Goal: Information Seeking & Learning: Find specific fact

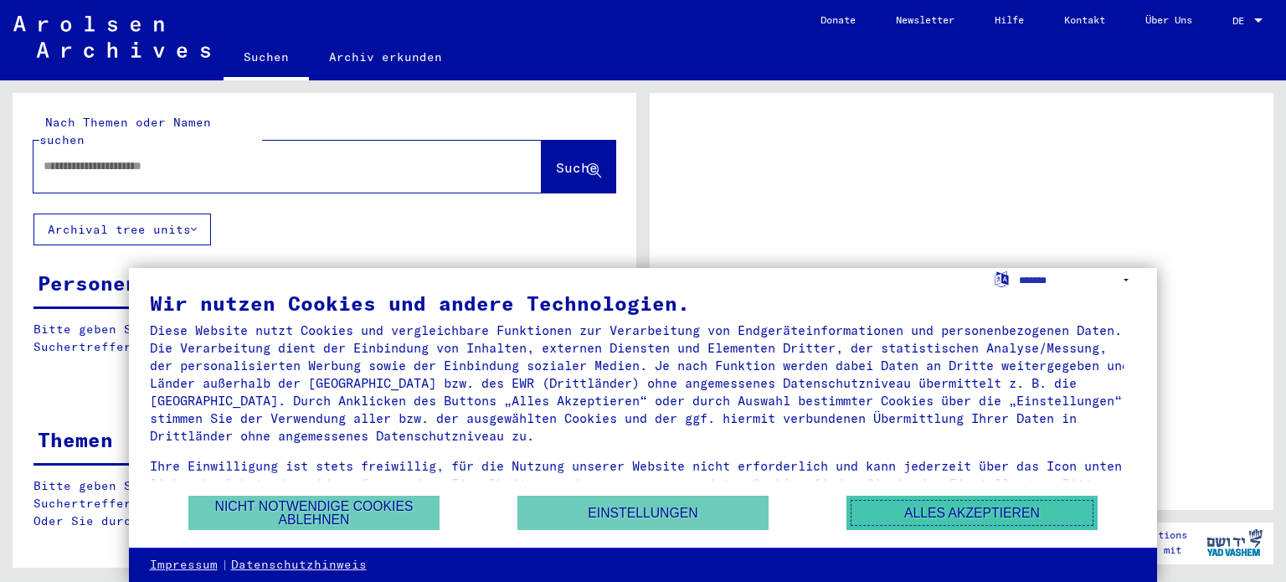
click at [1001, 508] on button "Alles akzeptieren" at bounding box center [972, 513] width 251 height 34
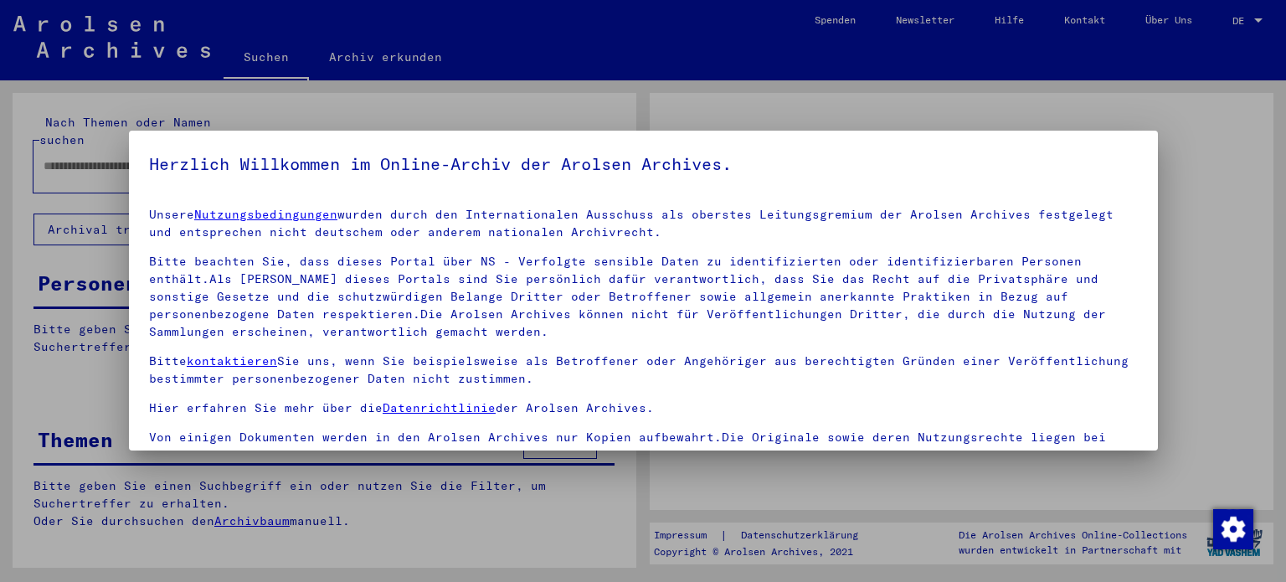
click at [154, 140] on div "Herzlich Willkommen im Online-Archiv der Arolsen Archives. Unsere Nutzungsbedin…" at bounding box center [643, 291] width 1029 height 320
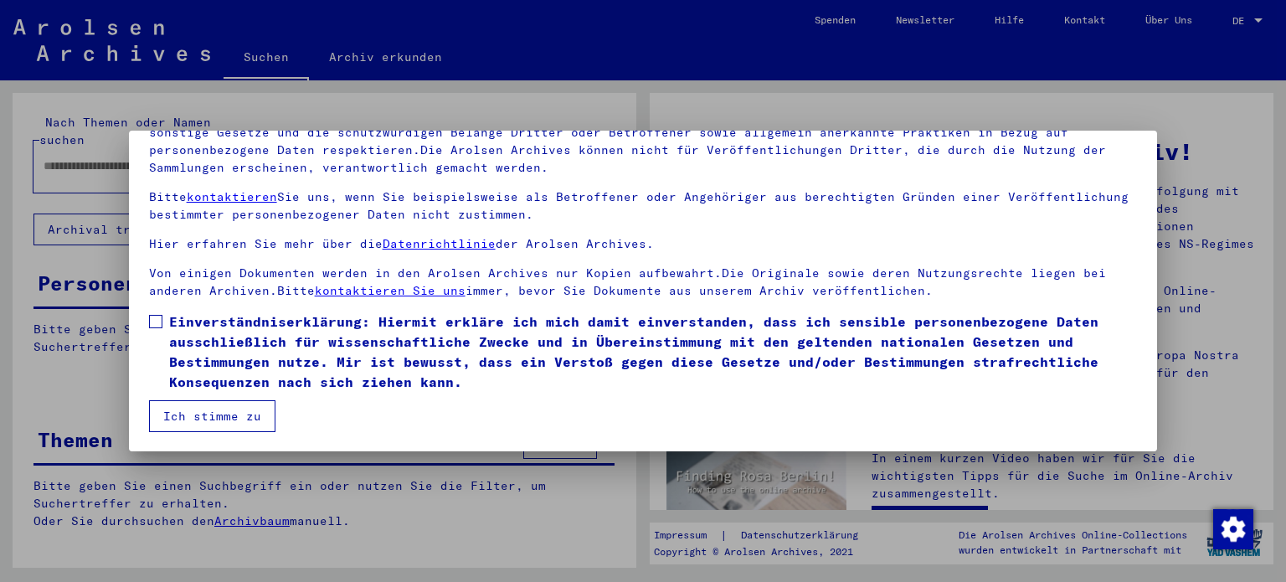
scroll to position [142, 0]
click at [157, 315] on span at bounding box center [155, 320] width 13 height 13
click at [219, 413] on button "Ich stimme zu" at bounding box center [212, 415] width 126 height 32
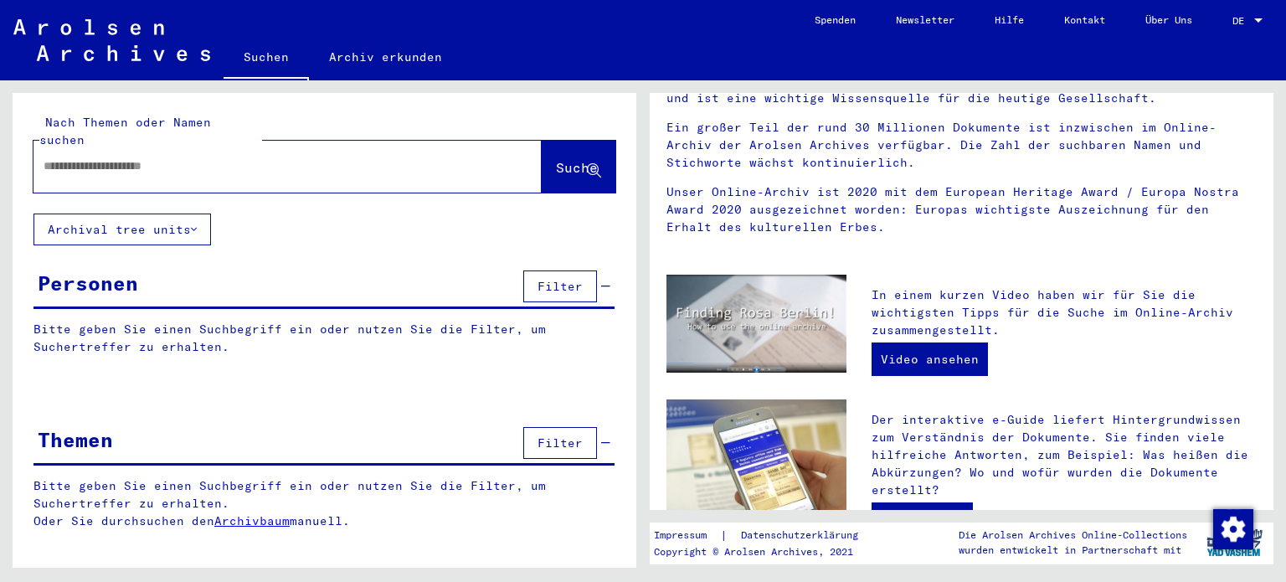
scroll to position [167, 0]
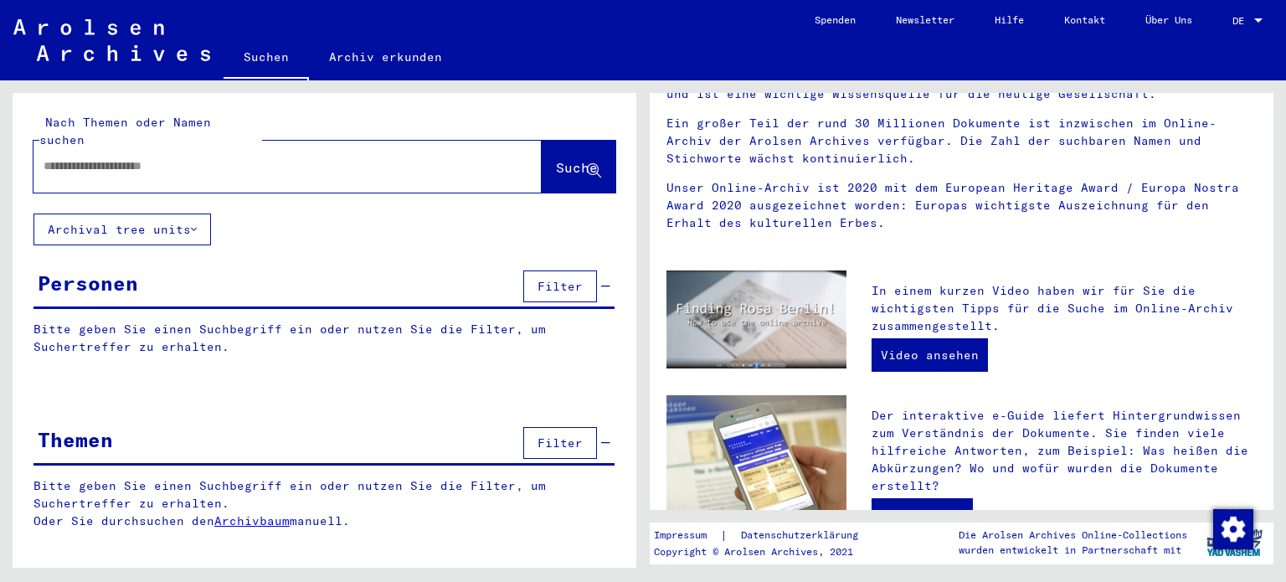
click at [162, 157] on input "text" at bounding box center [268, 166] width 448 height 18
type input "**********"
click at [556, 159] on span "Suche" at bounding box center [577, 167] width 42 height 17
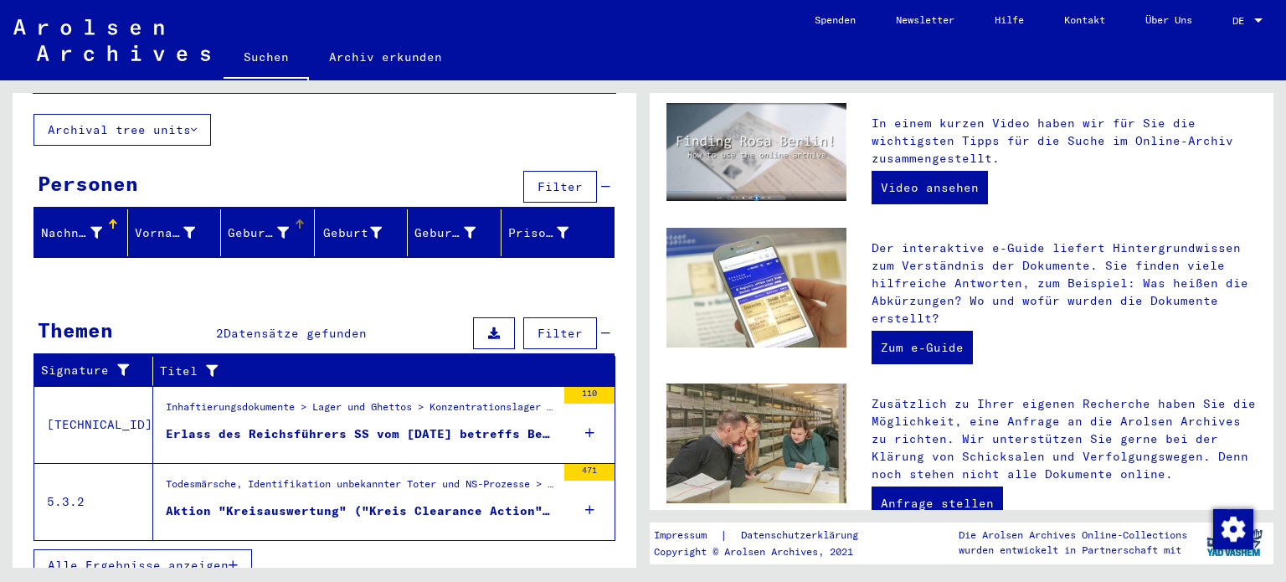
scroll to position [100, 0]
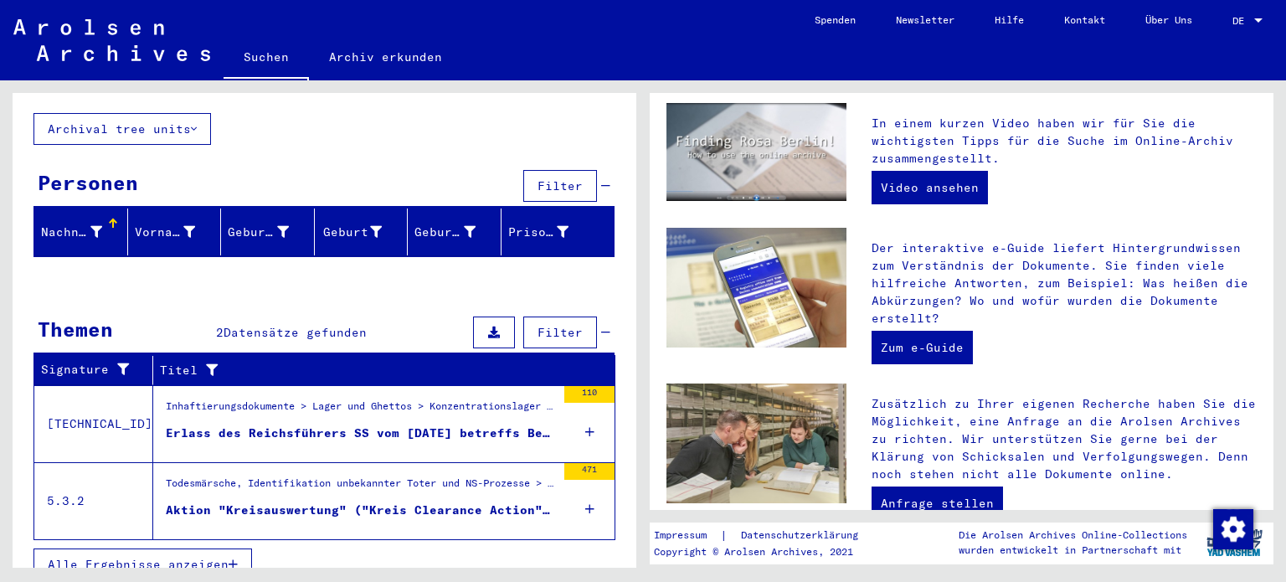
click at [142, 557] on span "Alle Ergebnisse anzeigen" at bounding box center [138, 564] width 181 height 15
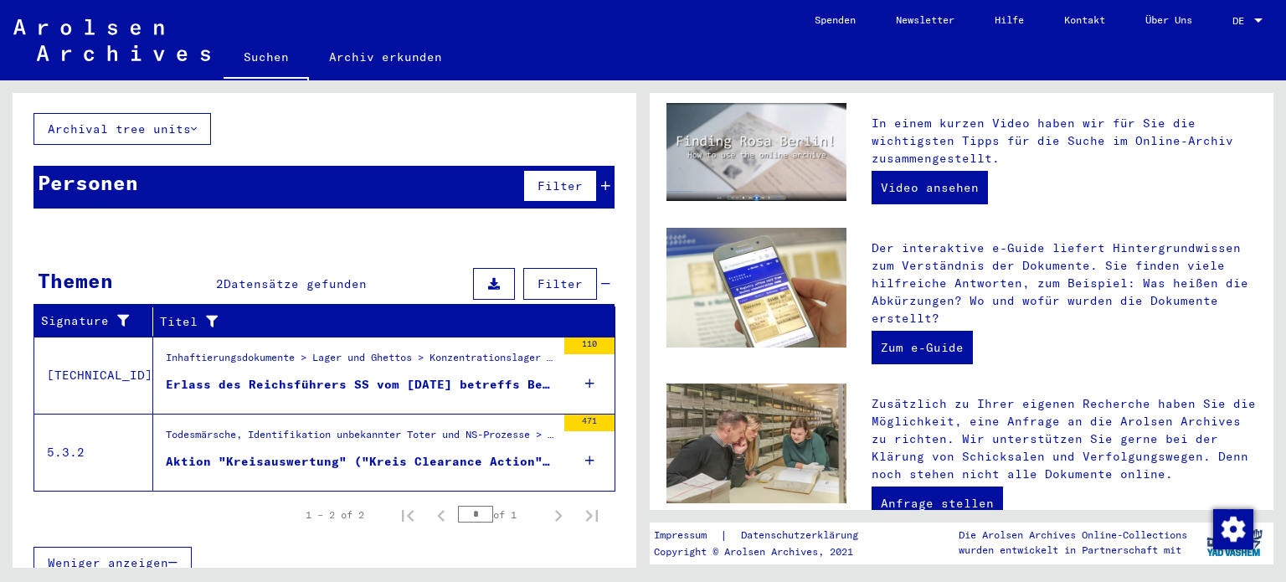
scroll to position [99, 0]
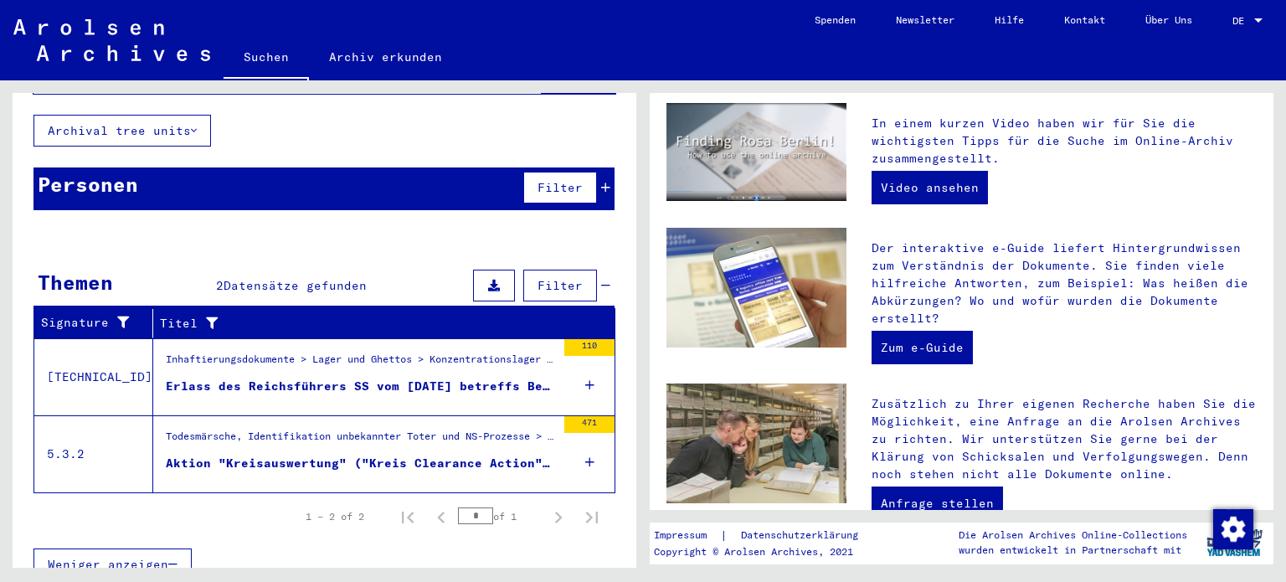
click at [348, 378] on div "Erlass des Reichsführers SS vom [DATE] betreffs Besuches einer Ärztekommission …" at bounding box center [361, 387] width 390 height 18
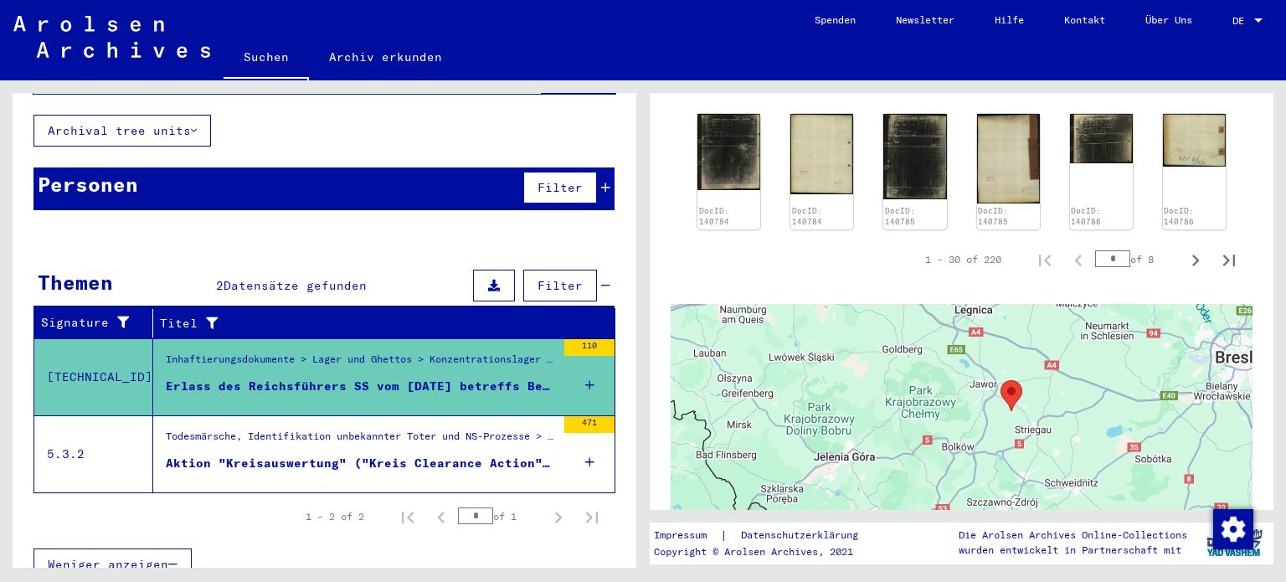
scroll to position [1591, 0]
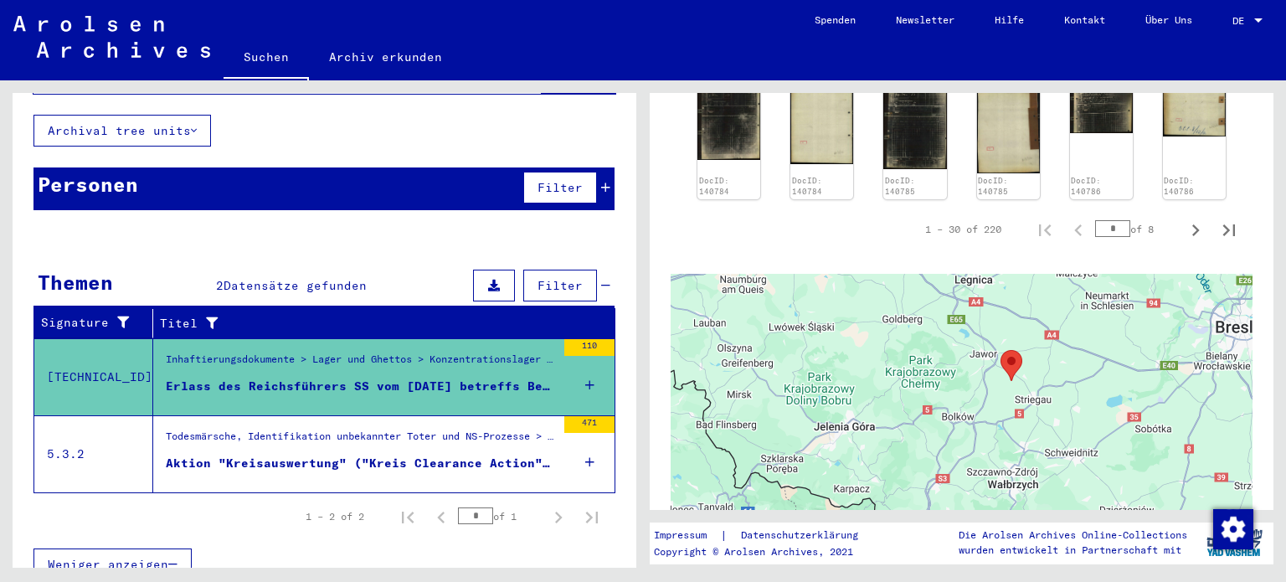
click at [297, 455] on div "Aktion "Kreisauswertung" ("Kreis Clearance Action")." at bounding box center [361, 464] width 390 height 18
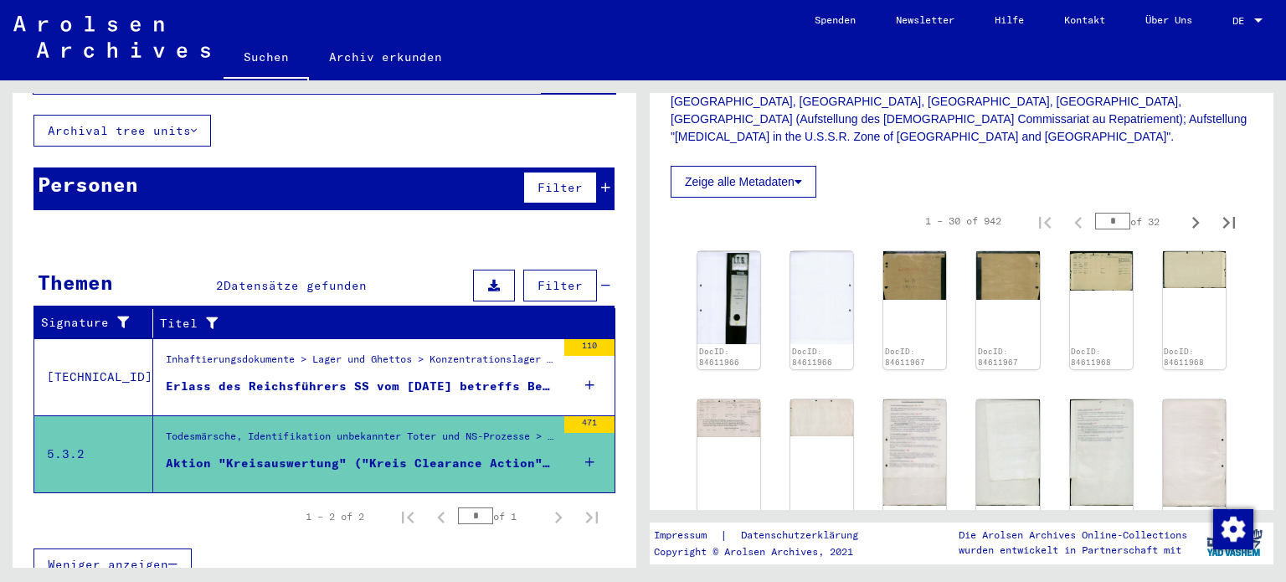
scroll to position [586, 0]
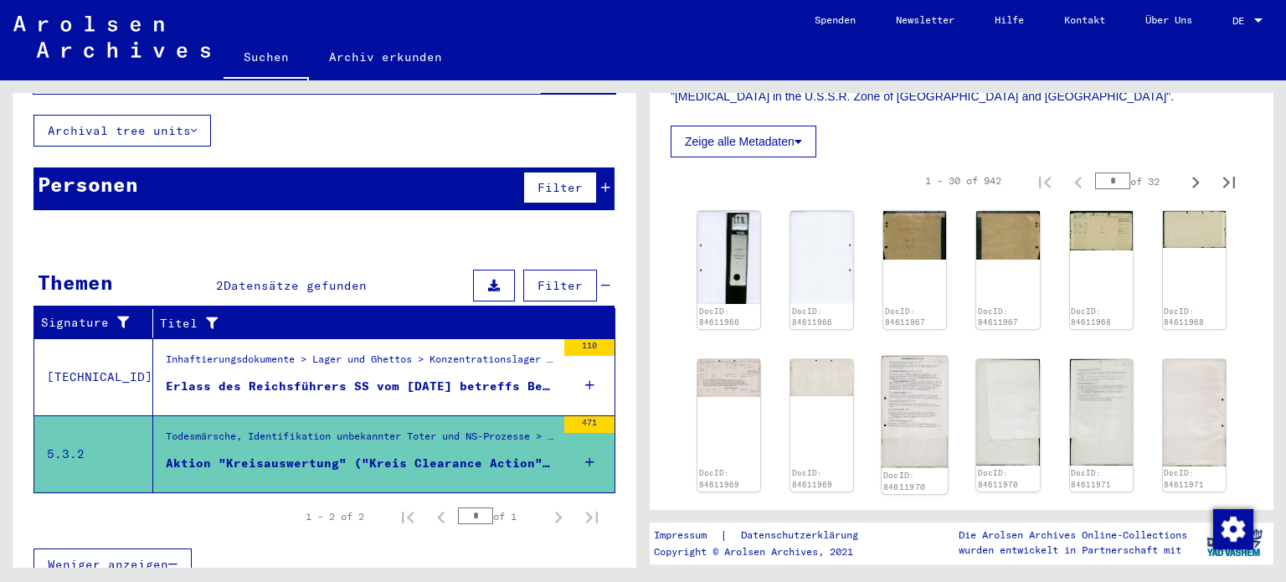
click at [909, 377] on img at bounding box center [915, 412] width 66 height 111
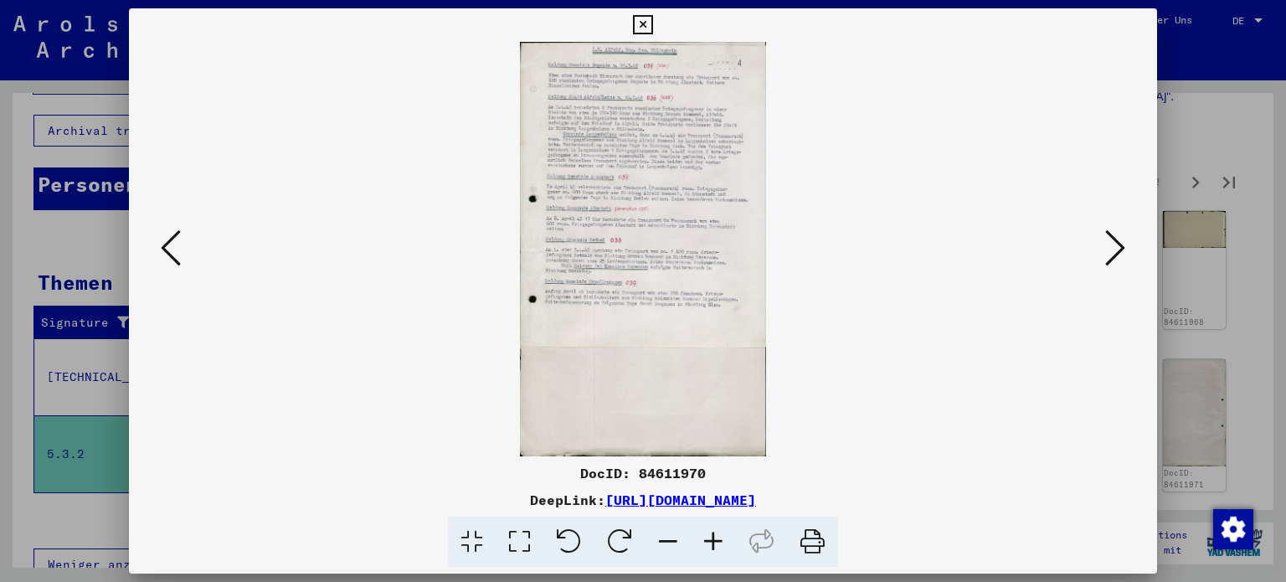
click at [708, 538] on icon at bounding box center [713, 542] width 45 height 51
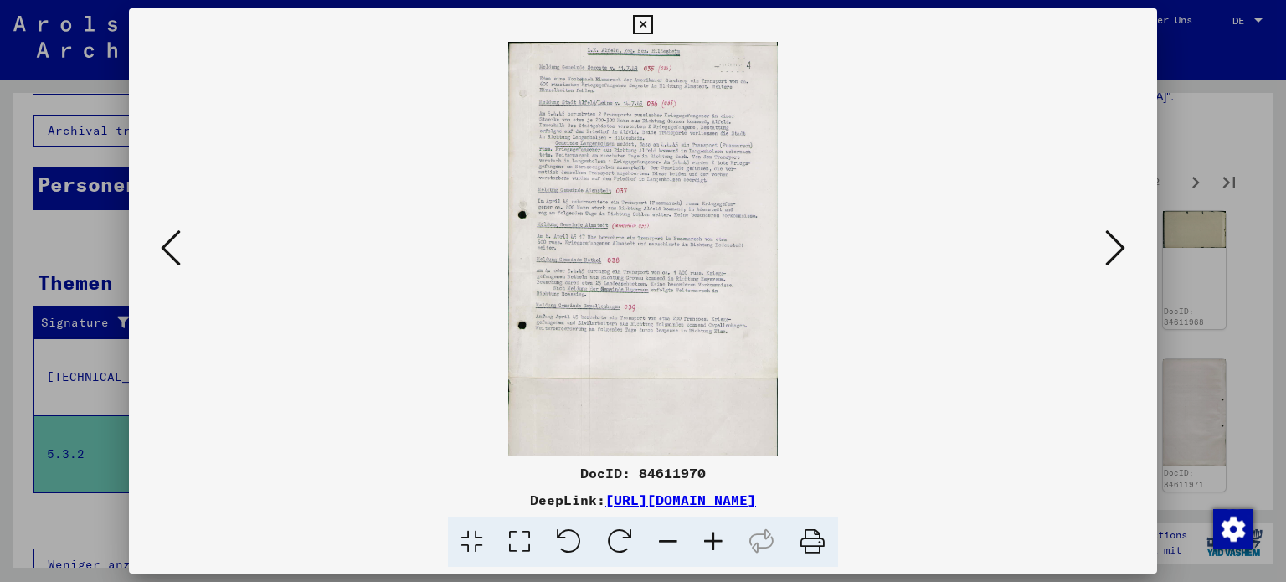
click at [708, 538] on icon at bounding box center [713, 542] width 45 height 51
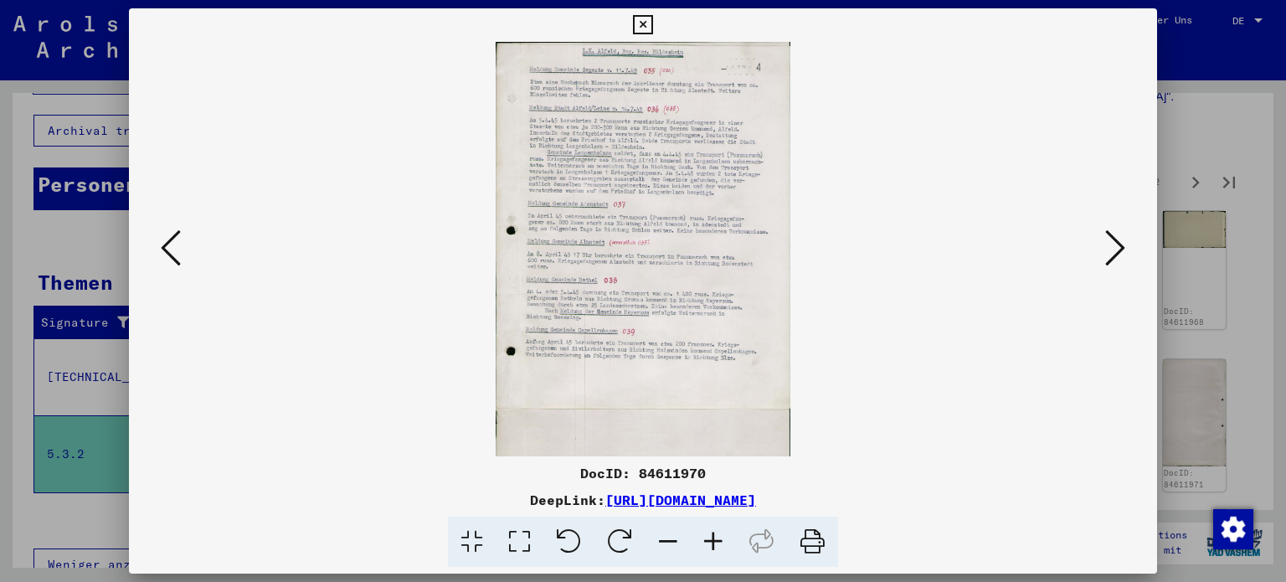
click at [708, 538] on icon at bounding box center [713, 542] width 45 height 51
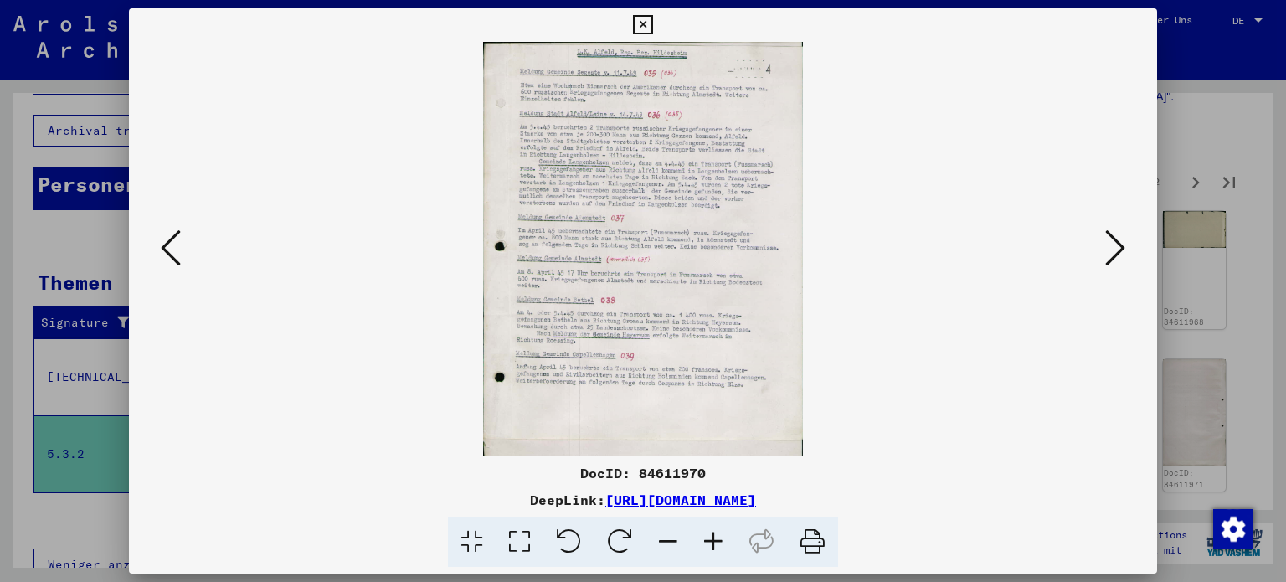
click at [708, 538] on icon at bounding box center [713, 542] width 45 height 51
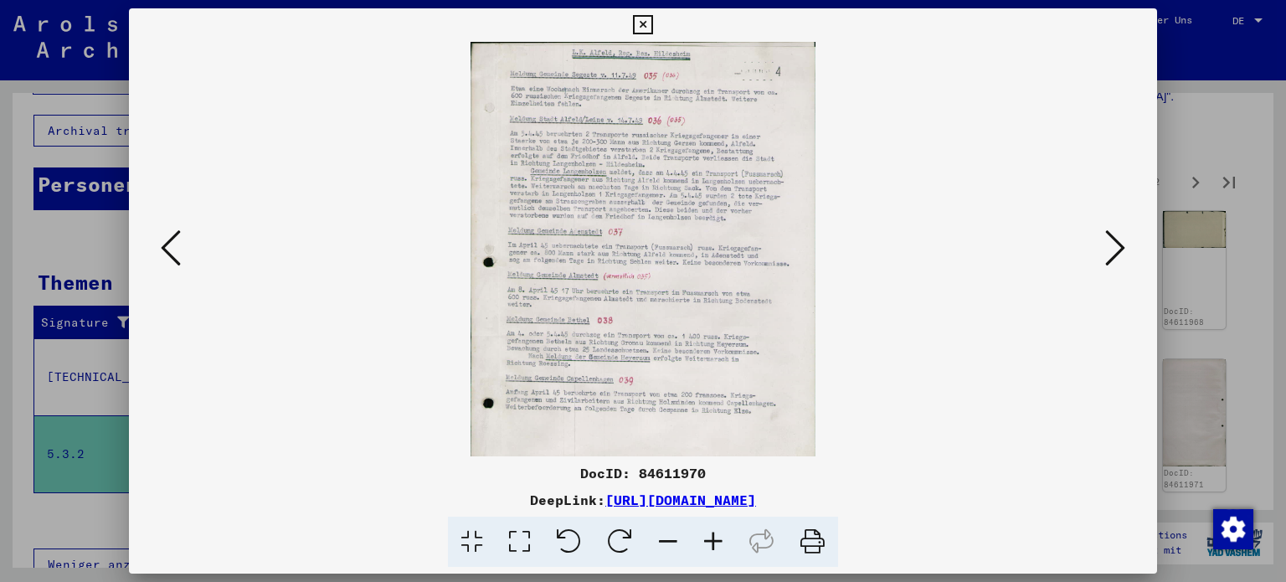
click at [708, 538] on icon at bounding box center [713, 542] width 45 height 51
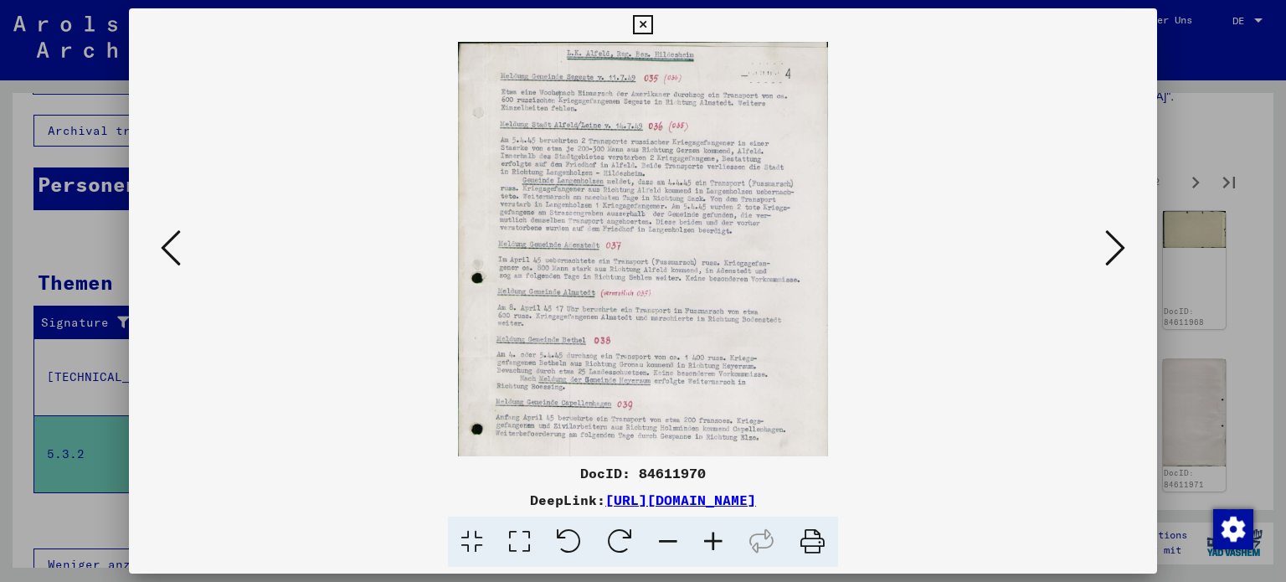
click at [709, 538] on icon at bounding box center [713, 542] width 45 height 51
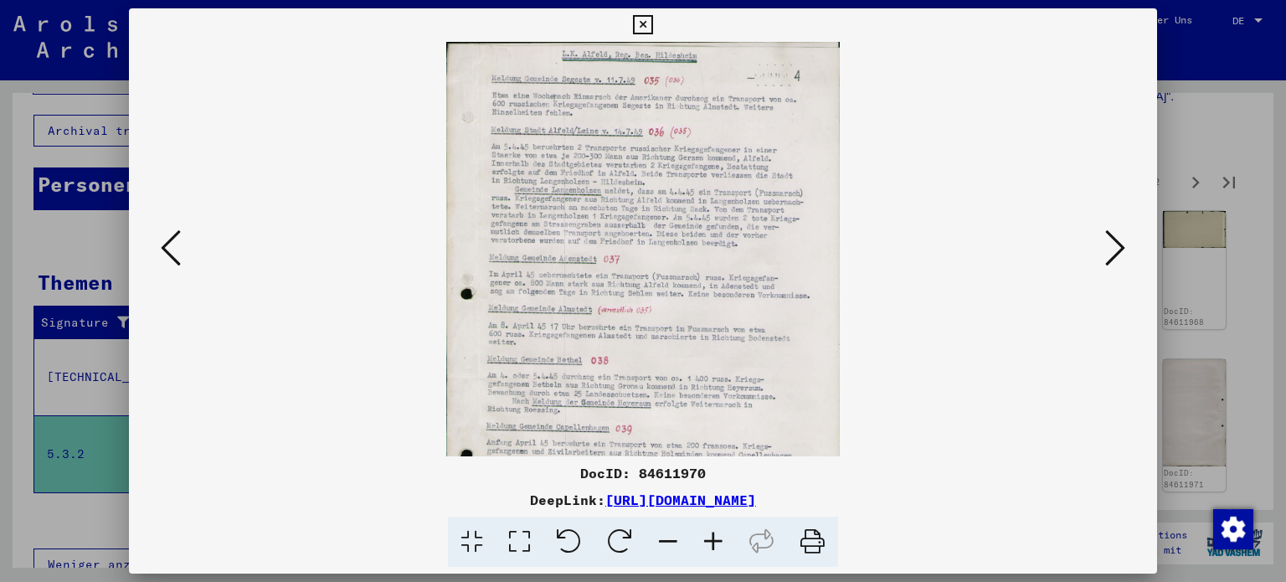
click at [709, 538] on icon at bounding box center [713, 542] width 45 height 51
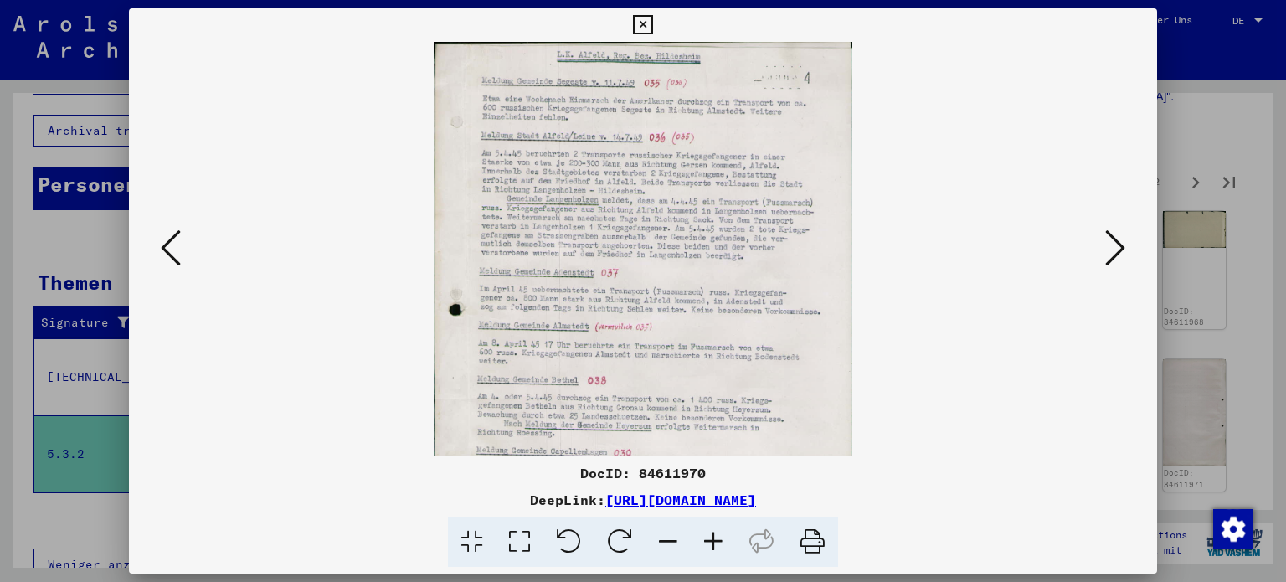
click at [709, 538] on icon at bounding box center [713, 542] width 45 height 51
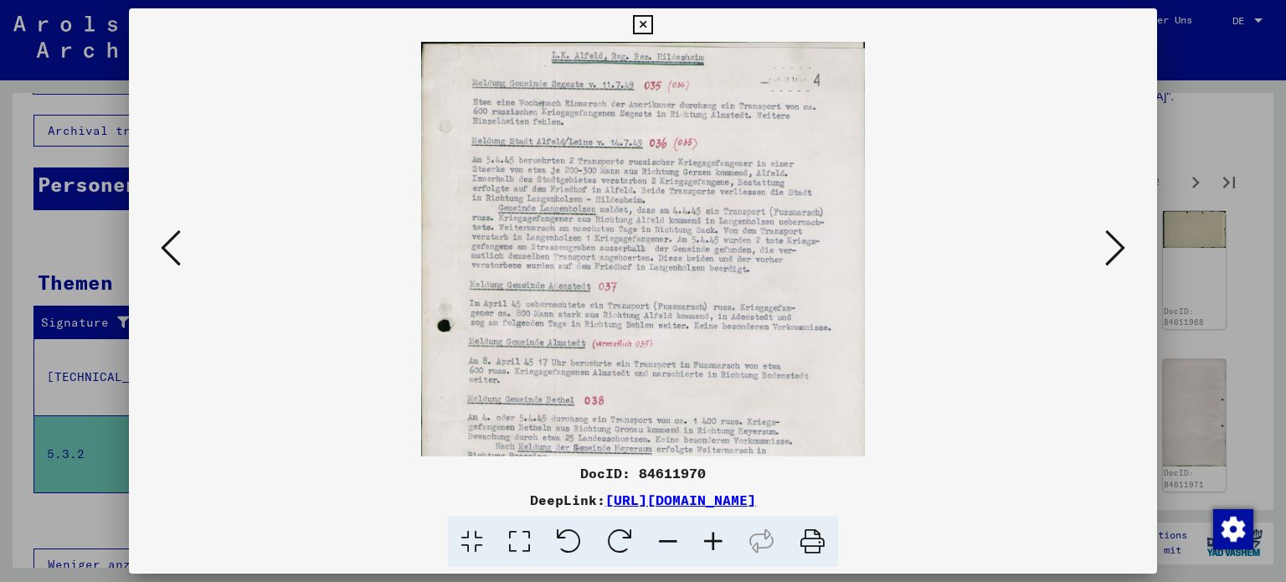
click at [710, 538] on icon at bounding box center [713, 542] width 45 height 51
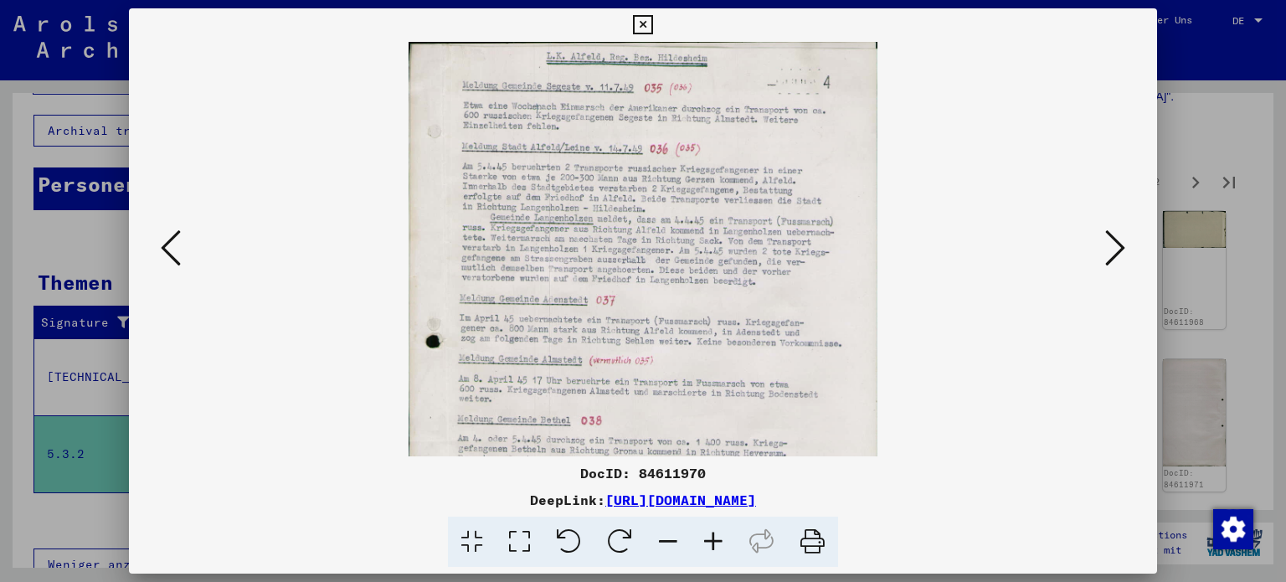
click at [713, 538] on icon at bounding box center [713, 542] width 45 height 51
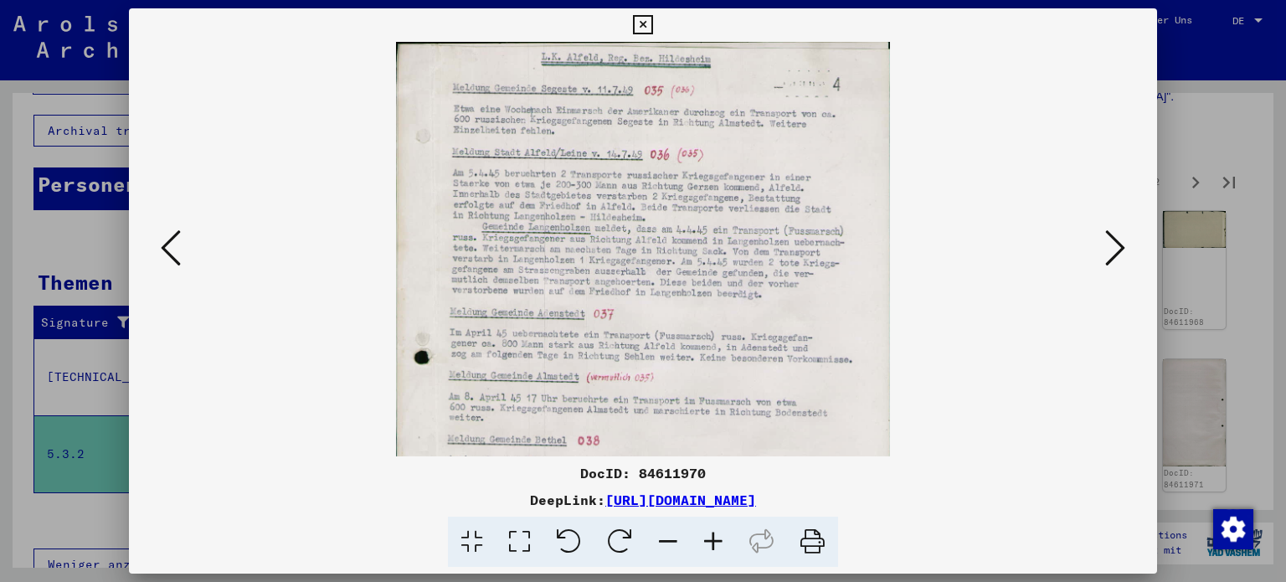
click at [713, 538] on icon at bounding box center [713, 542] width 45 height 51
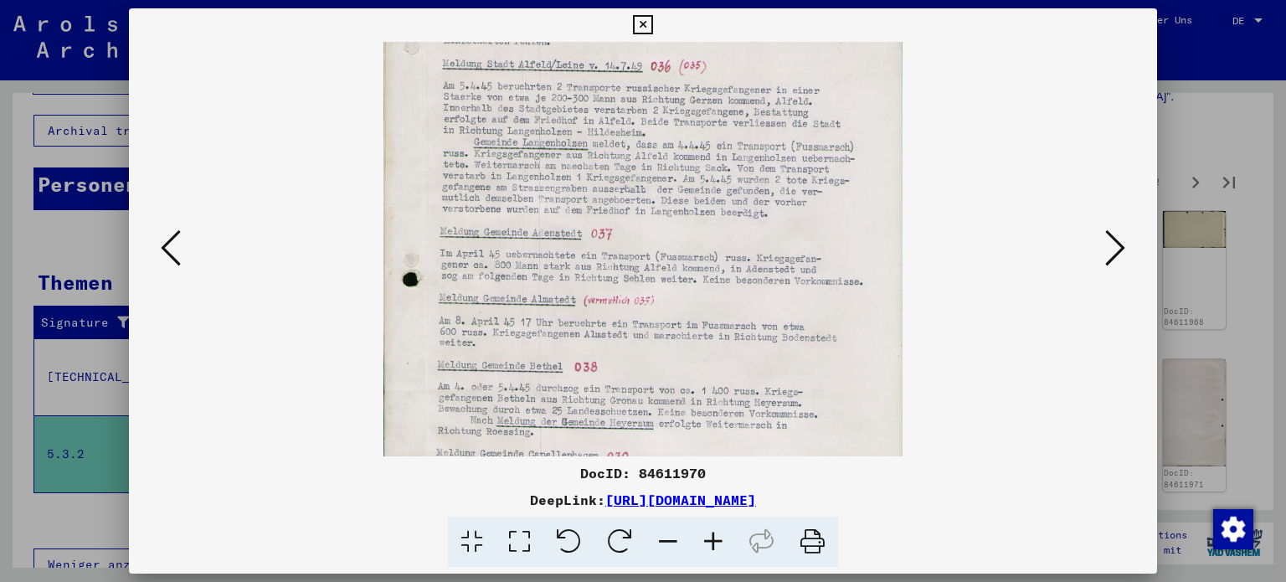
drag, startPoint x: 840, startPoint y: 334, endPoint x: 841, endPoint y: 247, distance: 87.1
click at [841, 247] on img at bounding box center [643, 385] width 518 height 875
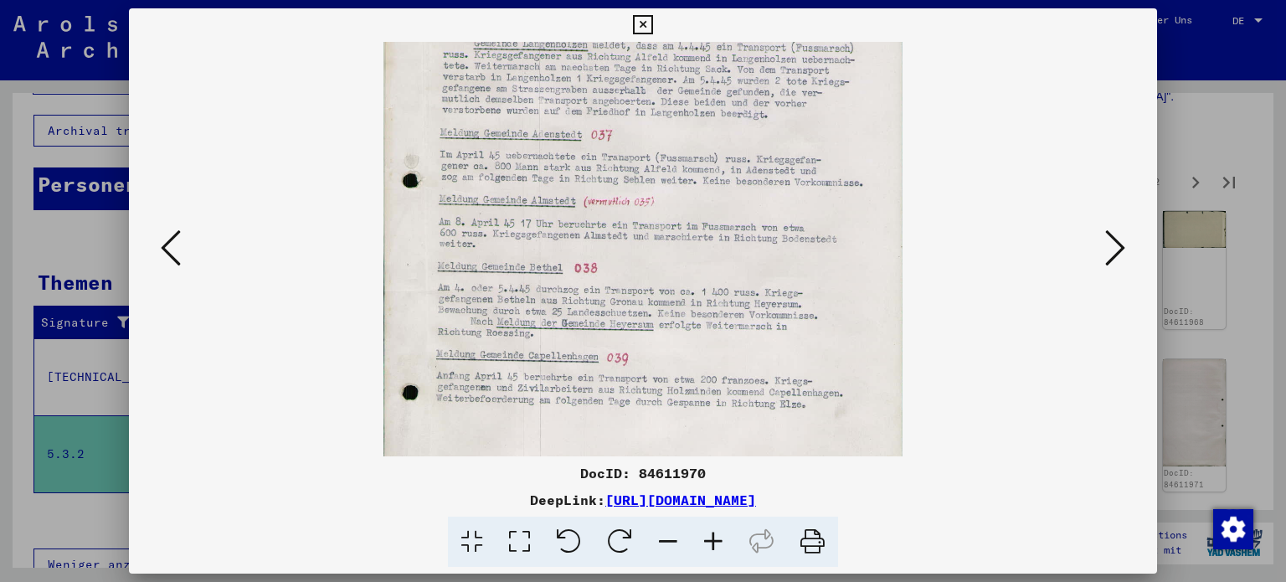
scroll to position [202, 0]
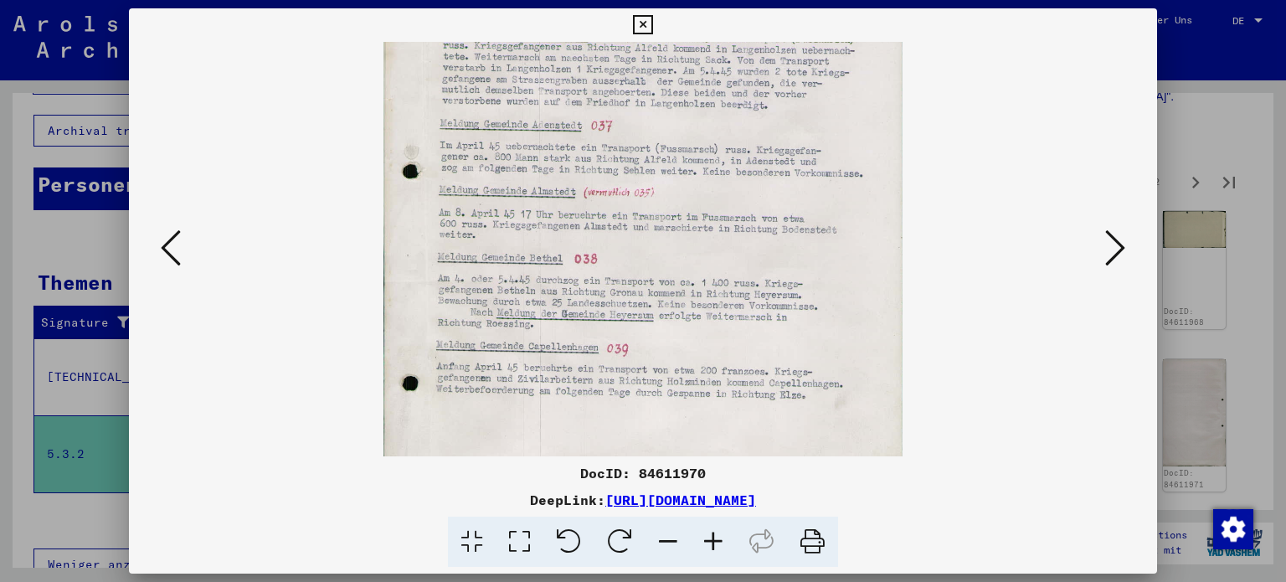
drag, startPoint x: 857, startPoint y: 342, endPoint x: 857, endPoint y: 264, distance: 78.7
click at [857, 266] on img at bounding box center [643, 277] width 518 height 875
click at [1120, 243] on icon at bounding box center [1115, 248] width 20 height 40
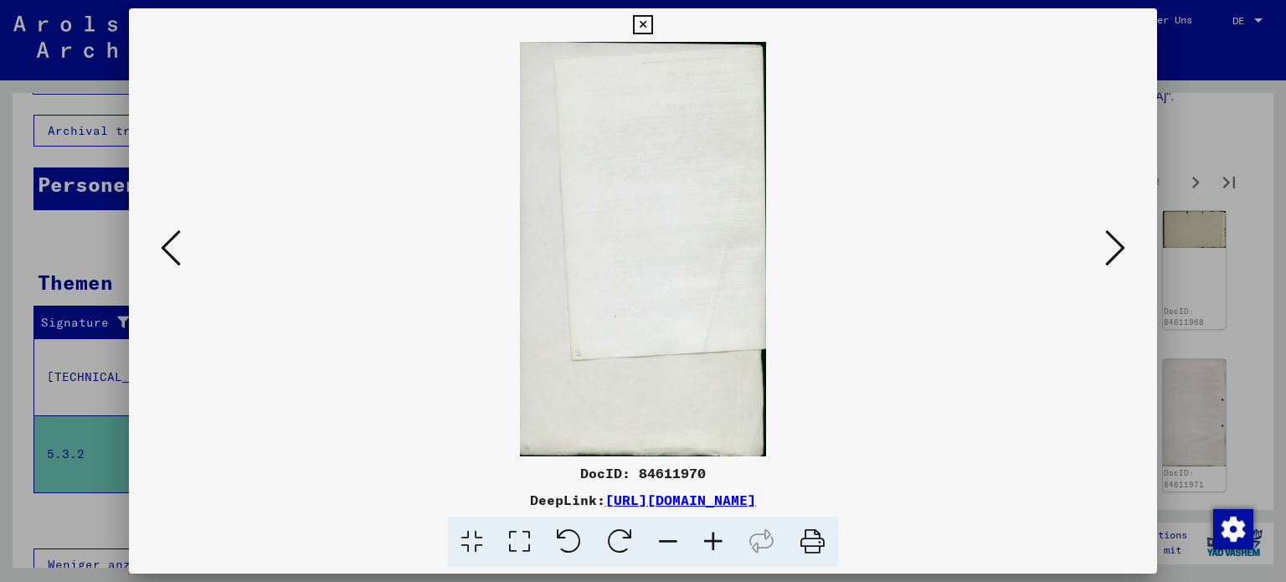
click at [1120, 243] on icon at bounding box center [1115, 248] width 20 height 40
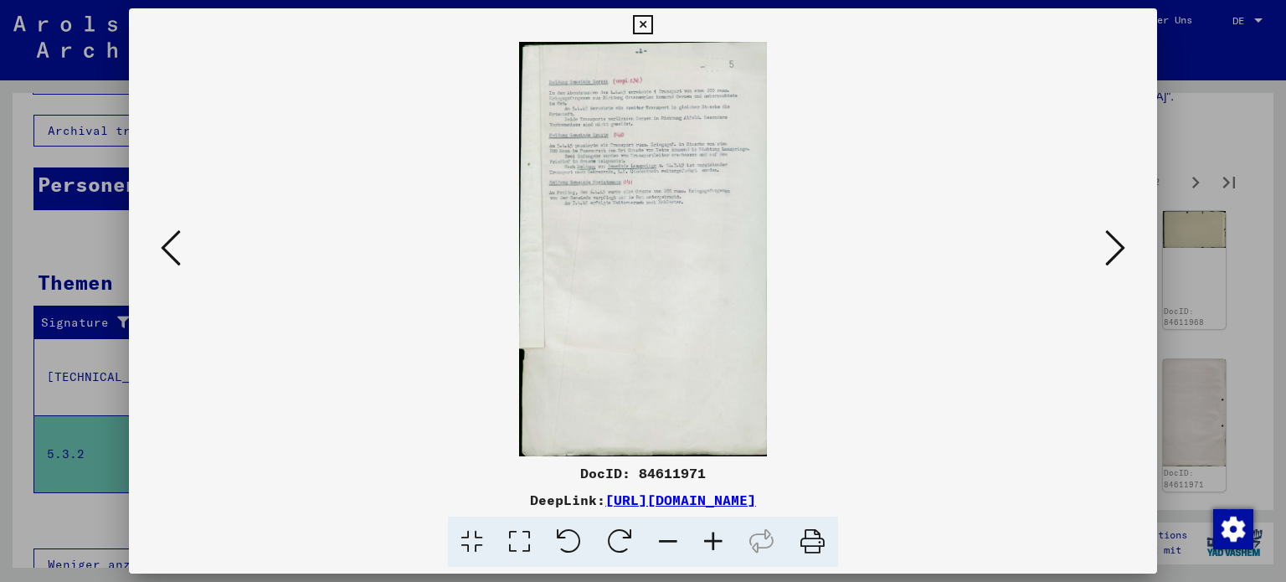
click at [1117, 240] on icon at bounding box center [1115, 248] width 20 height 40
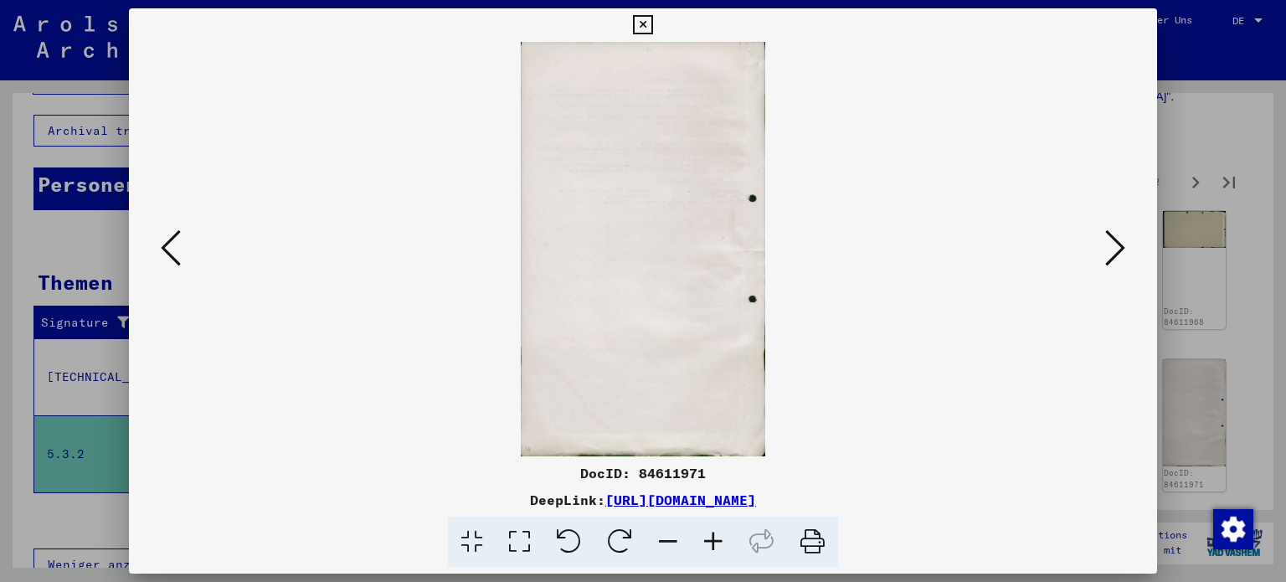
click at [1117, 240] on icon at bounding box center [1115, 248] width 20 height 40
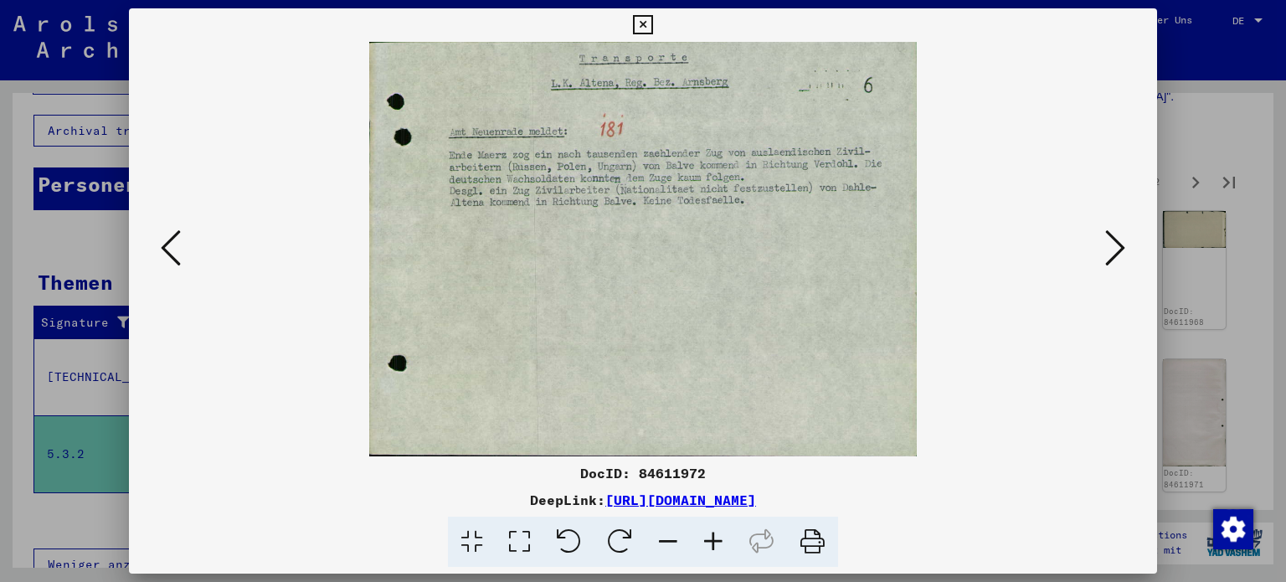
click at [1123, 241] on icon at bounding box center [1115, 248] width 20 height 40
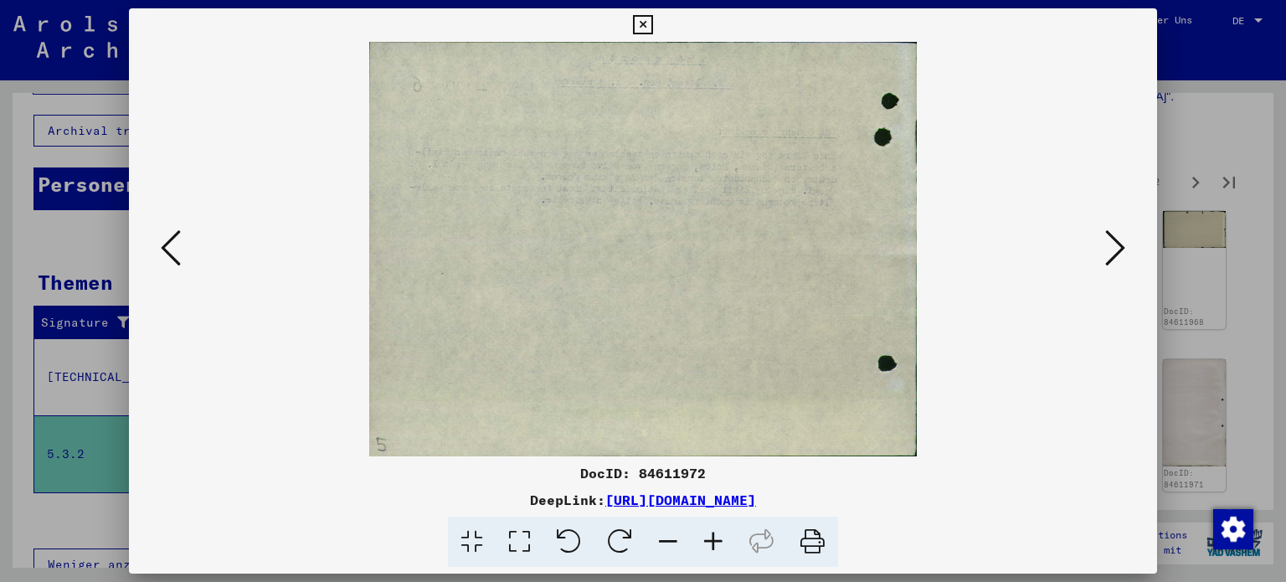
click at [1124, 241] on icon at bounding box center [1115, 248] width 20 height 40
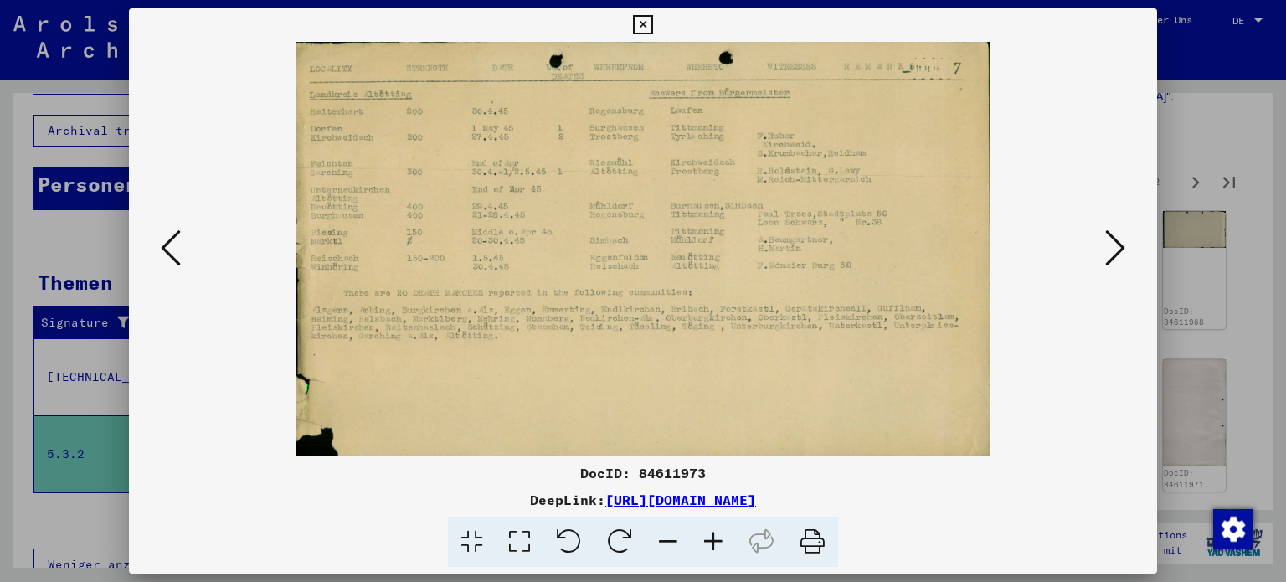
click at [1127, 243] on button at bounding box center [1115, 249] width 30 height 48
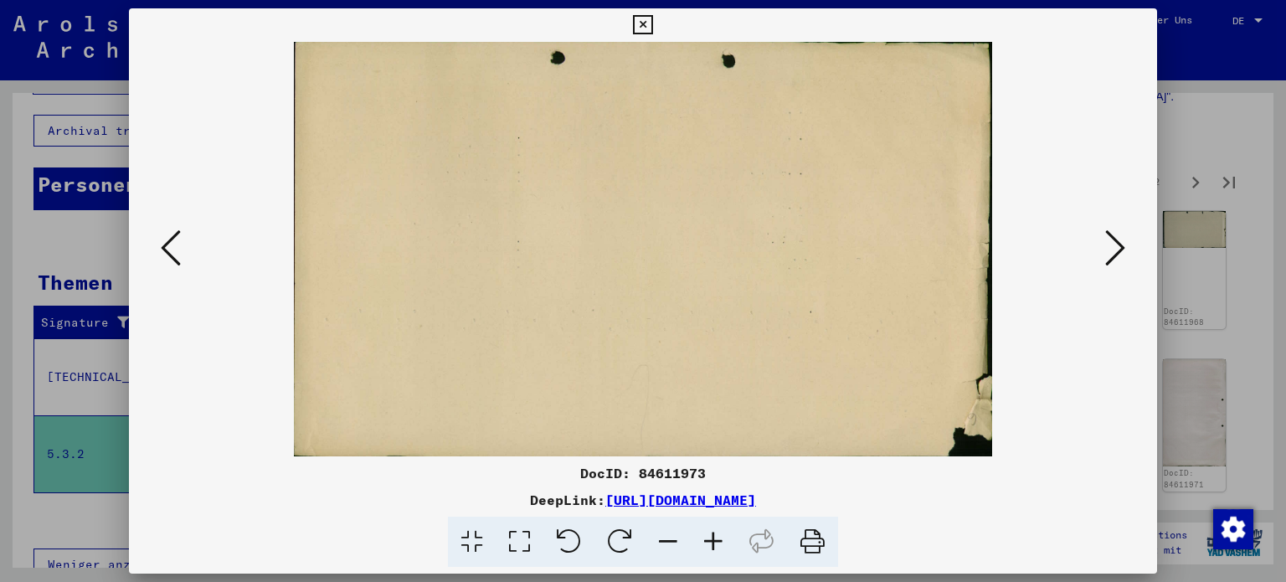
click at [1127, 243] on button at bounding box center [1115, 249] width 30 height 48
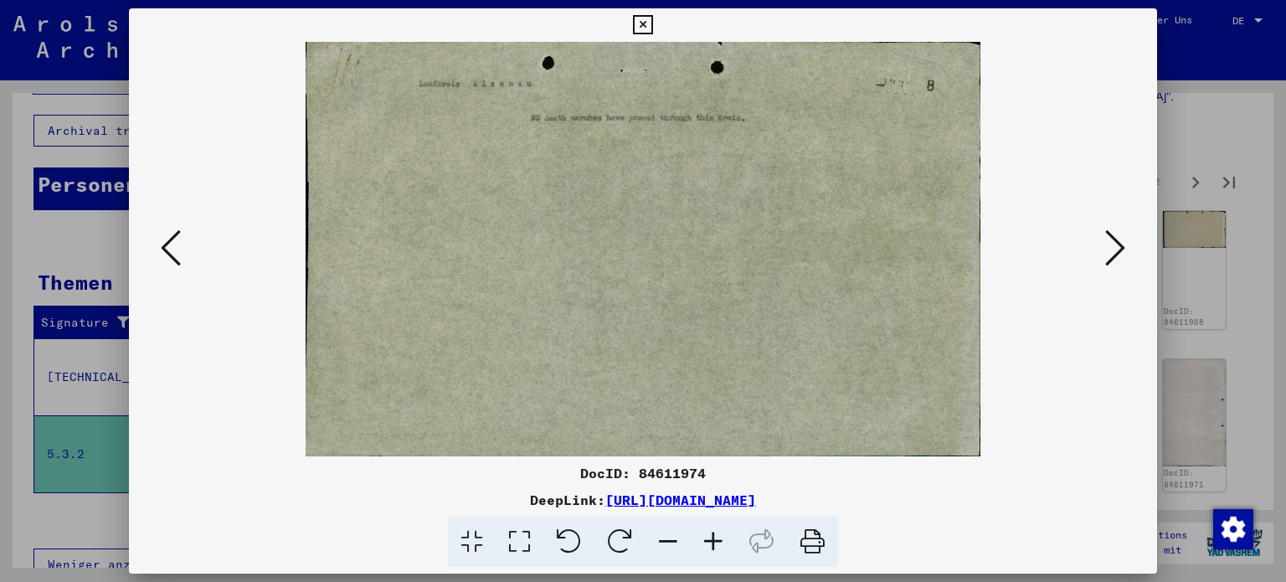
click at [1127, 243] on button at bounding box center [1115, 249] width 30 height 48
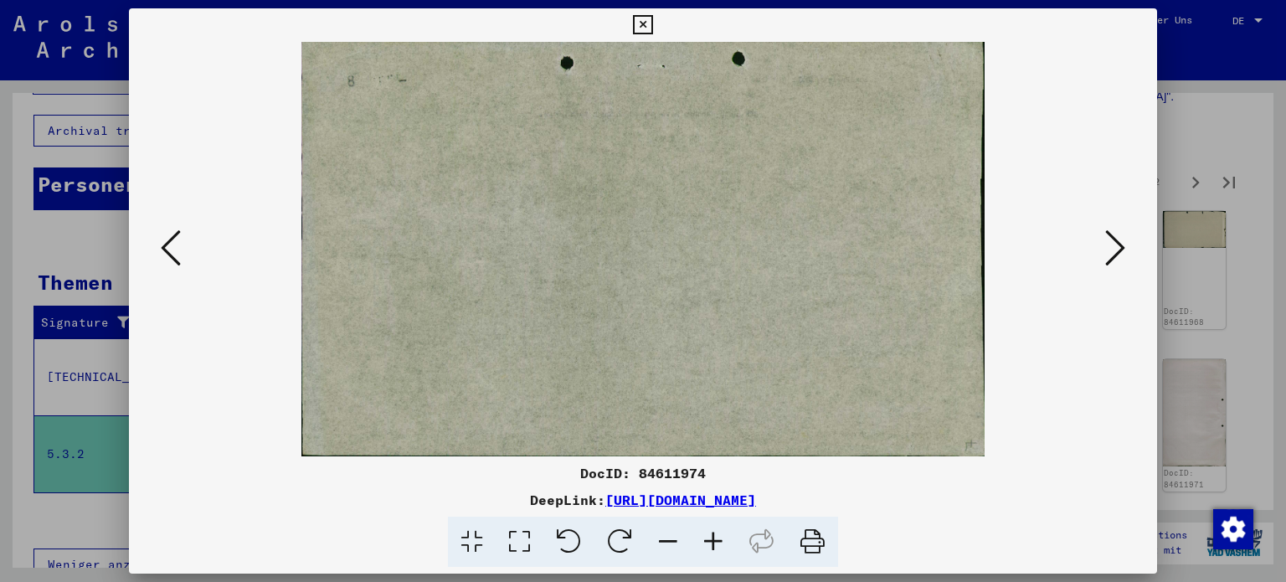
click at [1127, 243] on button at bounding box center [1115, 249] width 30 height 48
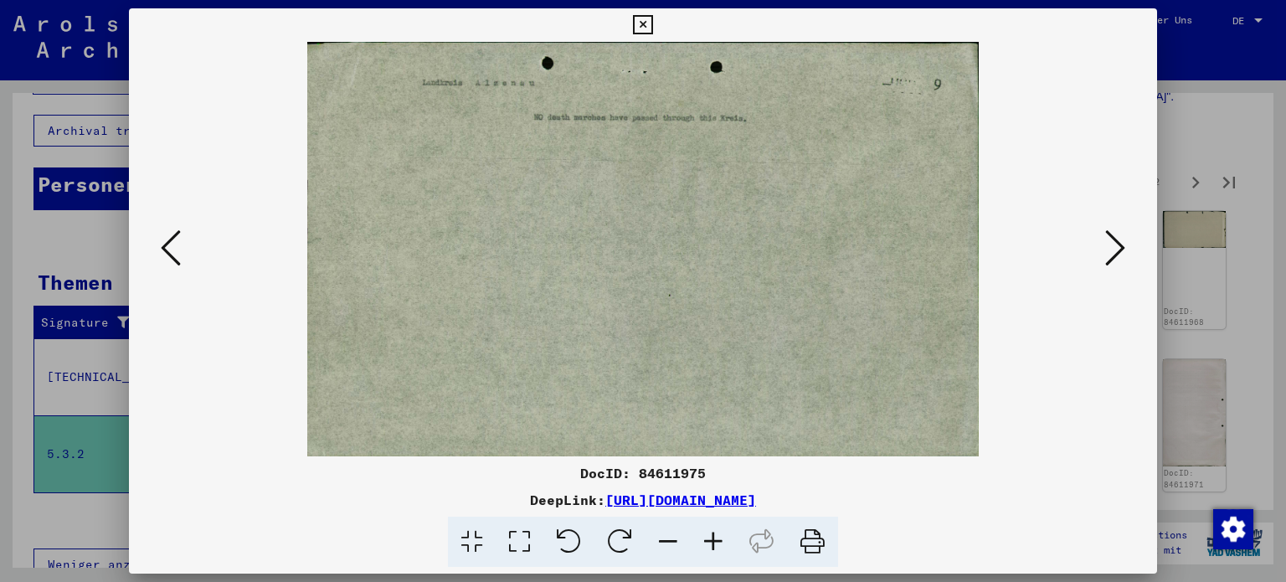
click at [1127, 243] on button at bounding box center [1115, 249] width 30 height 48
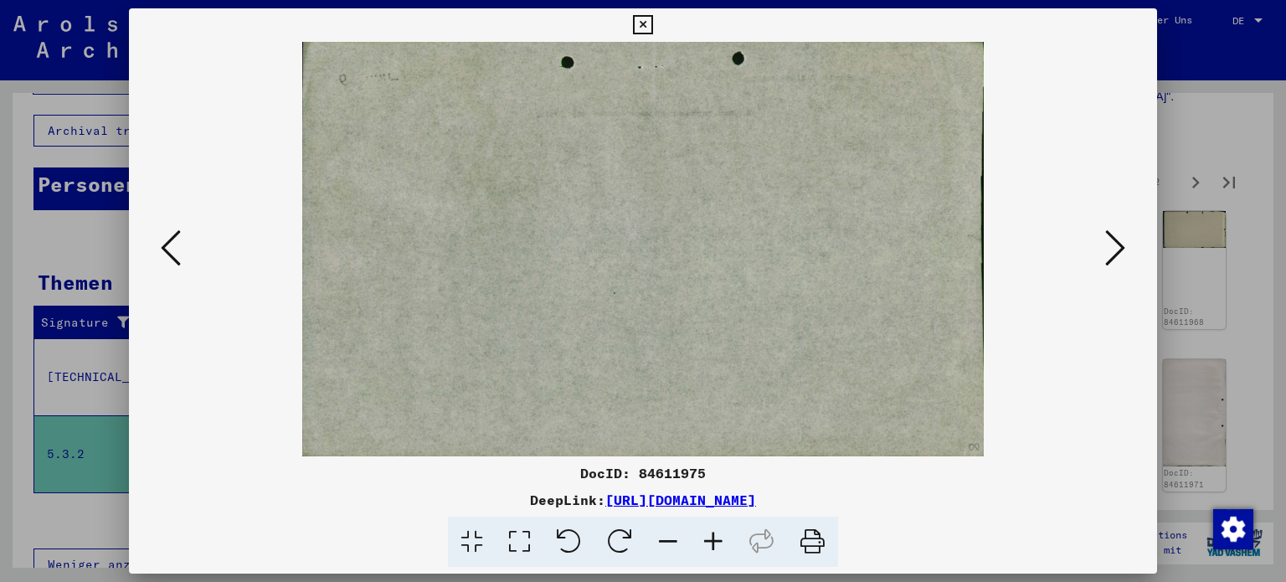
click at [1128, 244] on button at bounding box center [1115, 249] width 30 height 48
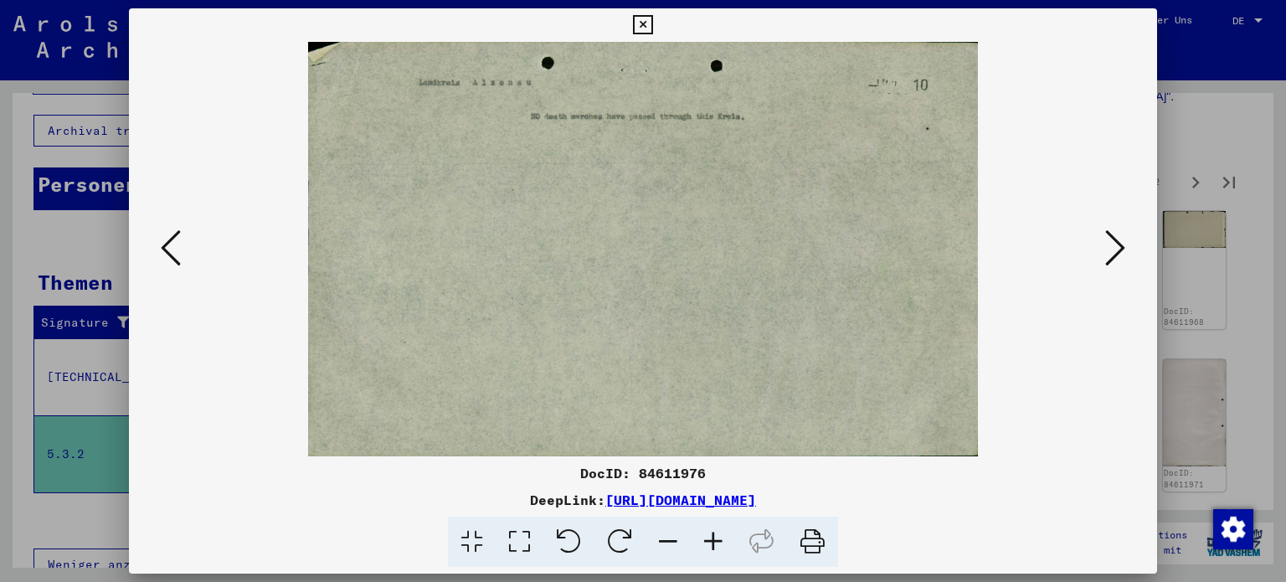
click at [1128, 244] on button at bounding box center [1115, 249] width 30 height 48
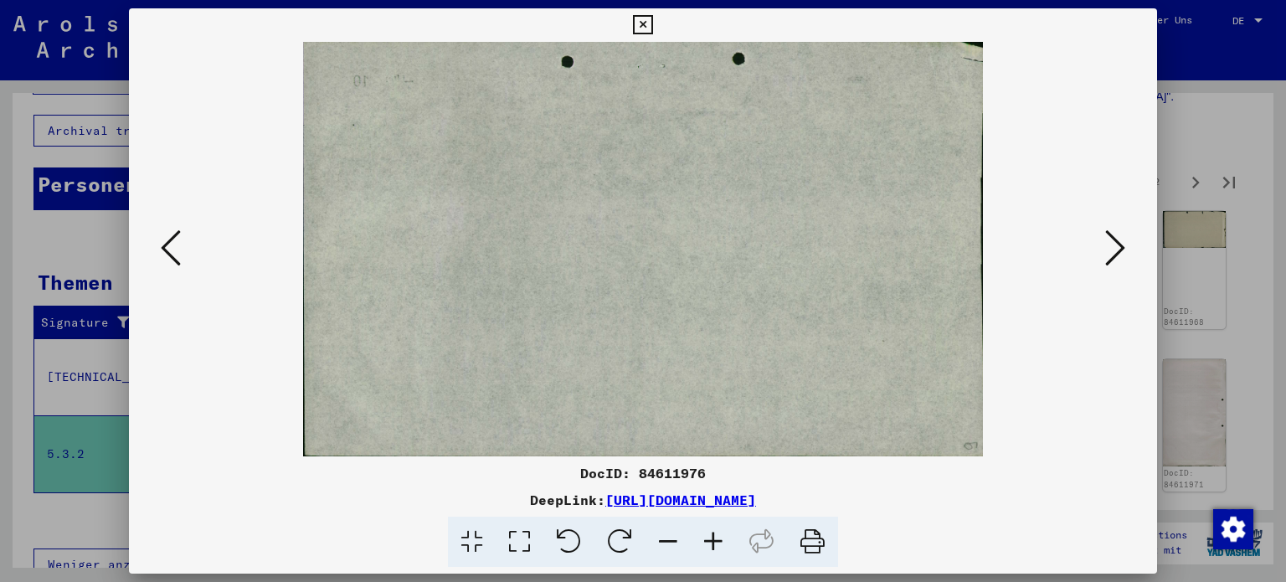
click at [1128, 244] on button at bounding box center [1115, 249] width 30 height 48
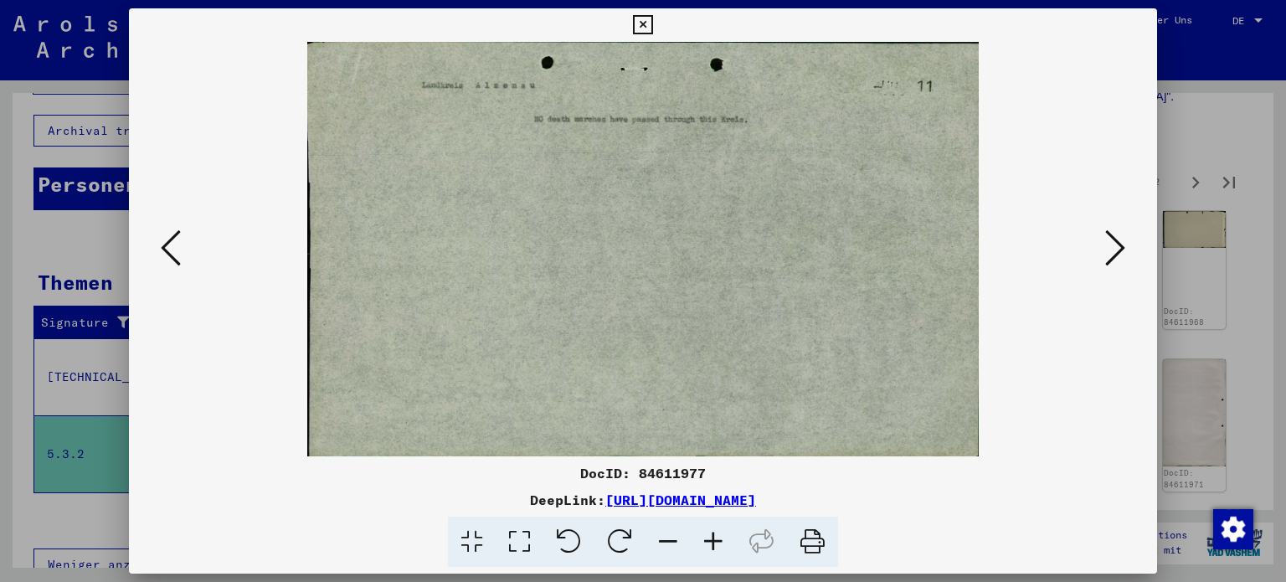
click at [1128, 244] on button at bounding box center [1115, 249] width 30 height 48
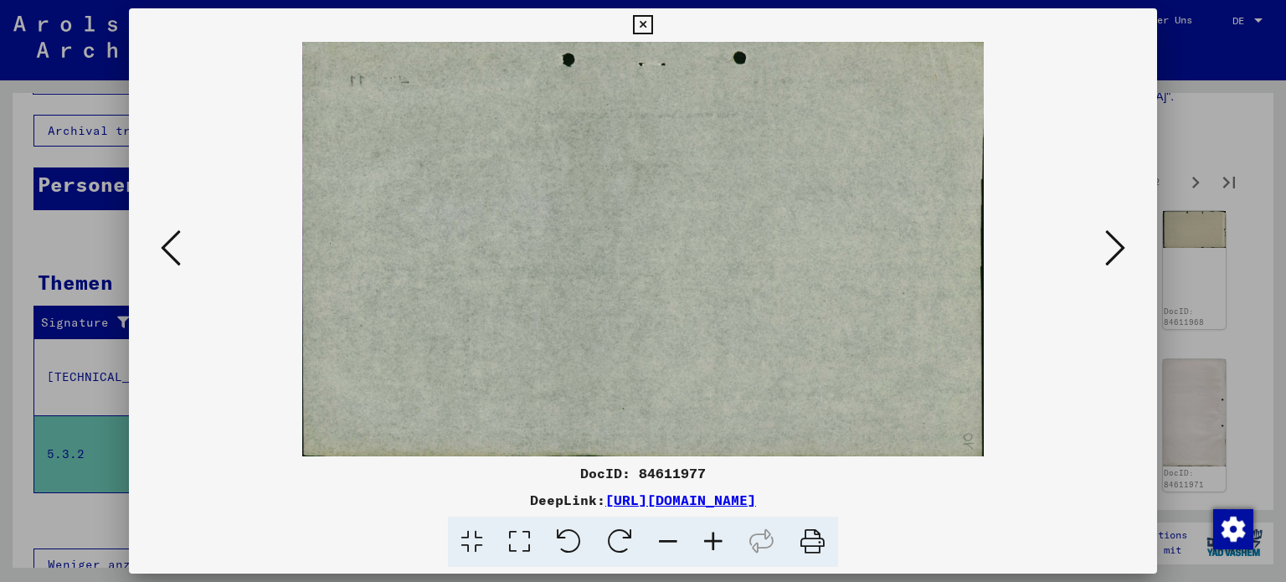
click at [1128, 244] on button at bounding box center [1115, 249] width 30 height 48
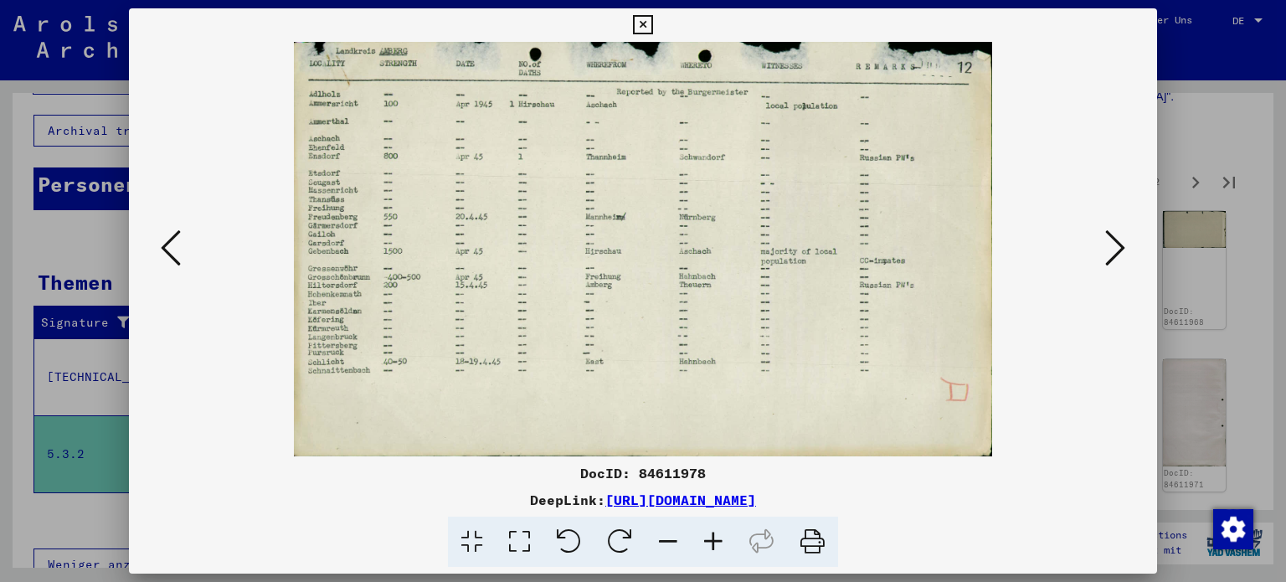
click at [643, 17] on icon at bounding box center [642, 25] width 19 height 20
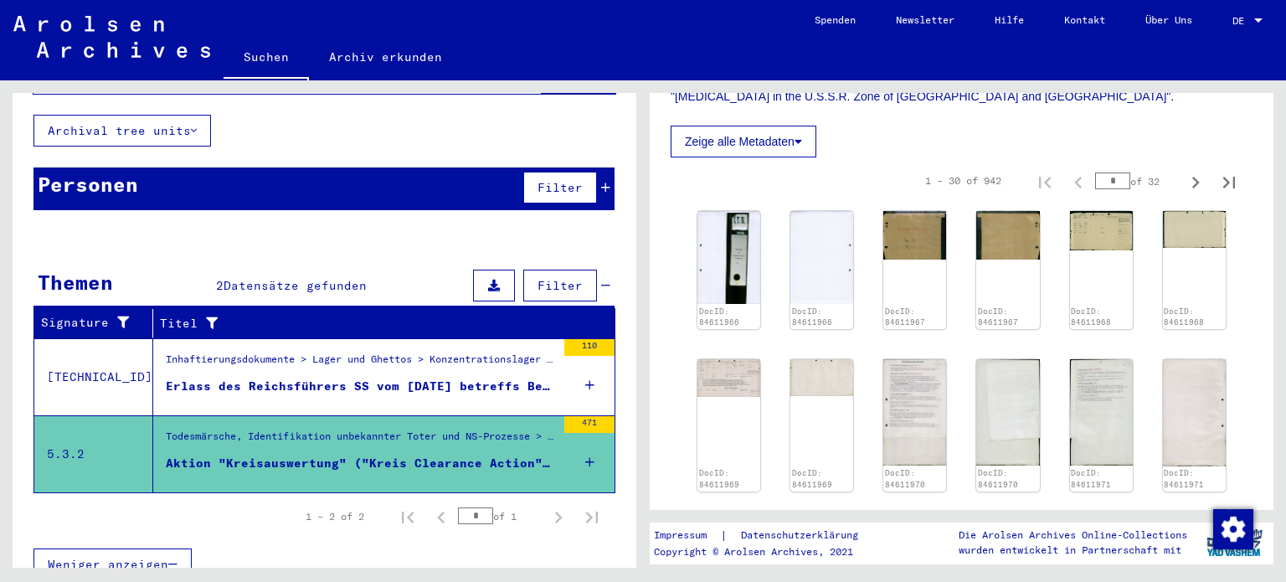
click at [131, 557] on span "Weniger anzeigen" at bounding box center [108, 564] width 121 height 15
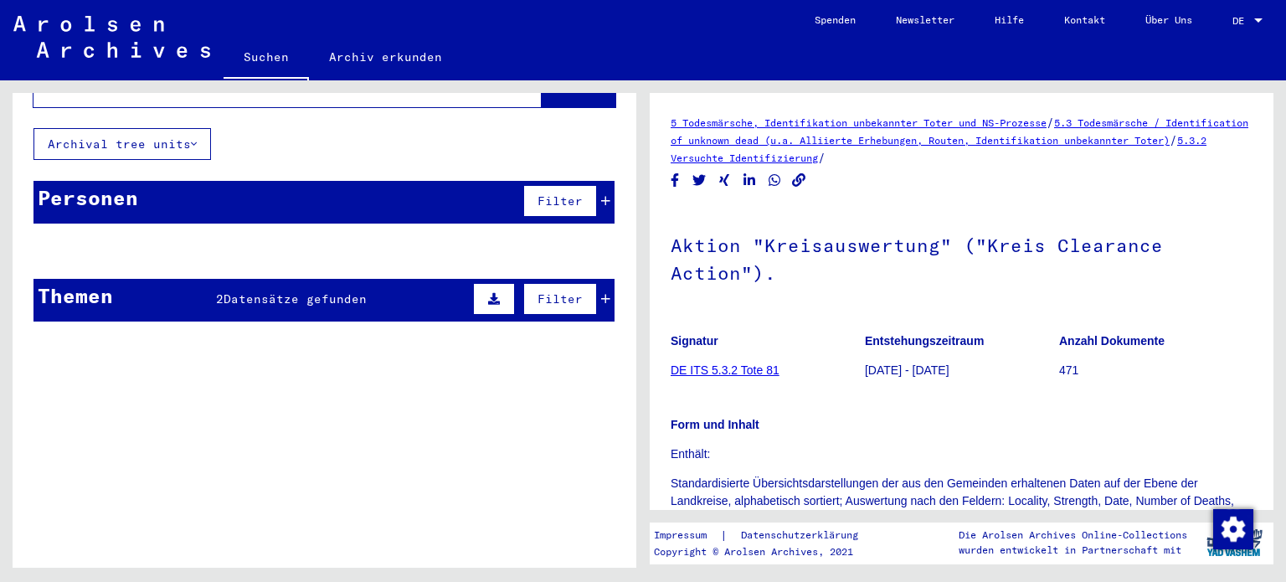
click at [254, 55] on link "Suchen" at bounding box center [266, 59] width 85 height 44
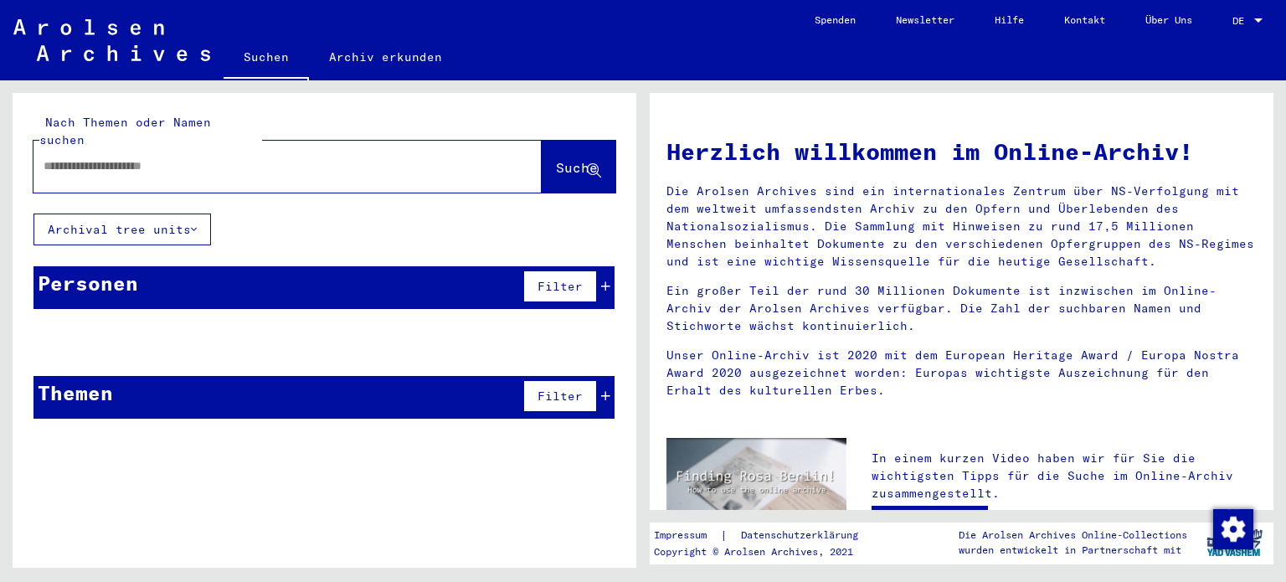
click at [107, 157] on input "text" at bounding box center [268, 166] width 448 height 18
click at [72, 157] on input "*********" at bounding box center [268, 166] width 448 height 18
click at [141, 157] on input "**********" at bounding box center [268, 166] width 448 height 18
type input "**********"
click at [556, 159] on span "Suche" at bounding box center [577, 167] width 42 height 17
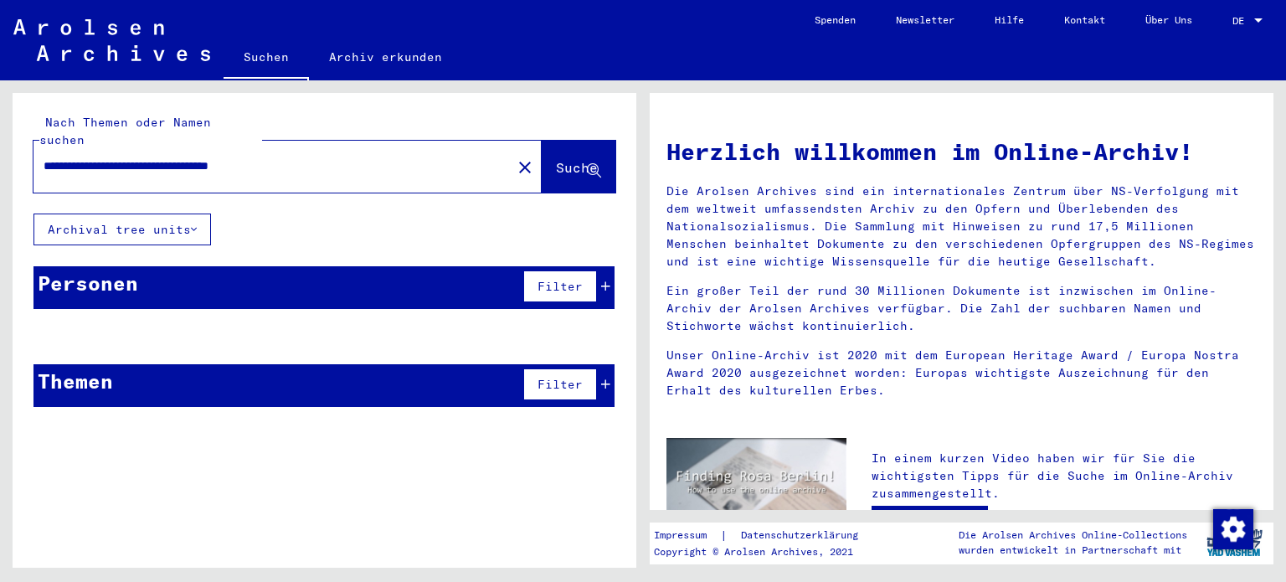
drag, startPoint x: 125, startPoint y: 147, endPoint x: 204, endPoint y: 147, distance: 79.6
click at [204, 157] on input "**********" at bounding box center [268, 166] width 448 height 18
click at [515, 157] on mat-icon "close" at bounding box center [525, 167] width 20 height 20
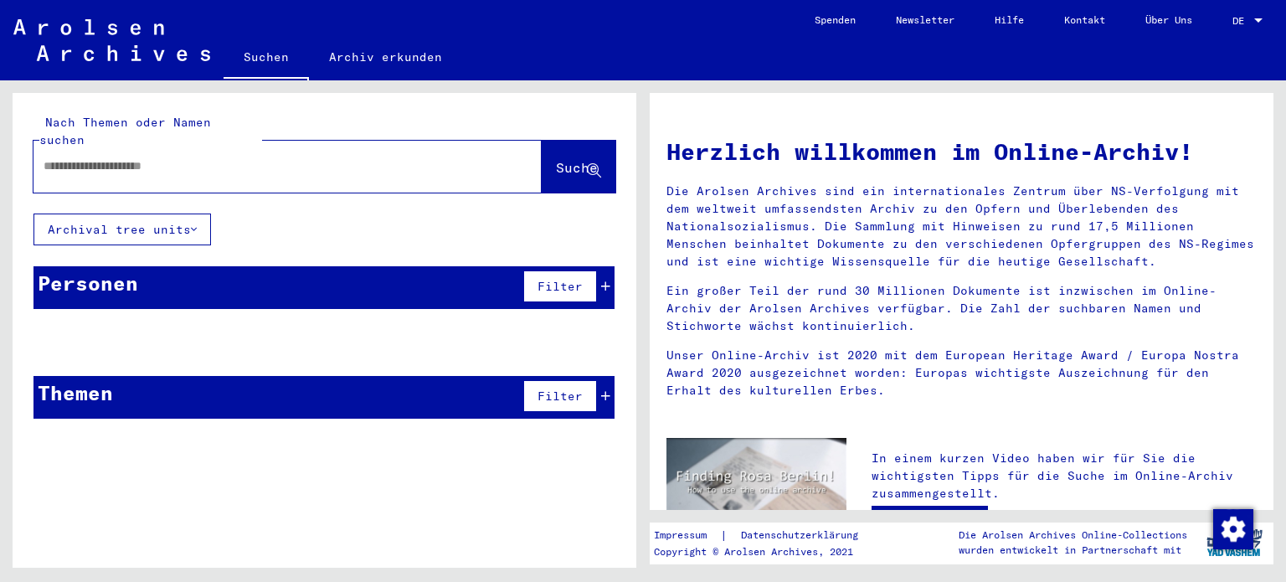
click at [47, 157] on input "text" at bounding box center [268, 166] width 448 height 18
click at [559, 159] on span "Suche" at bounding box center [577, 167] width 42 height 17
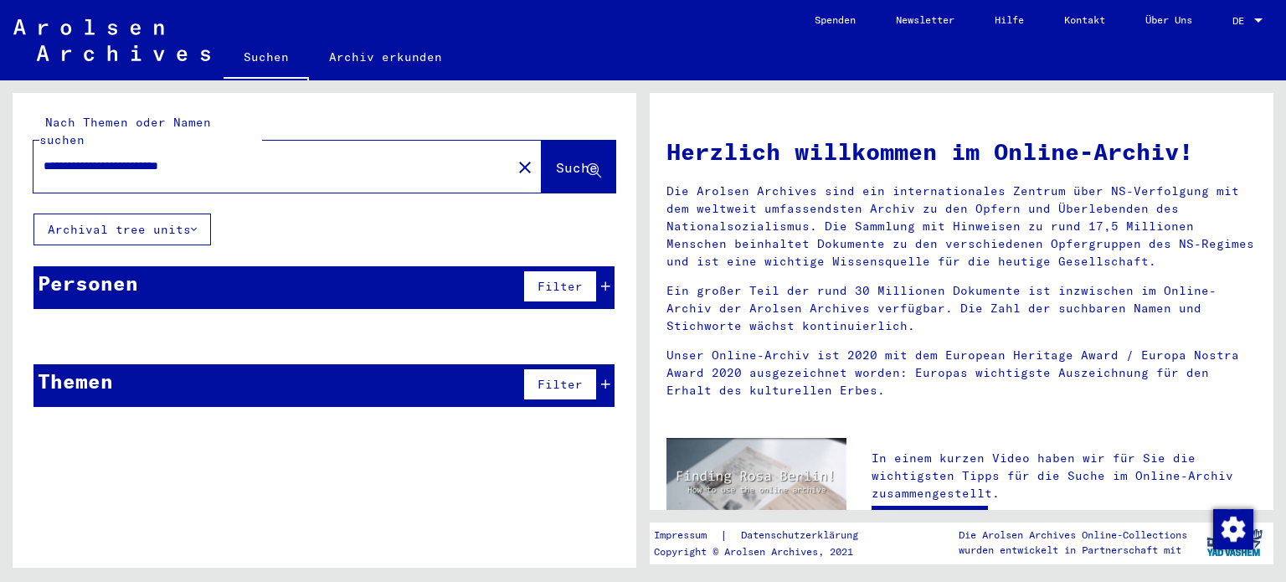
drag, startPoint x: 44, startPoint y: 147, endPoint x: 117, endPoint y: 147, distance: 73.7
click at [117, 157] on input "**********" at bounding box center [268, 166] width 448 height 18
type input "**********"
click at [556, 159] on span "Suche" at bounding box center [577, 167] width 42 height 17
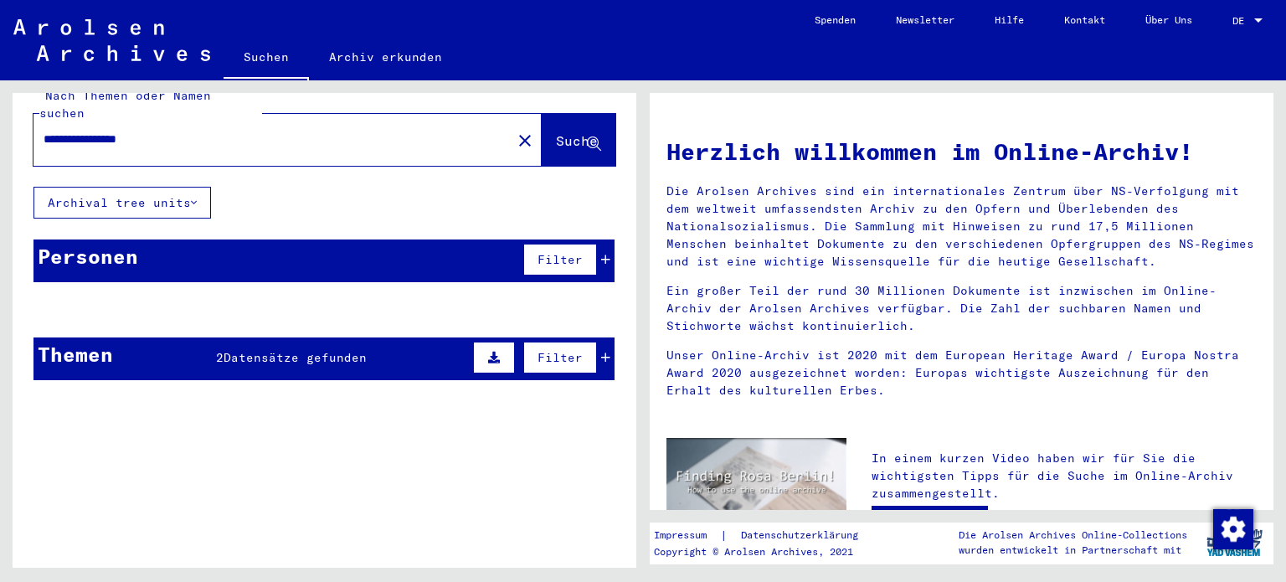
scroll to position [39, 0]
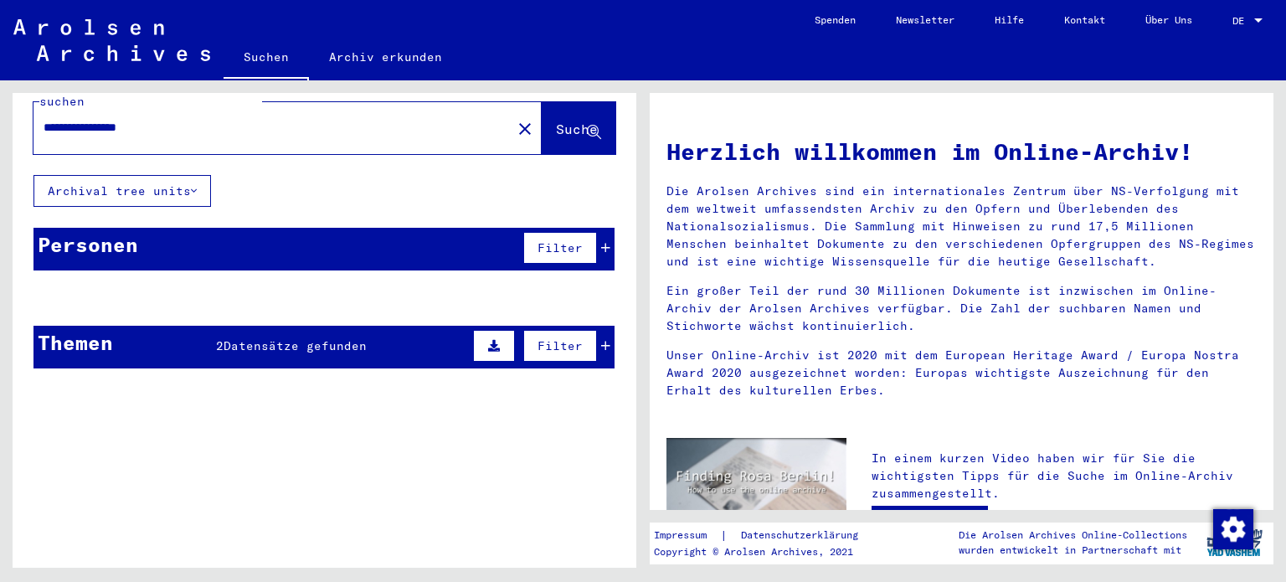
click at [317, 338] on span "Datensätze gefunden" at bounding box center [295, 345] width 143 height 15
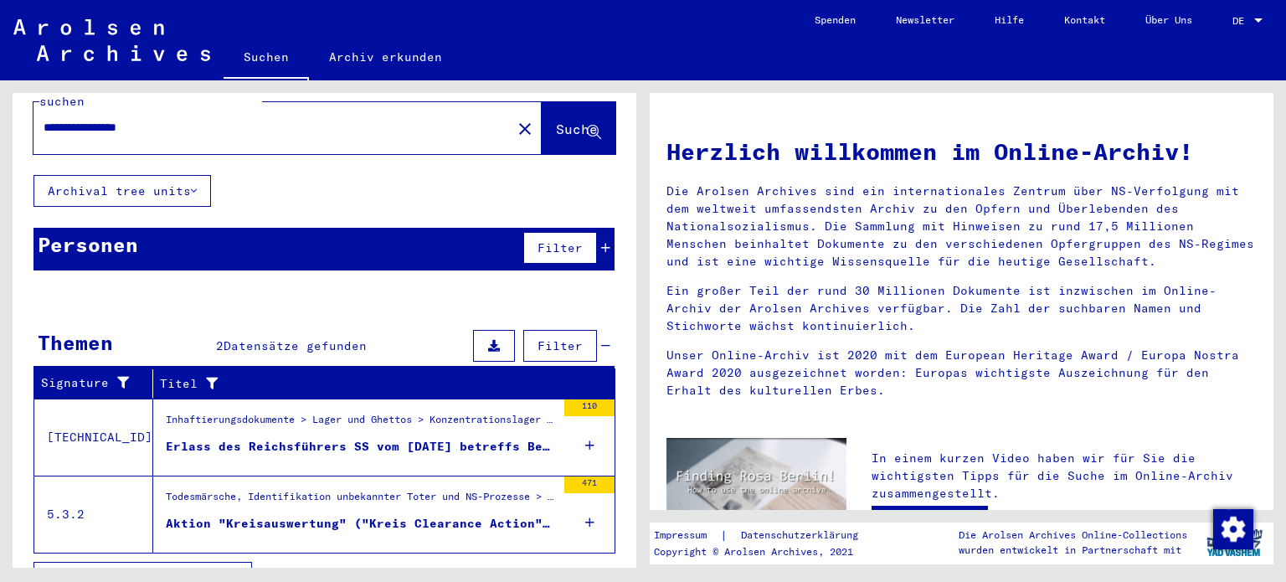
drag, startPoint x: 48, startPoint y: 108, endPoint x: 219, endPoint y: 108, distance: 171.7
click at [219, 119] on input "**********" at bounding box center [268, 128] width 448 height 18
click at [515, 119] on mat-icon "close" at bounding box center [525, 129] width 20 height 20
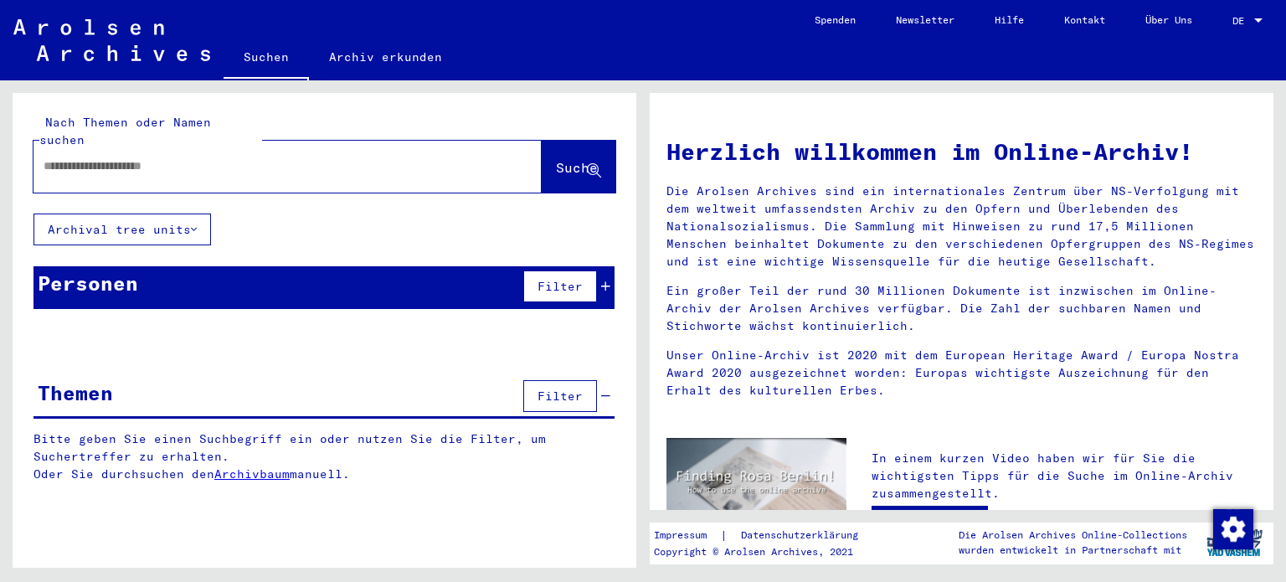
click at [62, 157] on input "text" at bounding box center [268, 166] width 448 height 18
type input "******"
click at [556, 159] on span "Suche" at bounding box center [577, 167] width 42 height 17
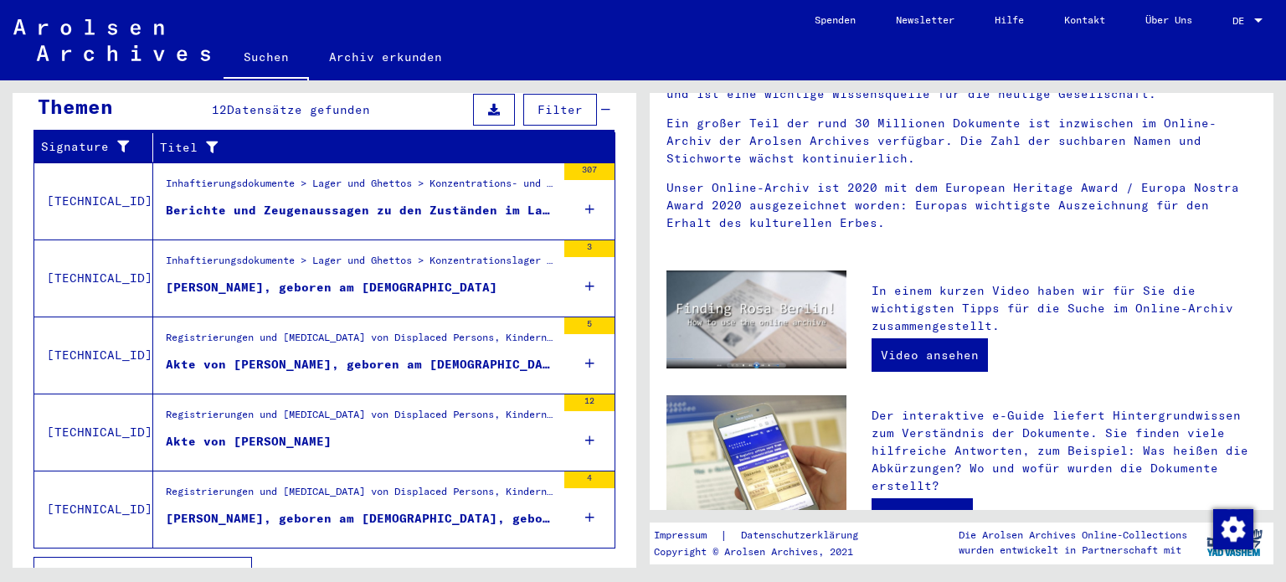
scroll to position [282, 0]
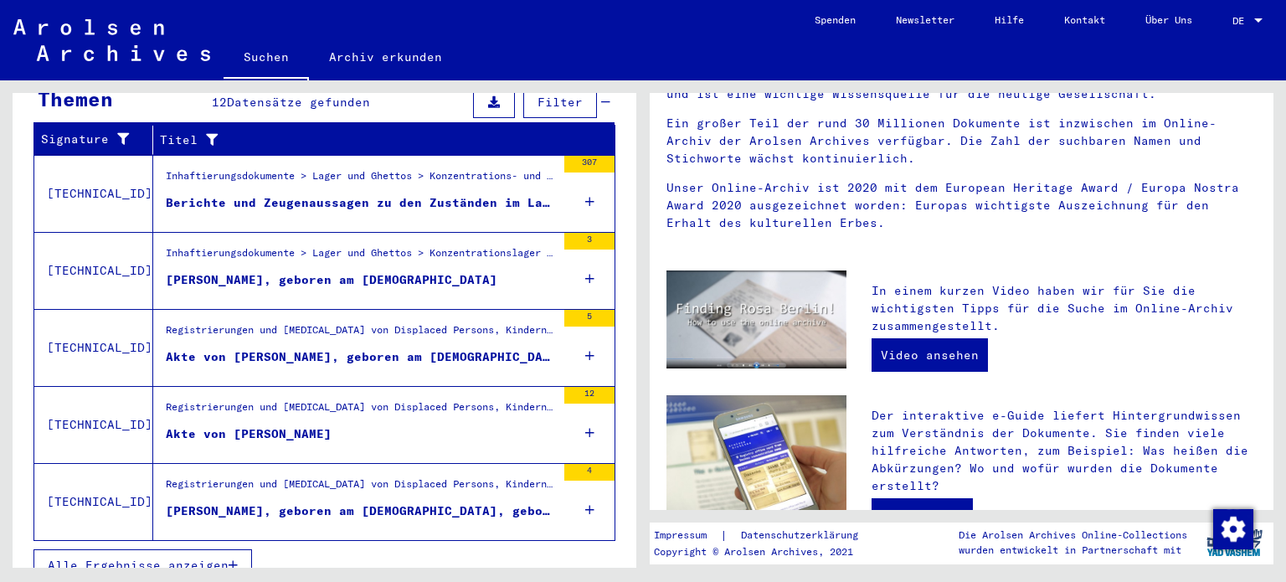
click at [179, 558] on span "Alle Ergebnisse anzeigen" at bounding box center [138, 565] width 181 height 15
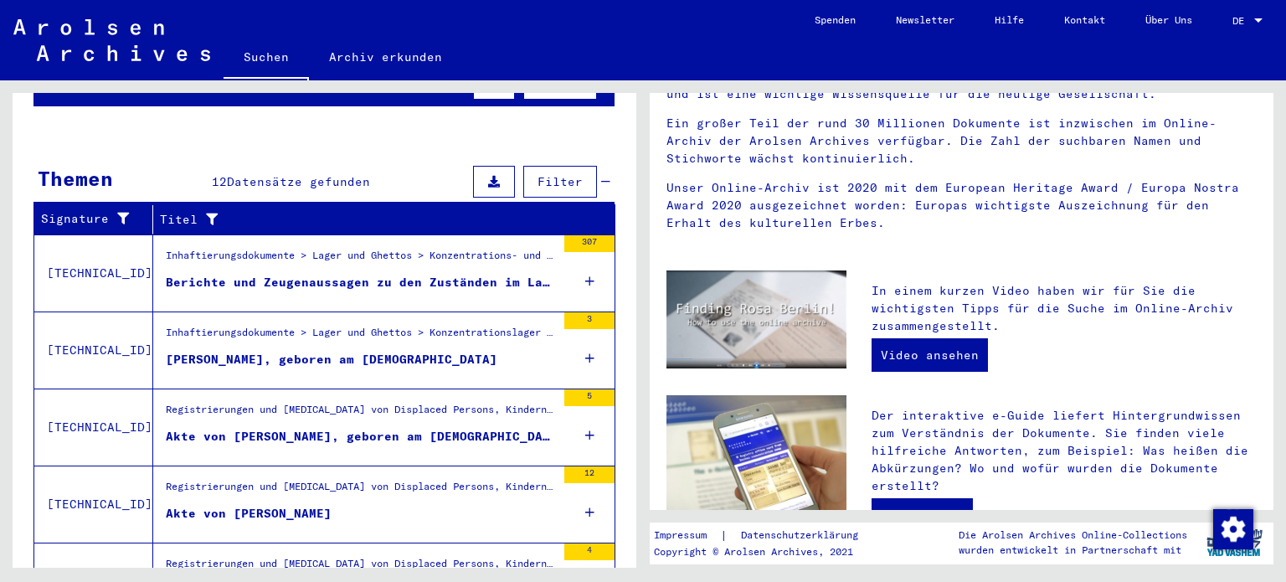
scroll to position [198, 0]
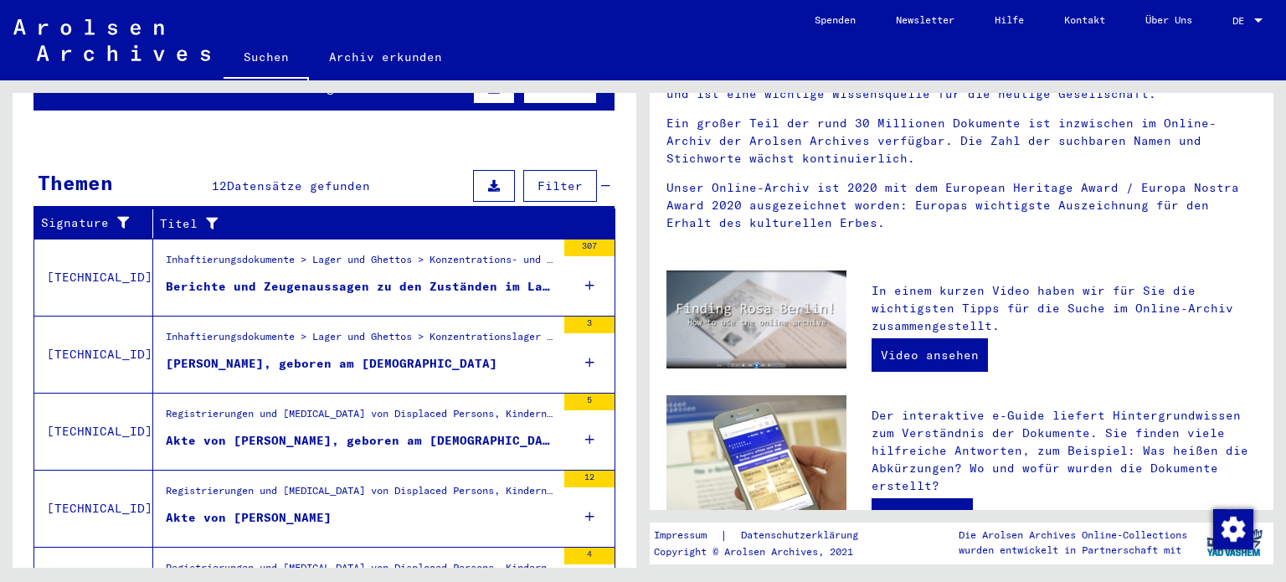
click at [399, 278] on div "Berichte und Zeugenaussagen zu den Zuständen im Lager und zu medizinischen Vers…" at bounding box center [361, 287] width 390 height 18
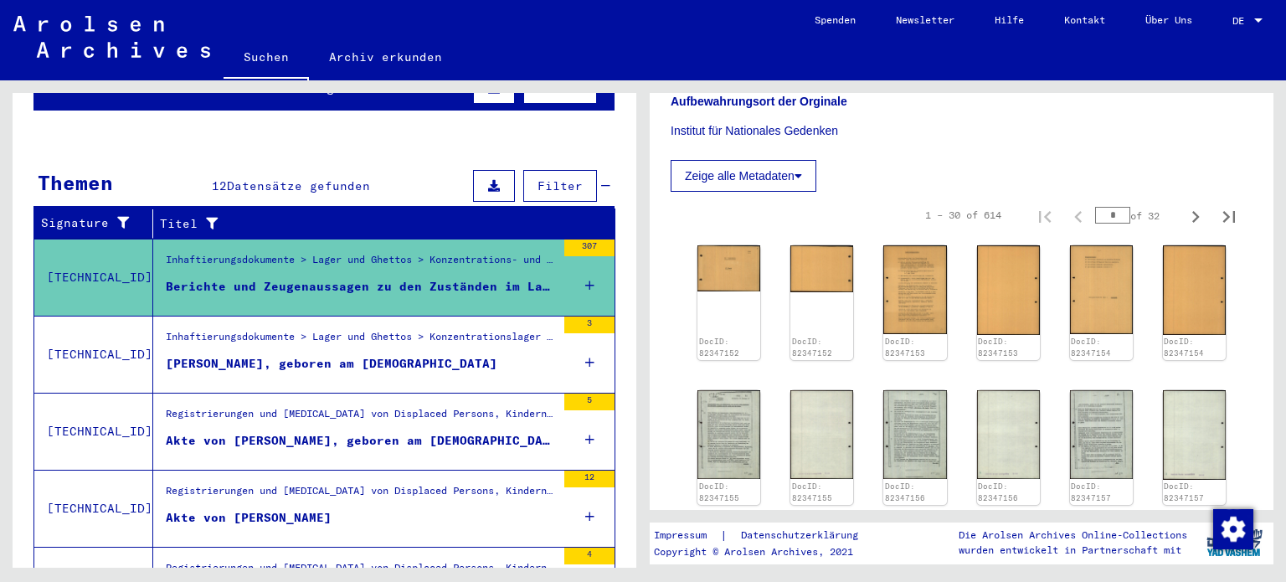
scroll to position [754, 0]
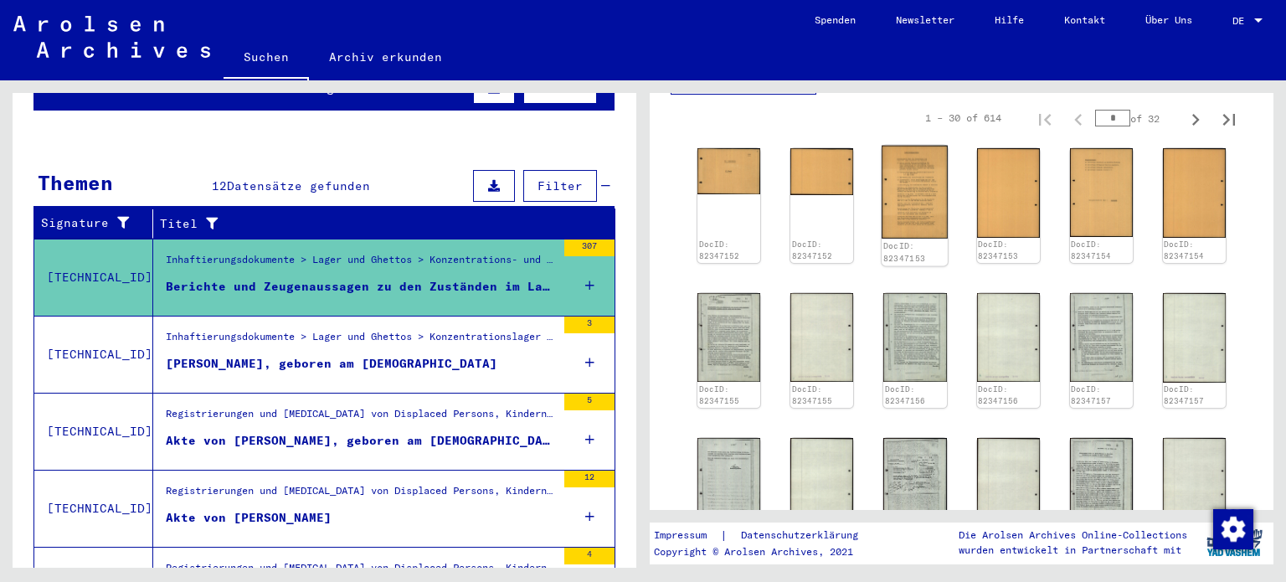
click at [921, 204] on img at bounding box center [915, 192] width 66 height 93
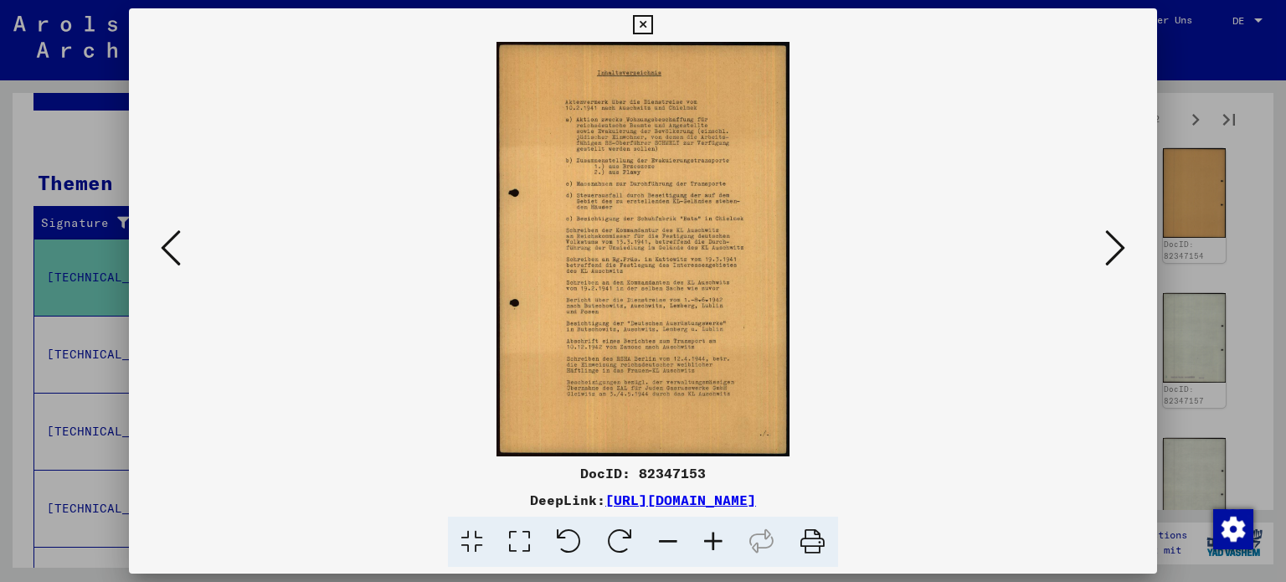
click at [714, 539] on icon at bounding box center [713, 542] width 45 height 51
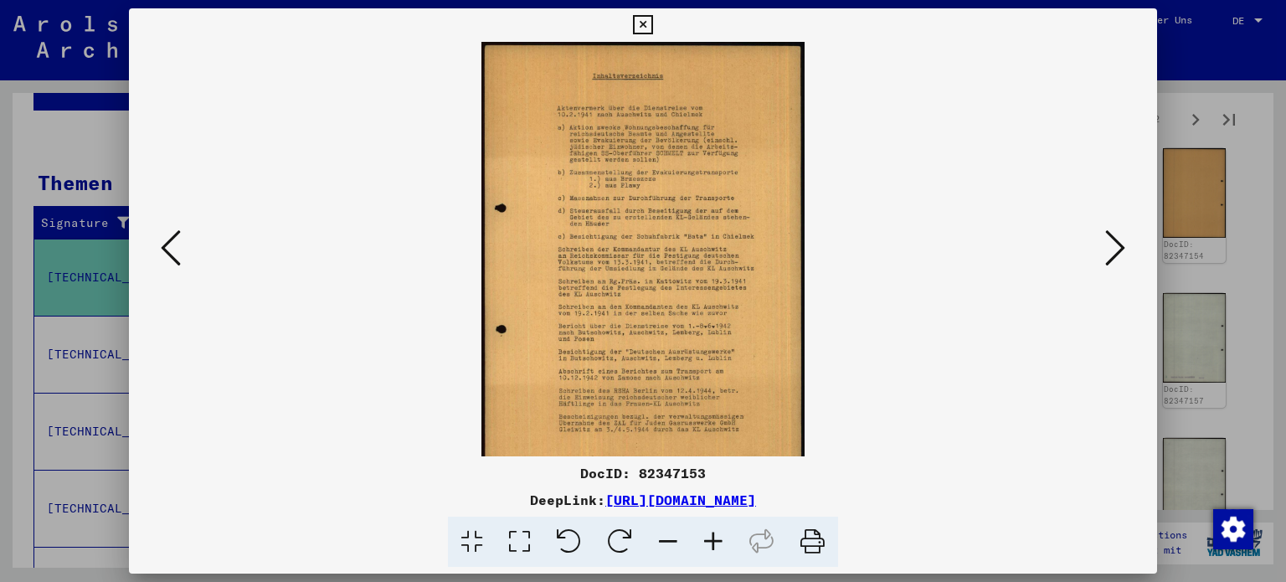
click at [715, 539] on icon at bounding box center [713, 542] width 45 height 51
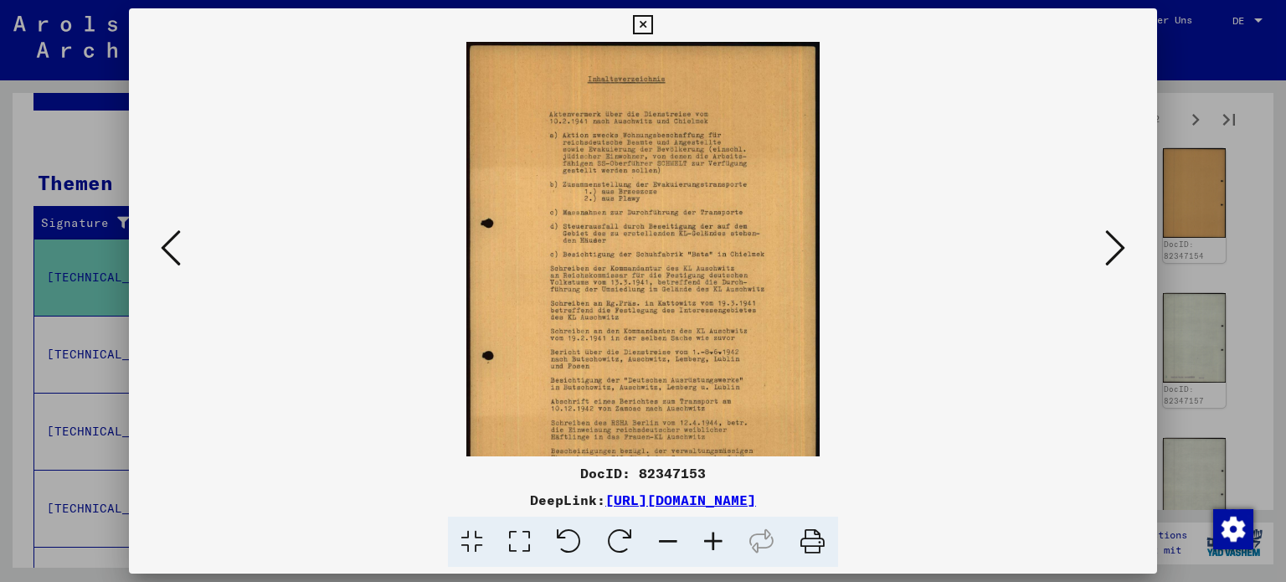
click at [715, 539] on icon at bounding box center [713, 542] width 45 height 51
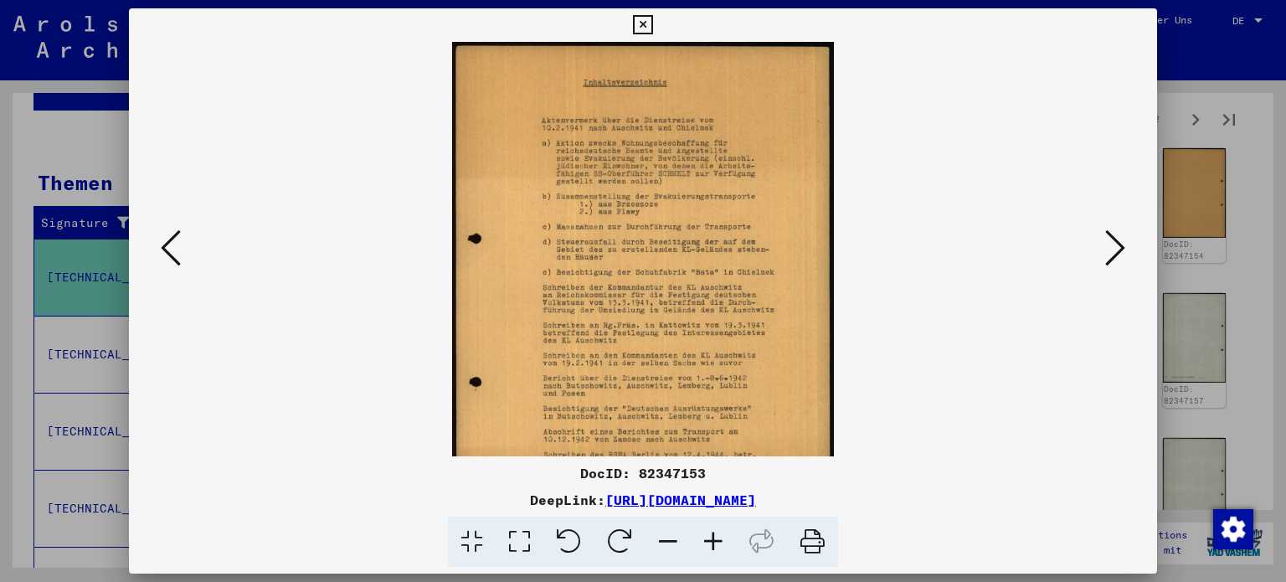
click at [715, 539] on icon at bounding box center [713, 542] width 45 height 51
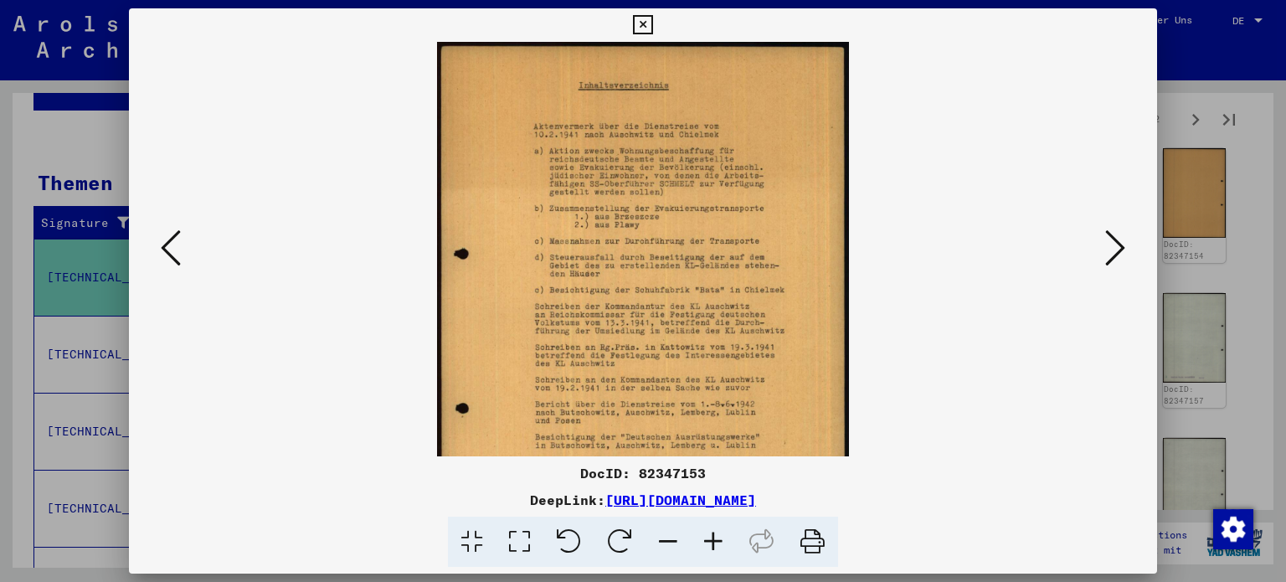
click at [715, 539] on icon at bounding box center [713, 542] width 45 height 51
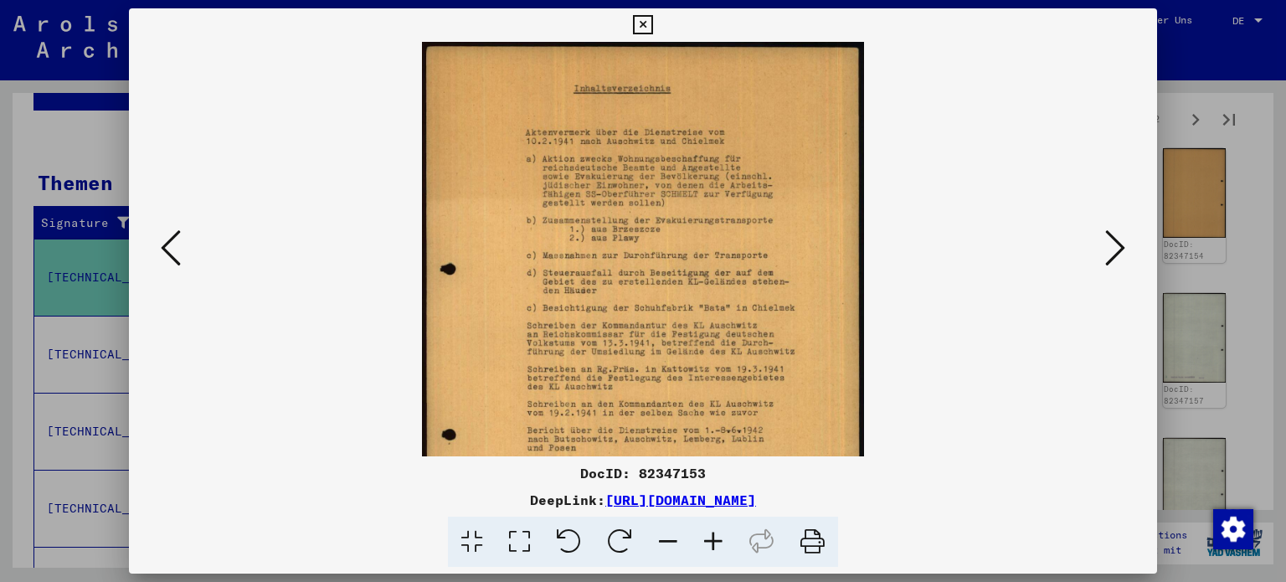
click at [715, 539] on icon at bounding box center [713, 542] width 45 height 51
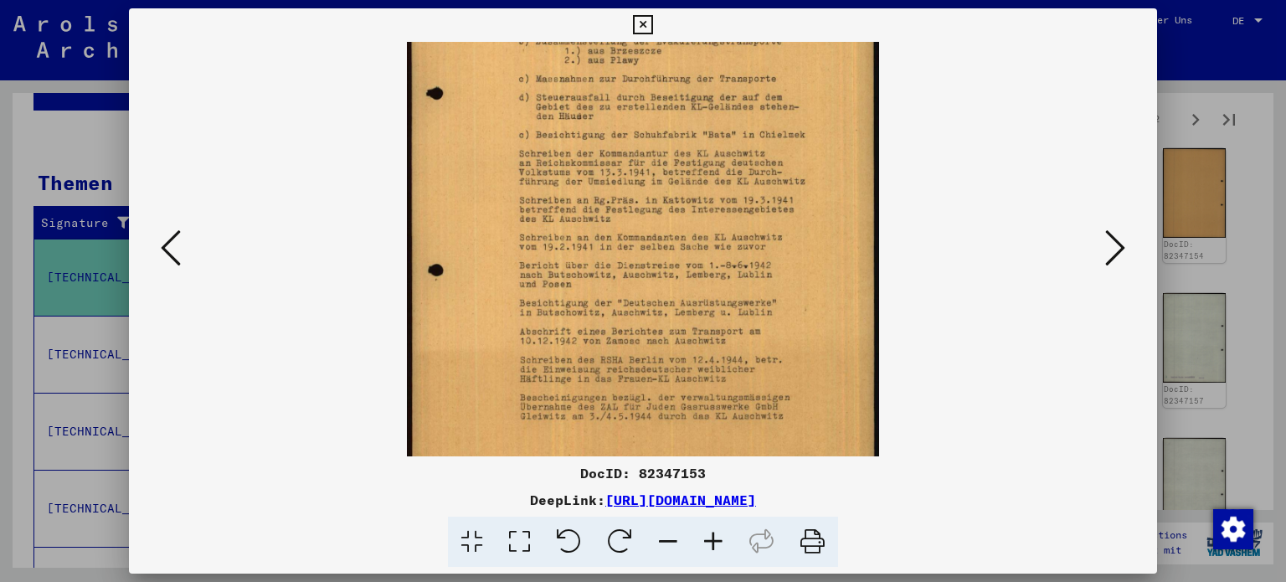
drag, startPoint x: 827, startPoint y: 387, endPoint x: 827, endPoint y: 200, distance: 186.7
click at [827, 200] on img at bounding box center [642, 184] width 471 height 666
click at [1120, 244] on icon at bounding box center [1115, 248] width 20 height 40
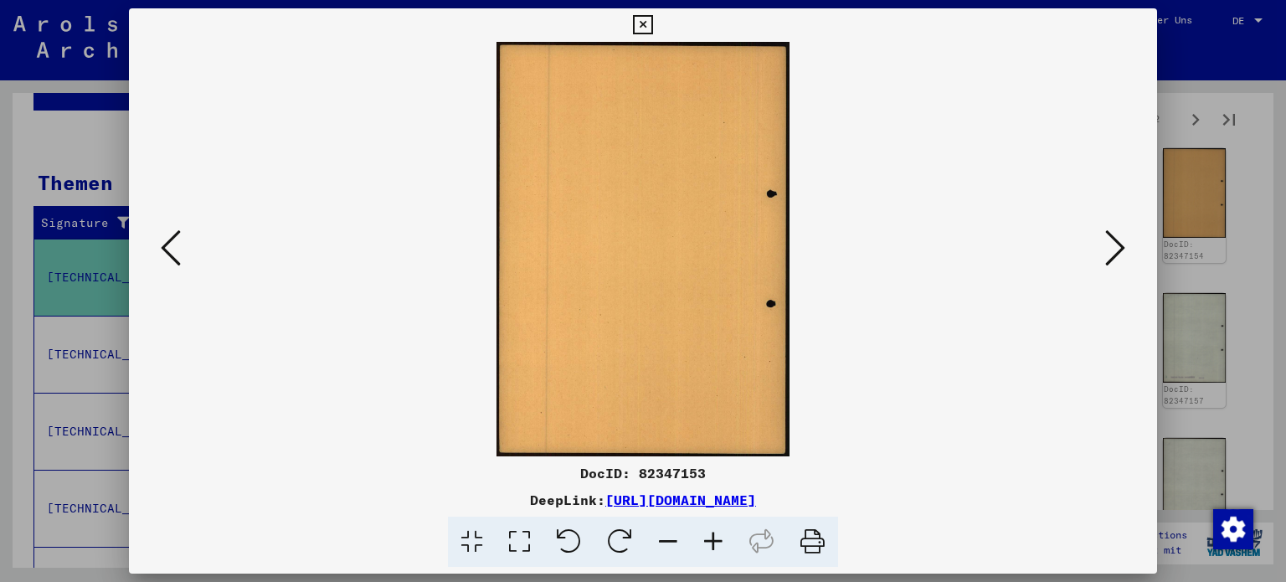
scroll to position [0, 0]
click at [1120, 243] on icon at bounding box center [1115, 248] width 20 height 40
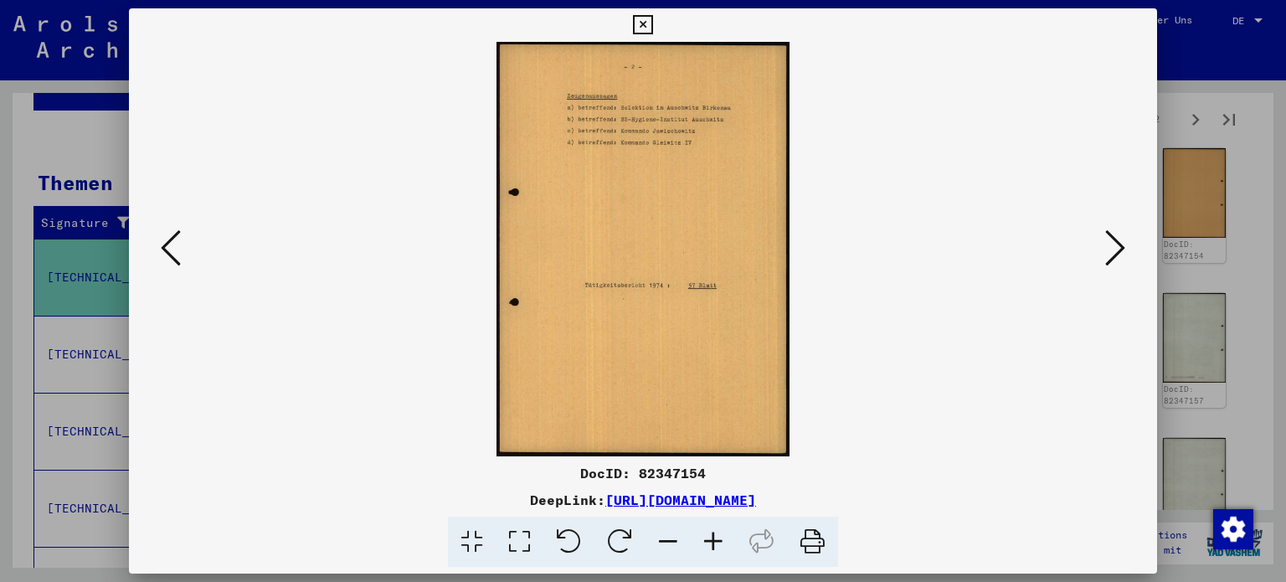
click at [1120, 243] on icon at bounding box center [1115, 248] width 20 height 40
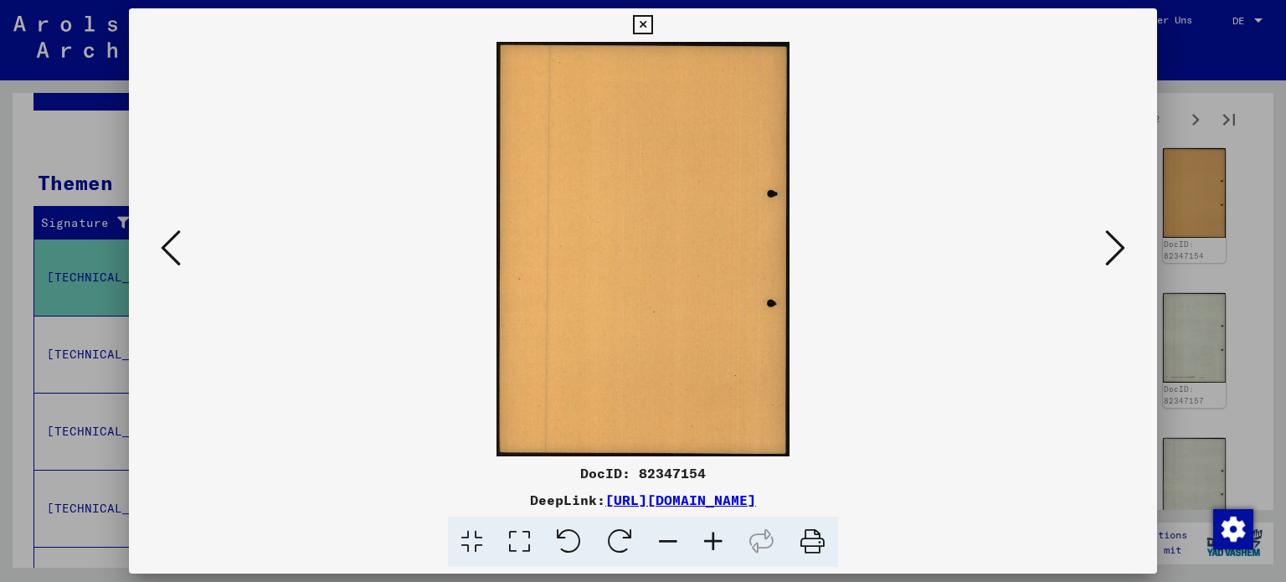
click at [1120, 243] on icon at bounding box center [1115, 248] width 20 height 40
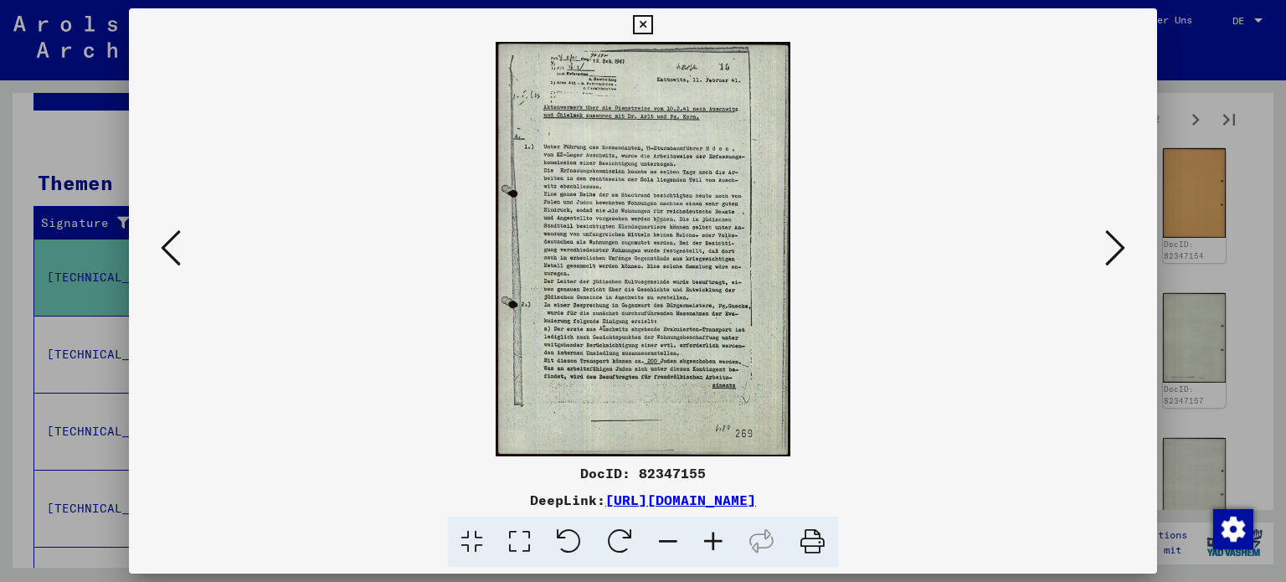
click at [713, 536] on icon at bounding box center [713, 542] width 45 height 51
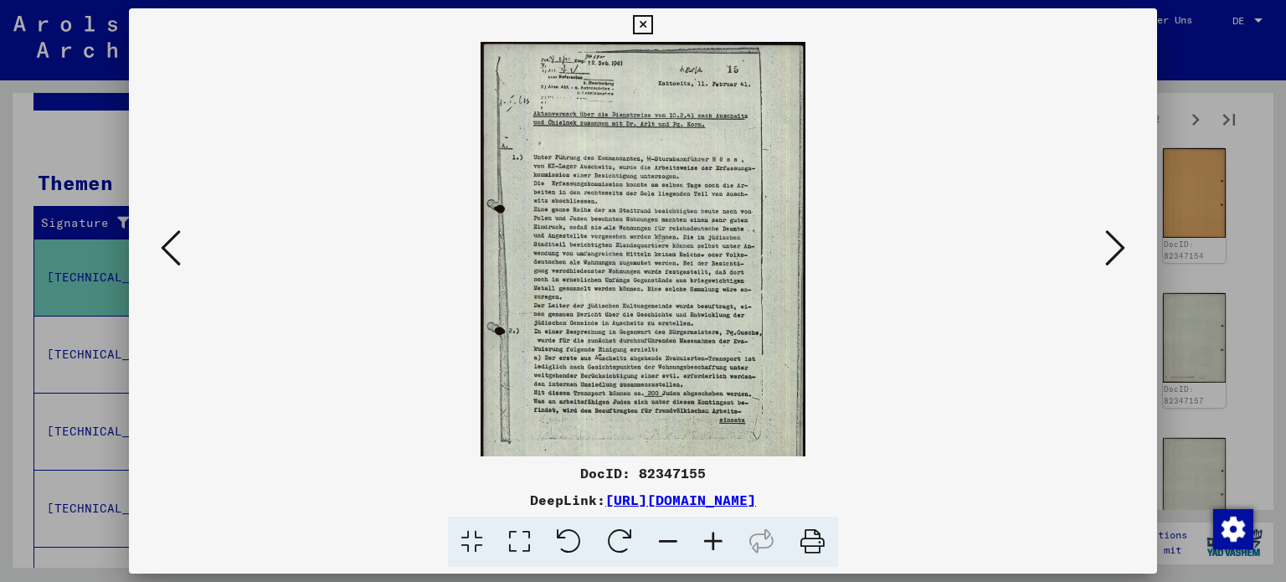
click at [713, 536] on icon at bounding box center [713, 542] width 45 height 51
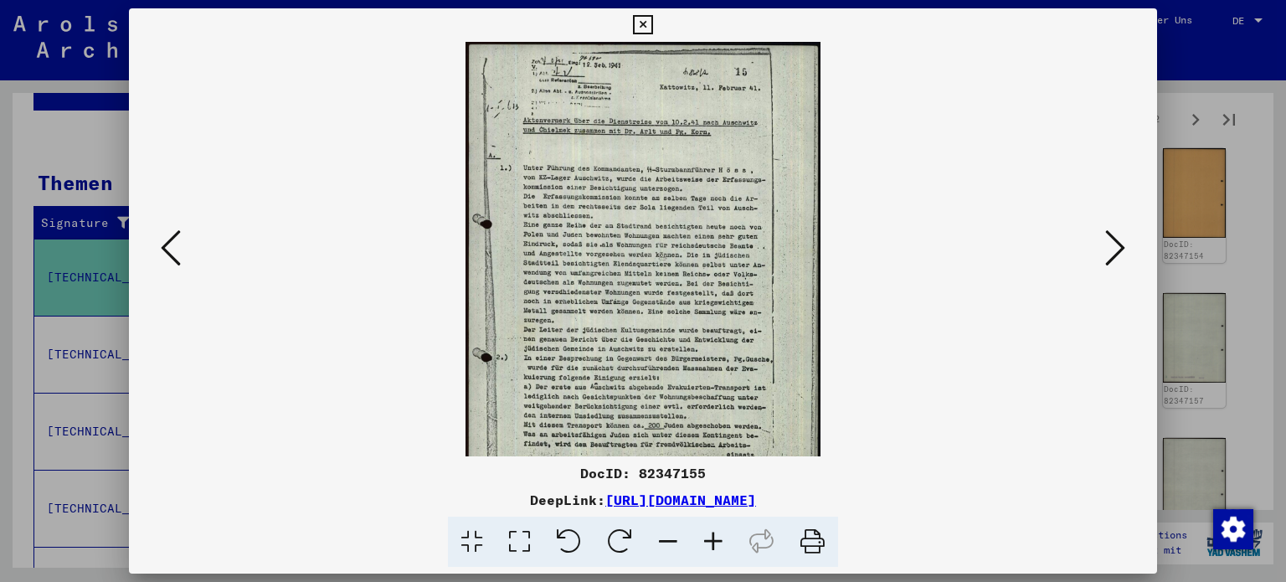
click at [713, 536] on icon at bounding box center [713, 542] width 45 height 51
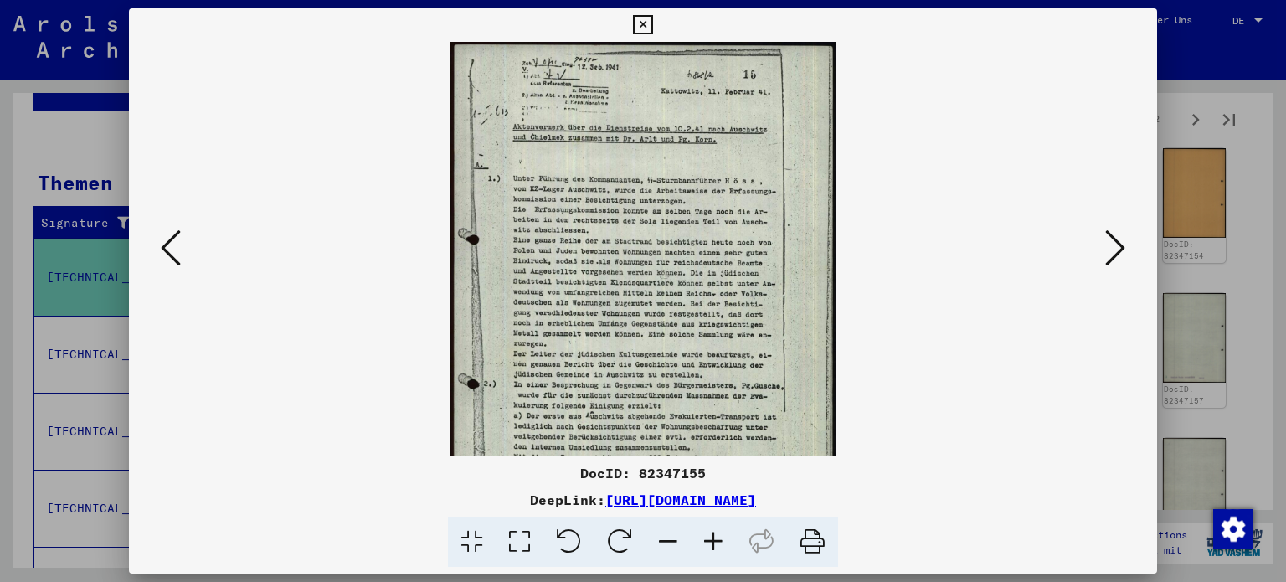
click at [713, 536] on icon at bounding box center [713, 542] width 45 height 51
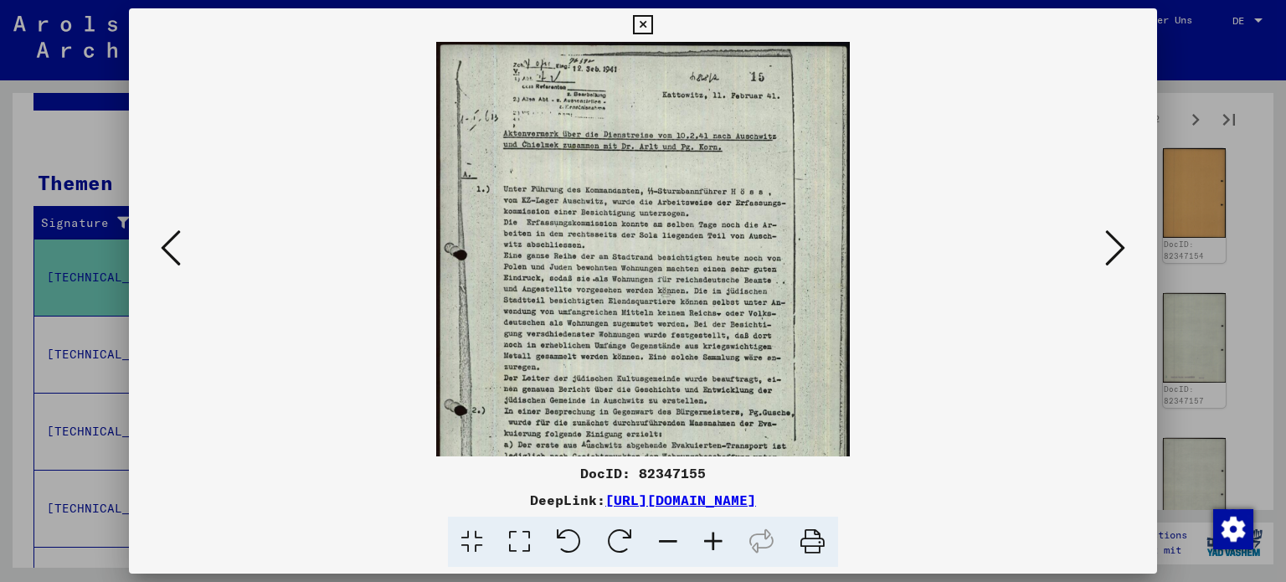
click at [713, 536] on icon at bounding box center [713, 542] width 45 height 51
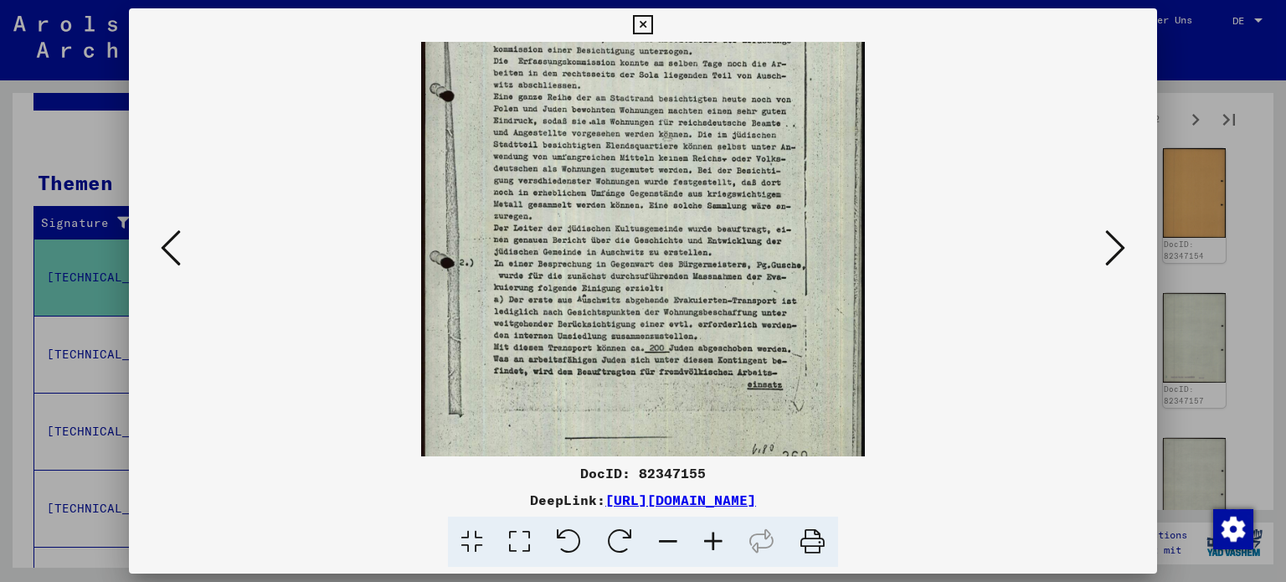
scroll to position [181, 0]
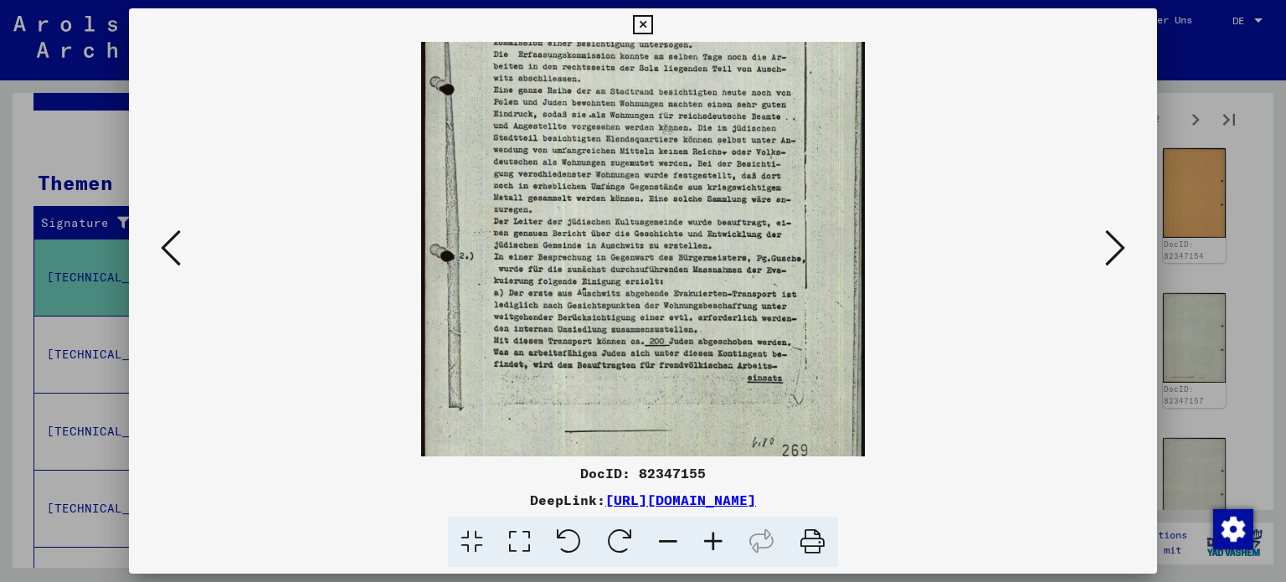
drag, startPoint x: 728, startPoint y: 395, endPoint x: 725, endPoint y: 220, distance: 175.0
click at [725, 220] on img at bounding box center [643, 173] width 444 height 624
click at [640, 23] on icon at bounding box center [642, 25] width 19 height 20
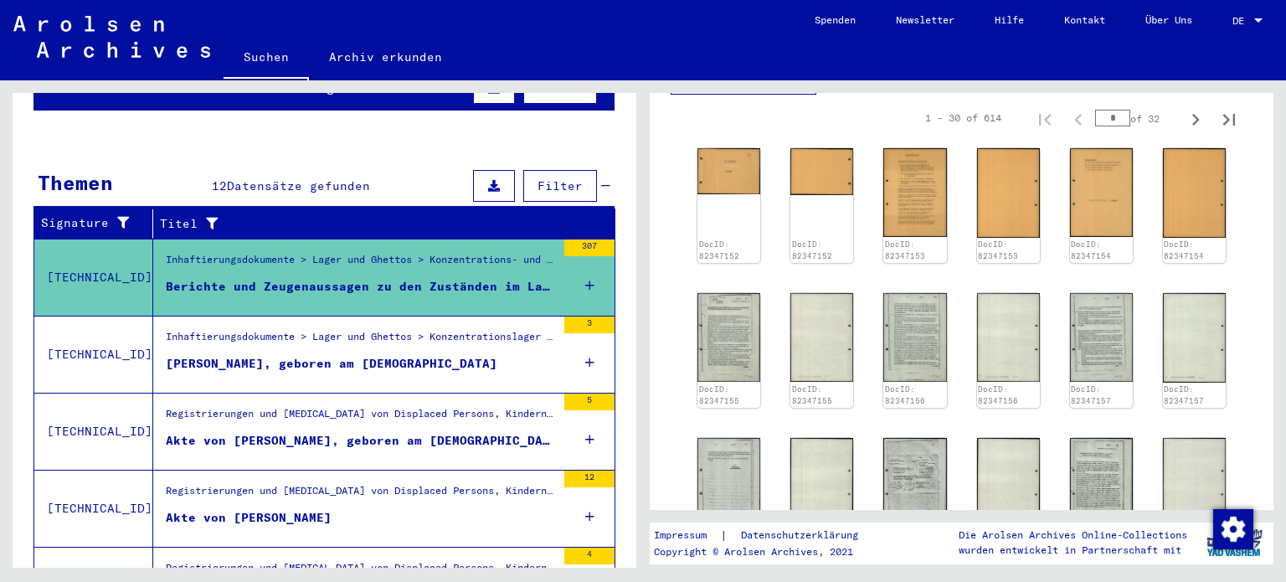
click at [314, 355] on div "[PERSON_NAME], geboren am [DEMOGRAPHIC_DATA]" at bounding box center [332, 364] width 332 height 18
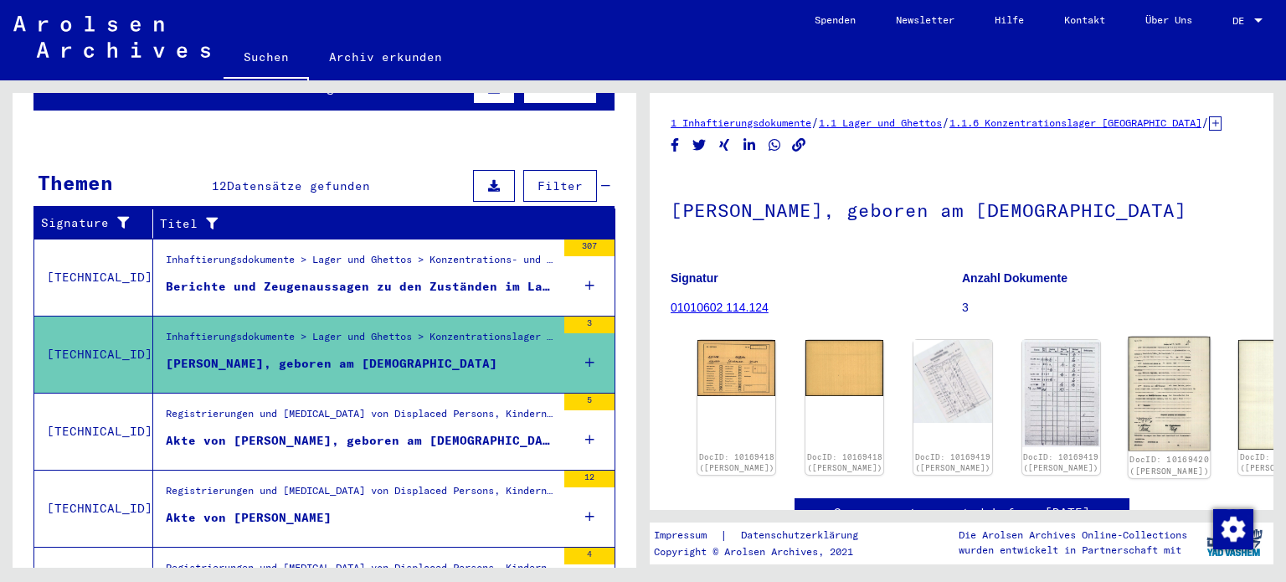
click at [1128, 384] on img at bounding box center [1169, 394] width 82 height 115
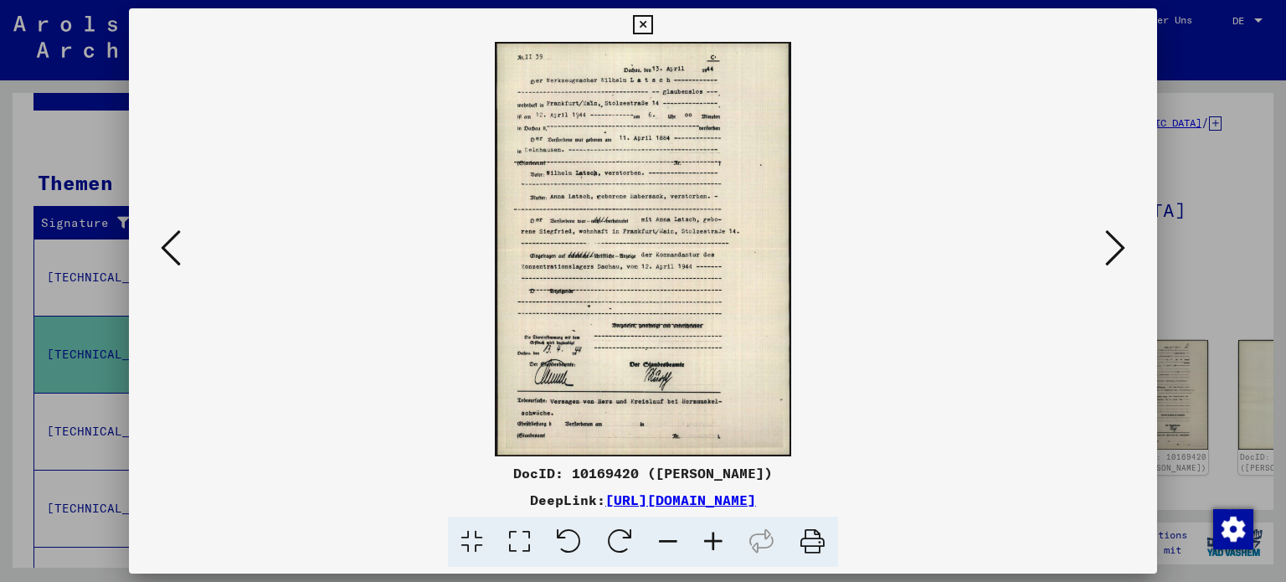
click at [710, 537] on icon at bounding box center [713, 542] width 45 height 51
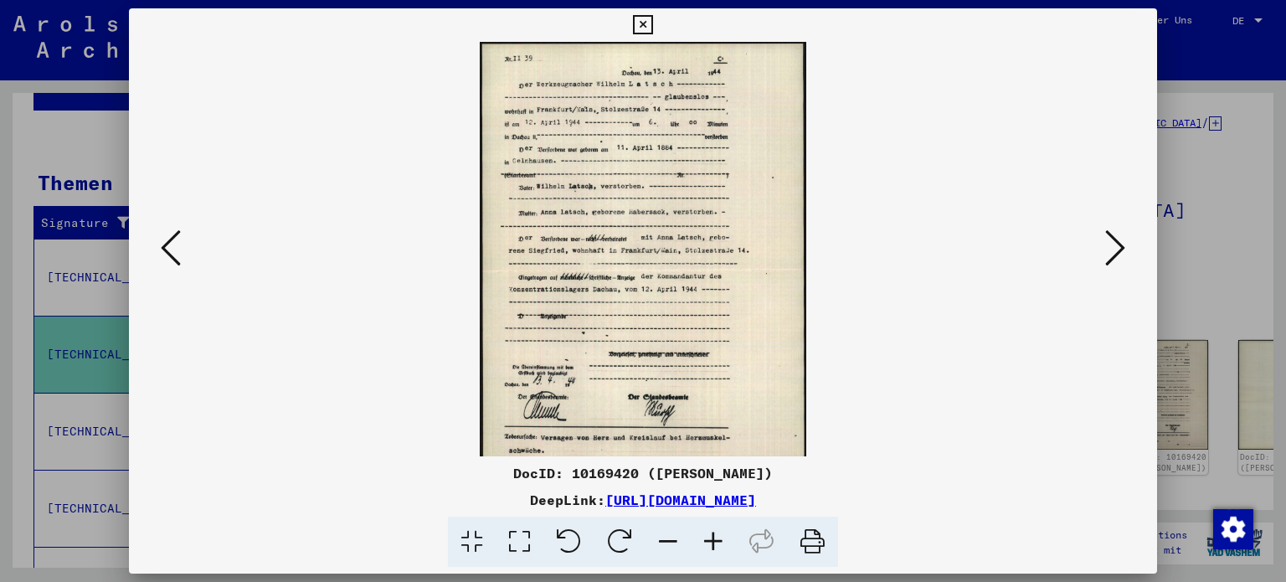
click at [710, 537] on icon at bounding box center [713, 542] width 45 height 51
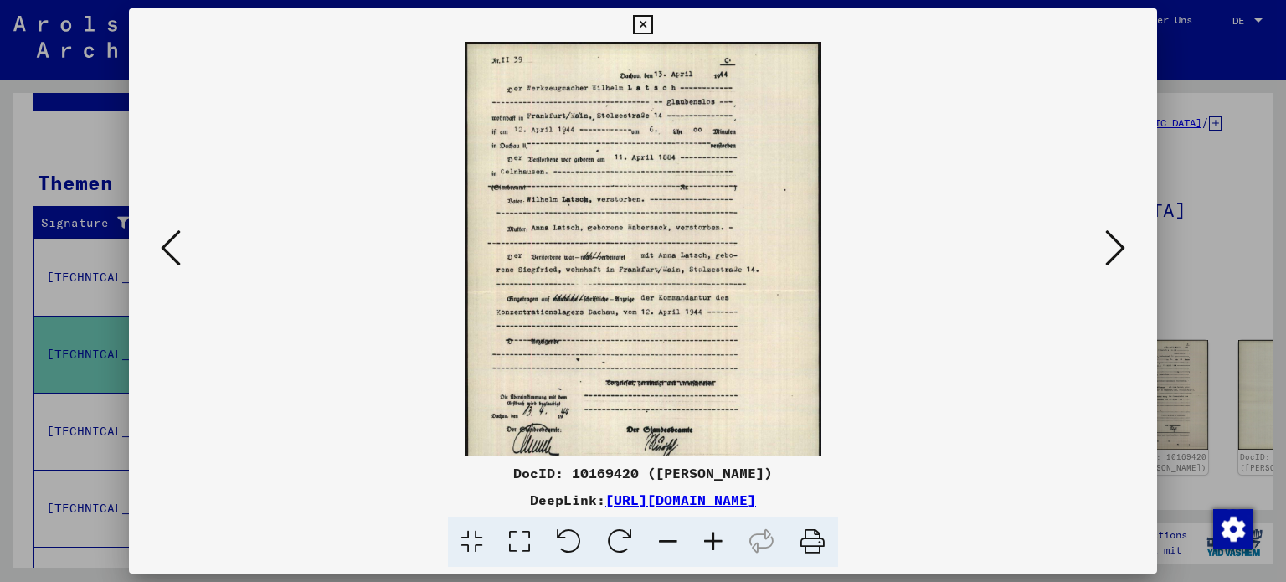
click at [710, 537] on icon at bounding box center [713, 542] width 45 height 51
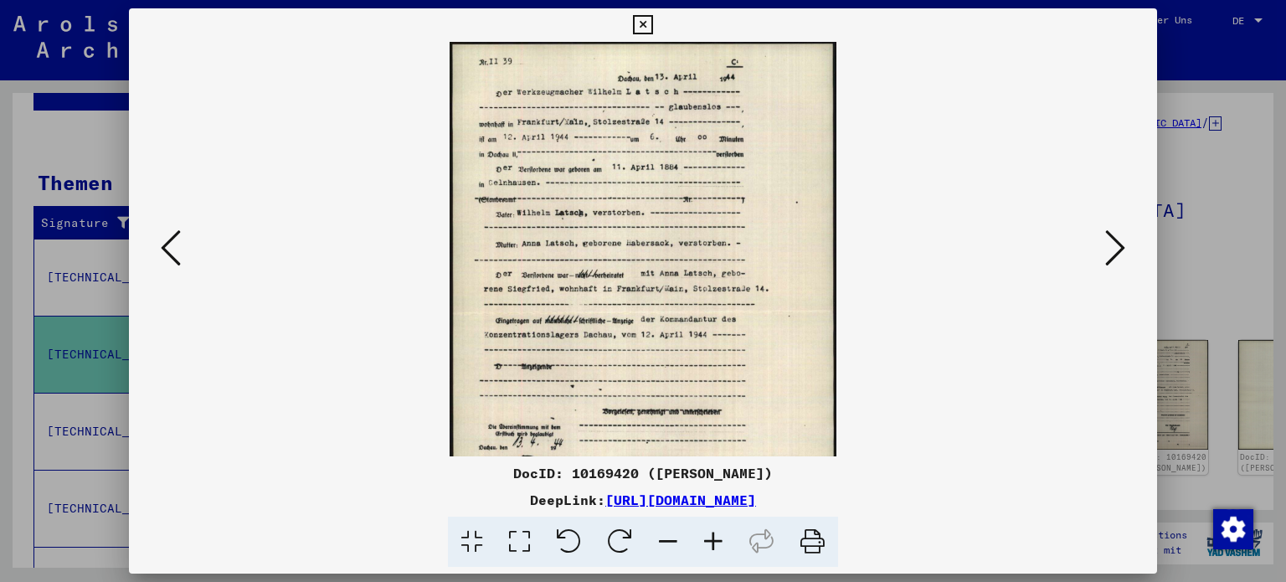
click at [710, 537] on icon at bounding box center [713, 542] width 45 height 51
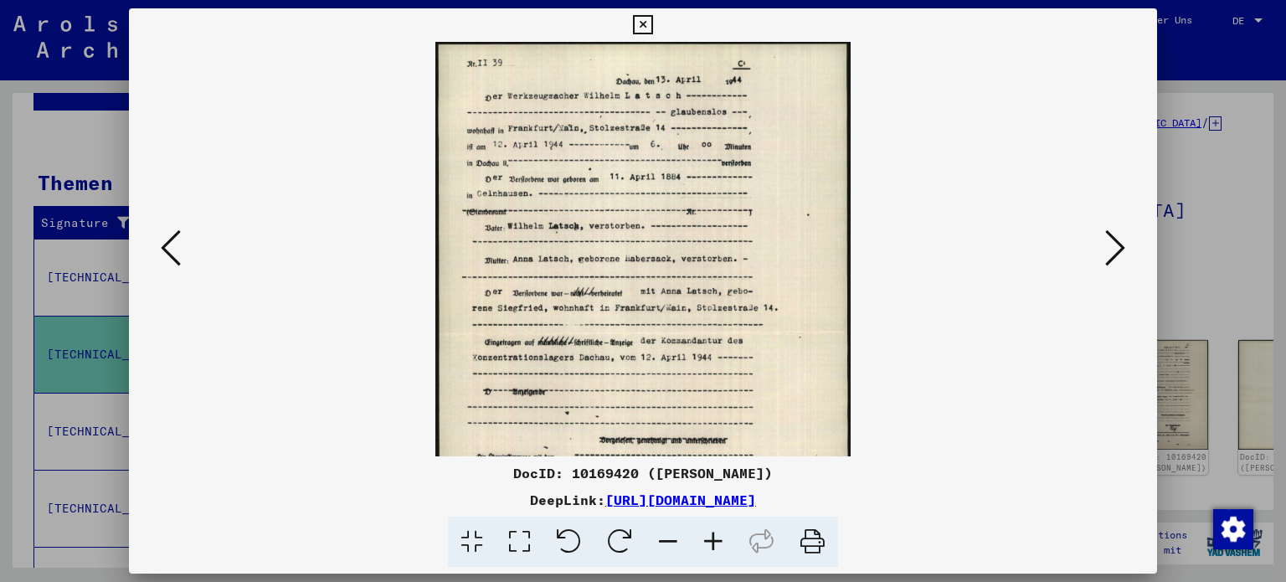
click at [710, 537] on icon at bounding box center [713, 542] width 45 height 51
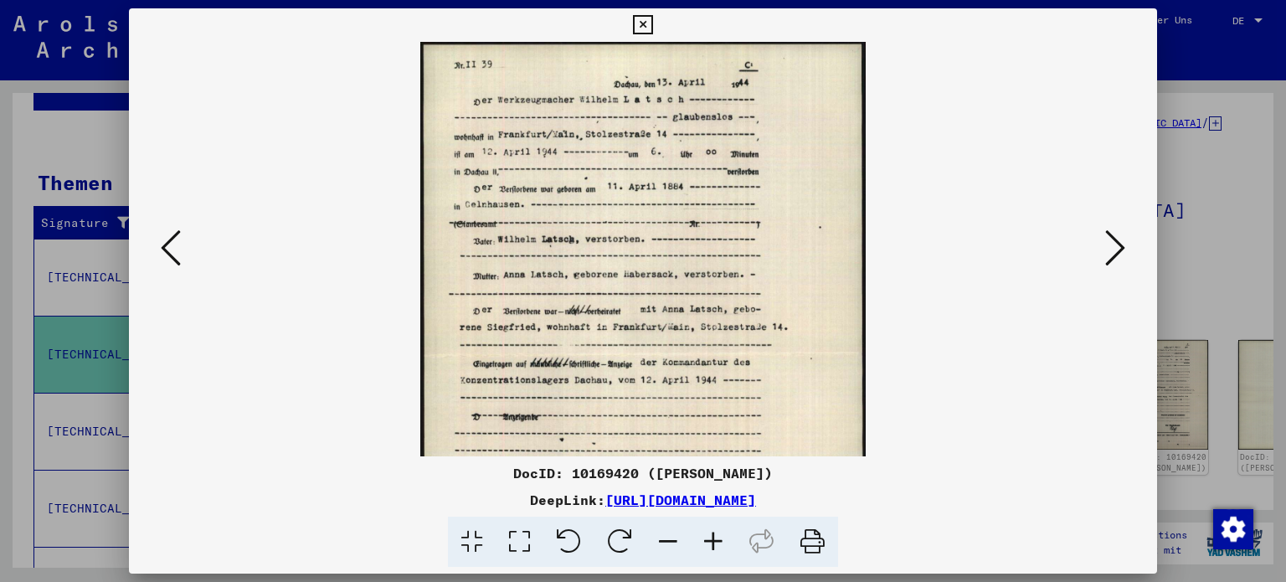
click at [710, 537] on icon at bounding box center [713, 542] width 45 height 51
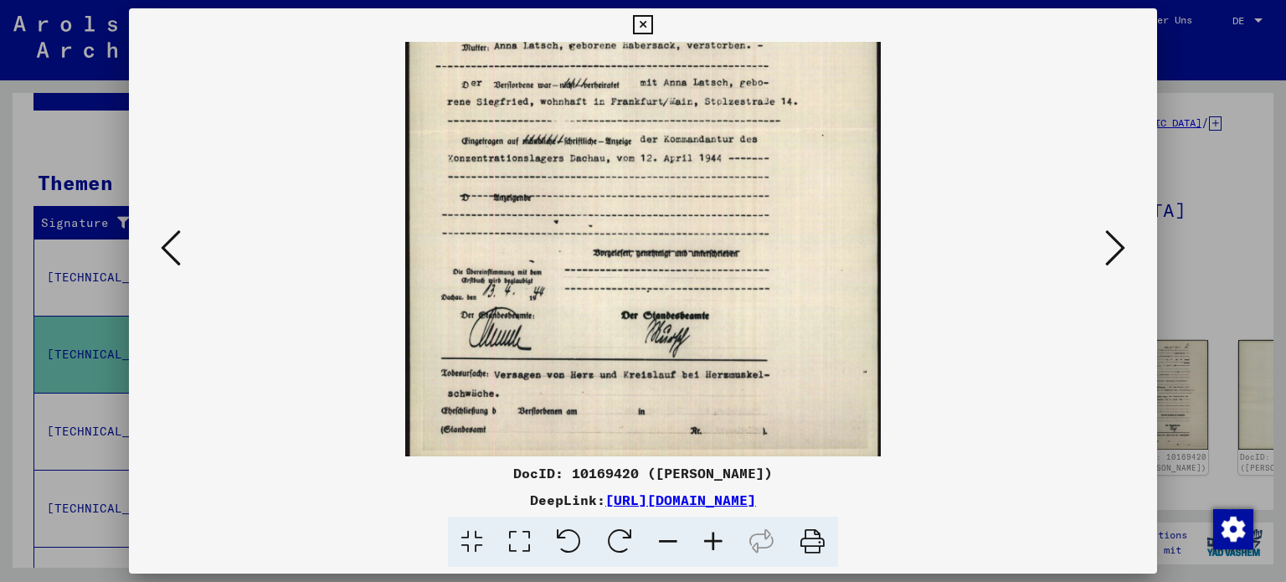
scroll to position [251, 0]
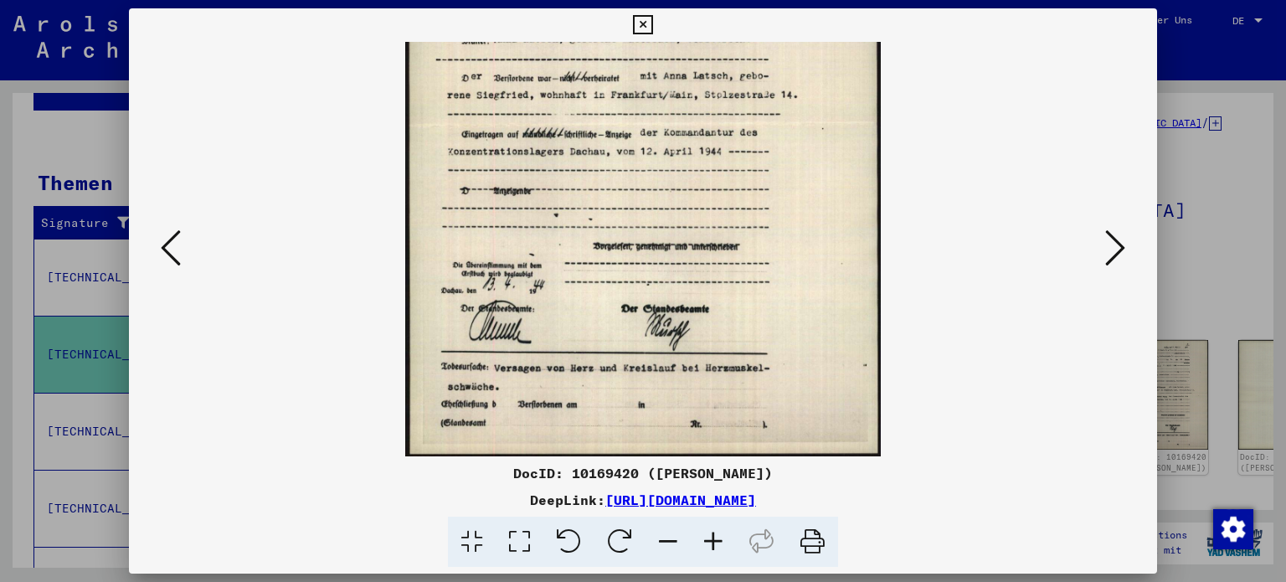
drag, startPoint x: 775, startPoint y: 382, endPoint x: 796, endPoint y: 116, distance: 266.3
click at [796, 116] on img at bounding box center [643, 124] width 476 height 666
click at [1119, 245] on icon at bounding box center [1115, 248] width 20 height 40
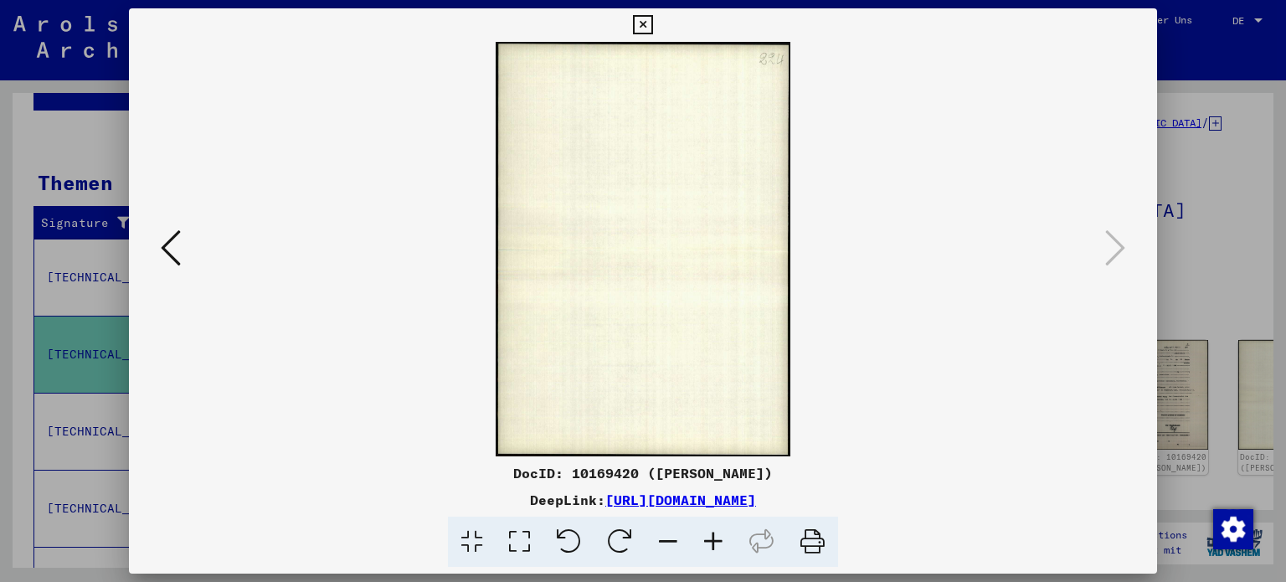
click at [646, 19] on icon at bounding box center [642, 25] width 19 height 20
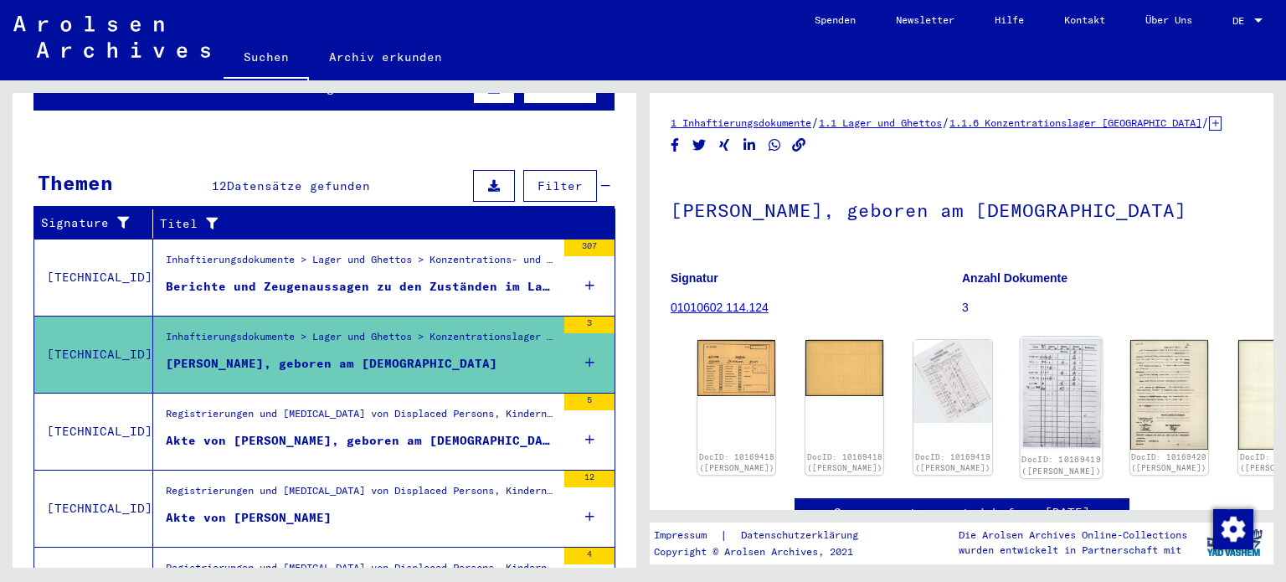
click at [1020, 368] on img at bounding box center [1061, 393] width 82 height 113
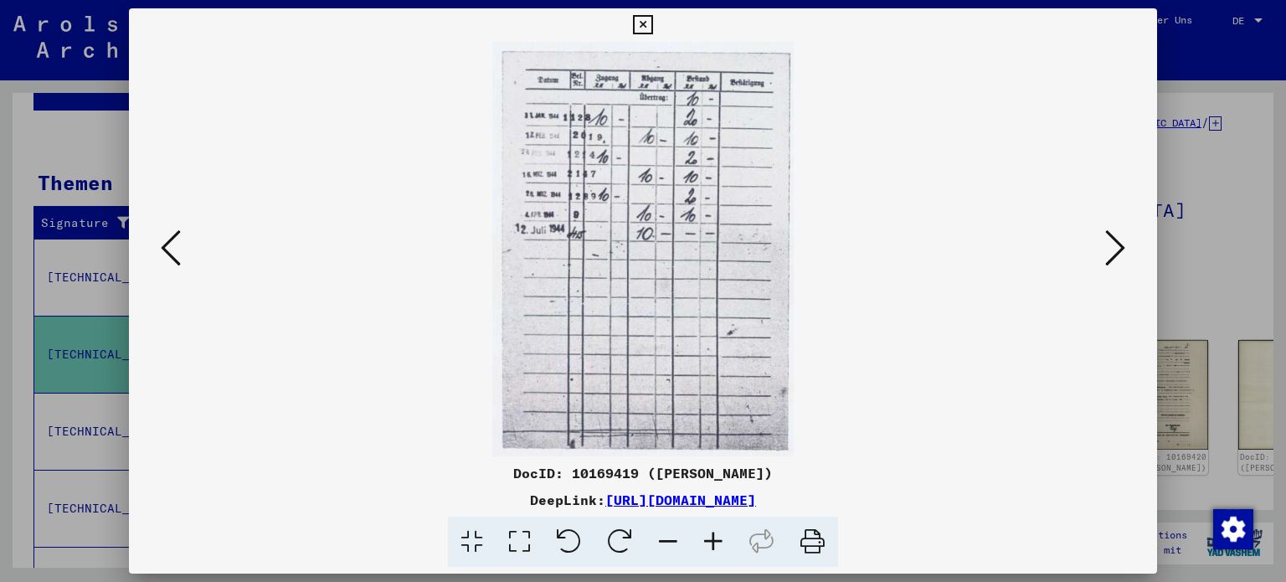
click at [715, 538] on icon at bounding box center [713, 542] width 45 height 51
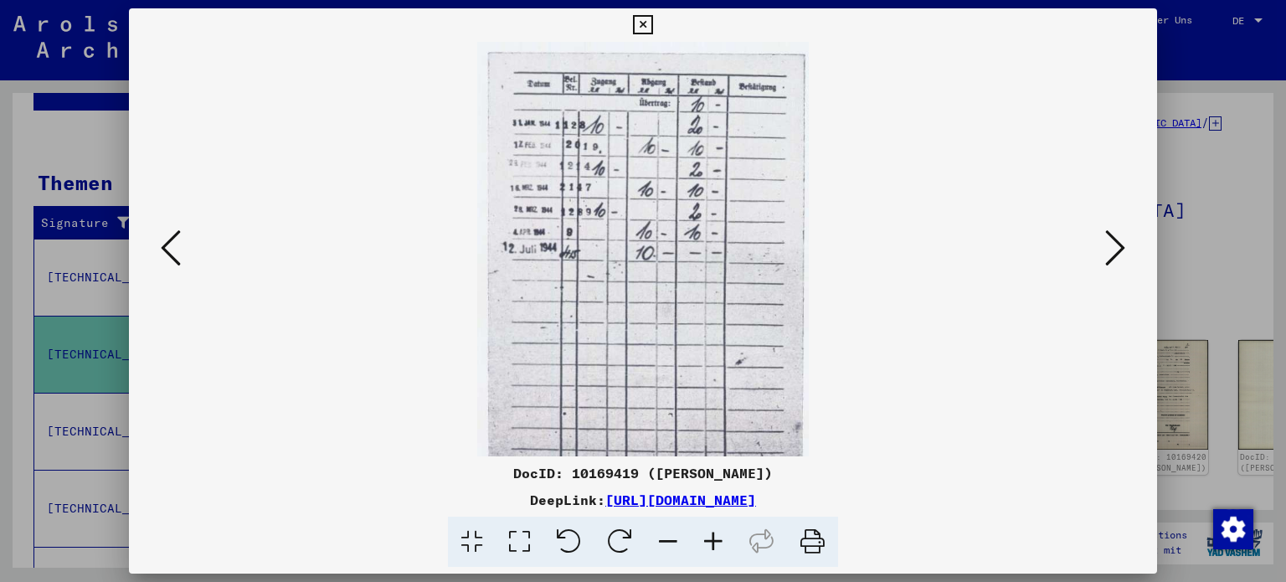
click at [715, 537] on icon at bounding box center [713, 542] width 45 height 51
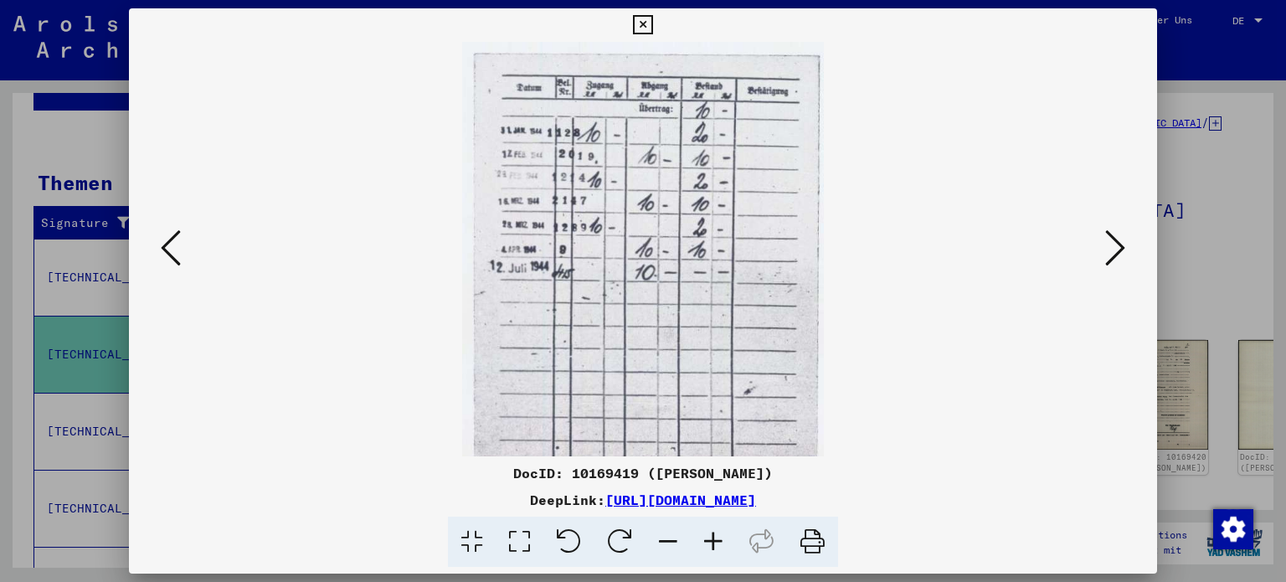
click at [715, 537] on icon at bounding box center [713, 542] width 45 height 51
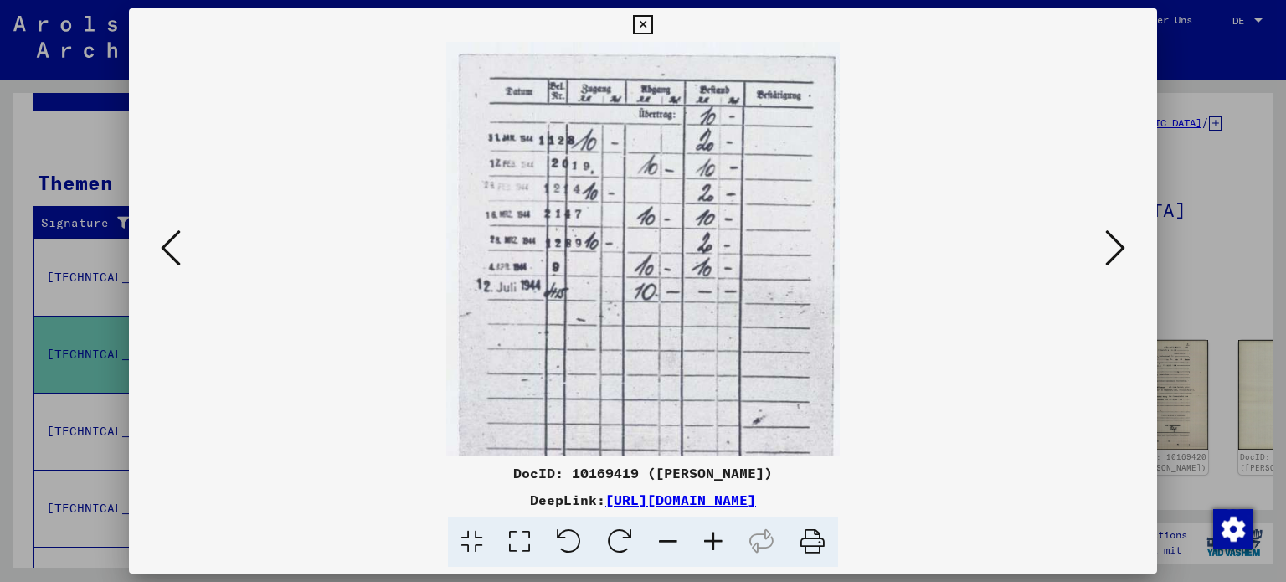
click at [715, 537] on icon at bounding box center [713, 542] width 45 height 51
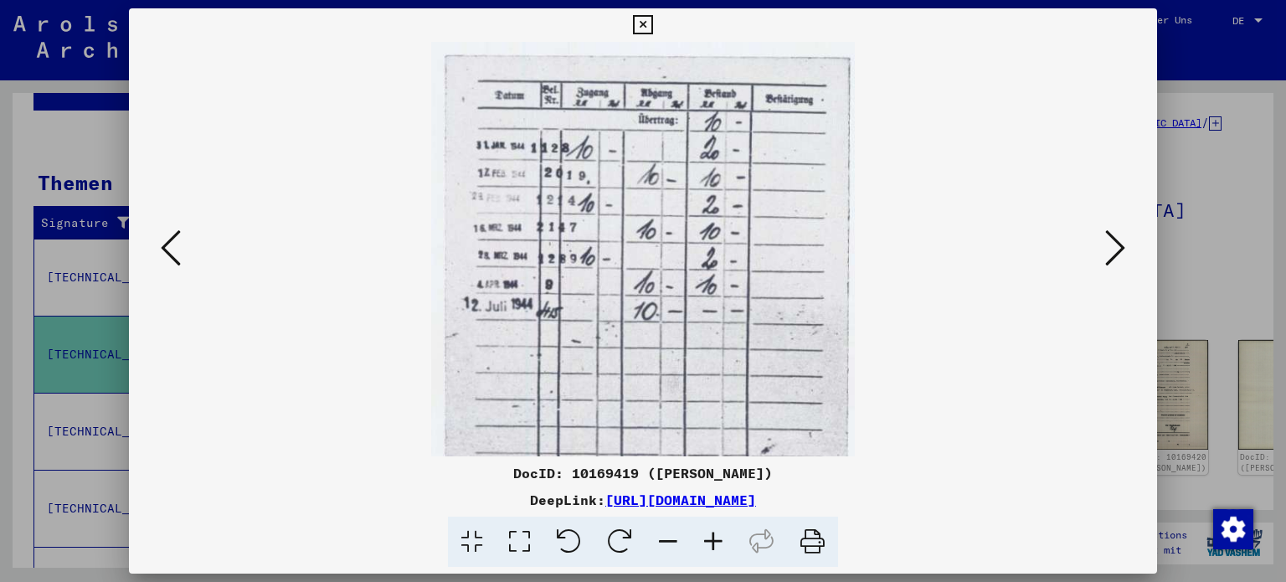
click at [1117, 244] on icon at bounding box center [1115, 248] width 20 height 40
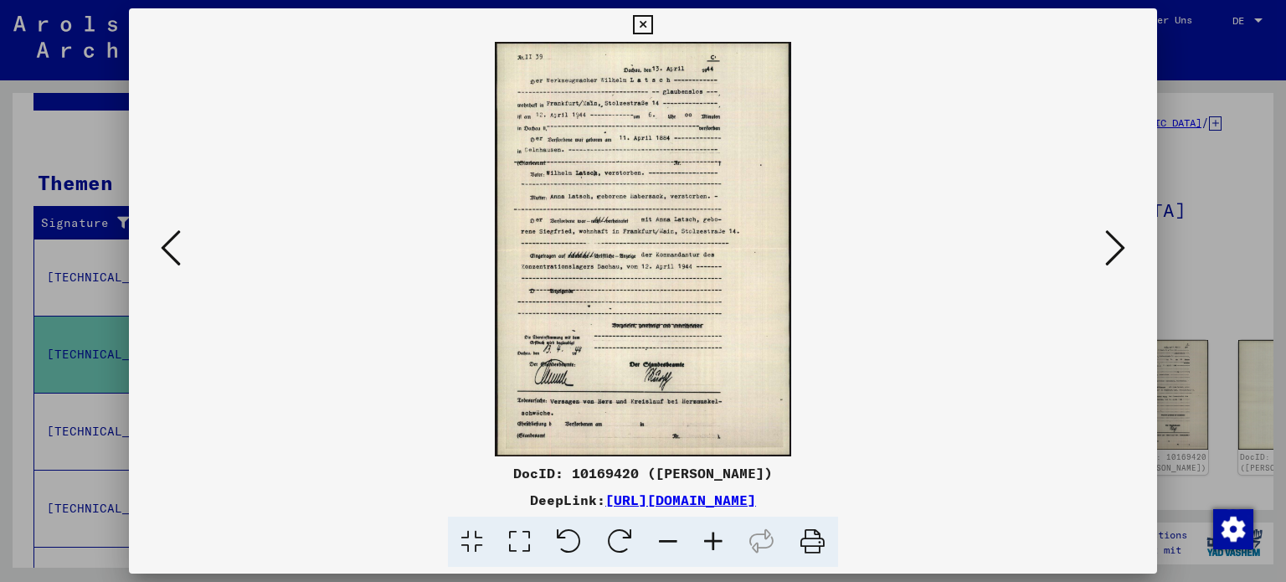
click at [162, 243] on icon at bounding box center [171, 248] width 20 height 40
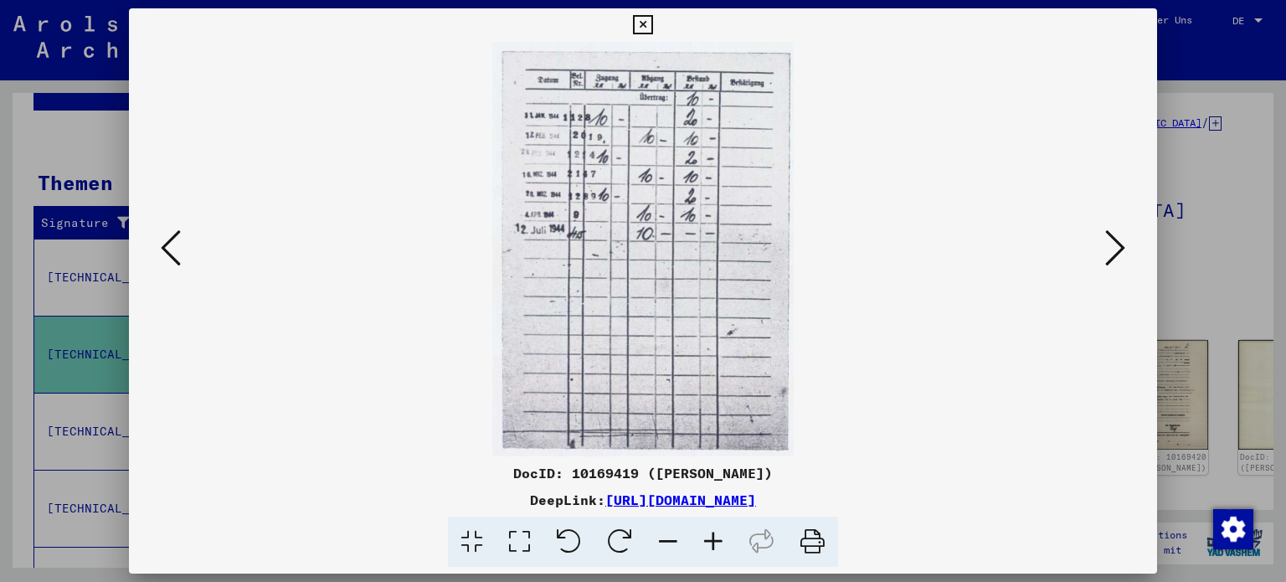
click at [162, 243] on icon at bounding box center [171, 248] width 20 height 40
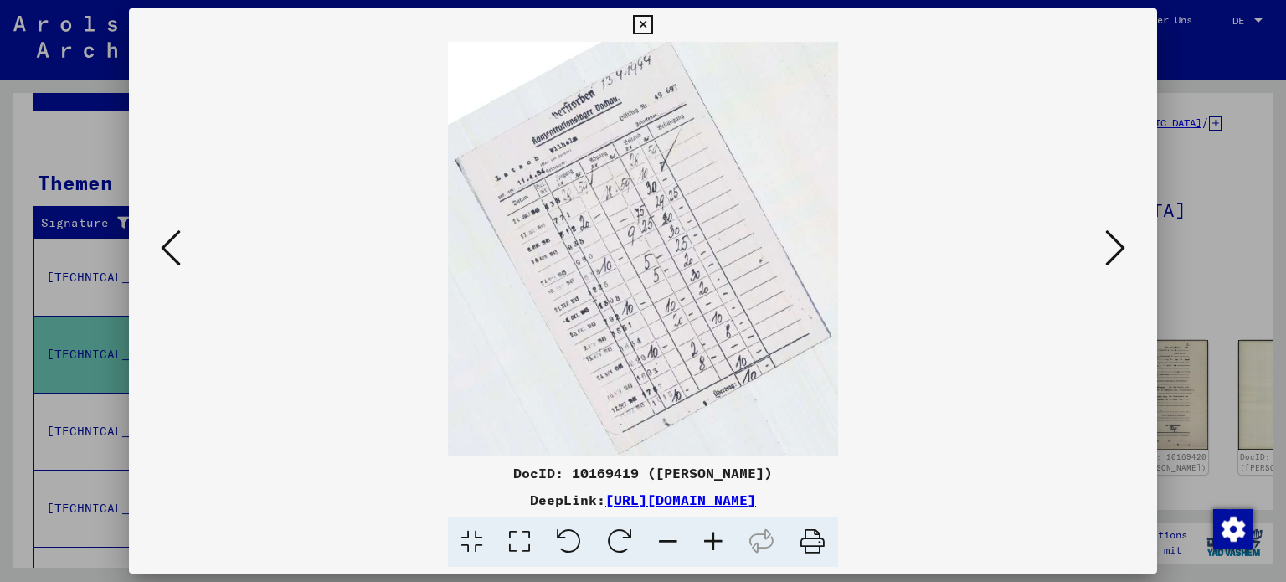
click at [162, 243] on icon at bounding box center [171, 248] width 20 height 40
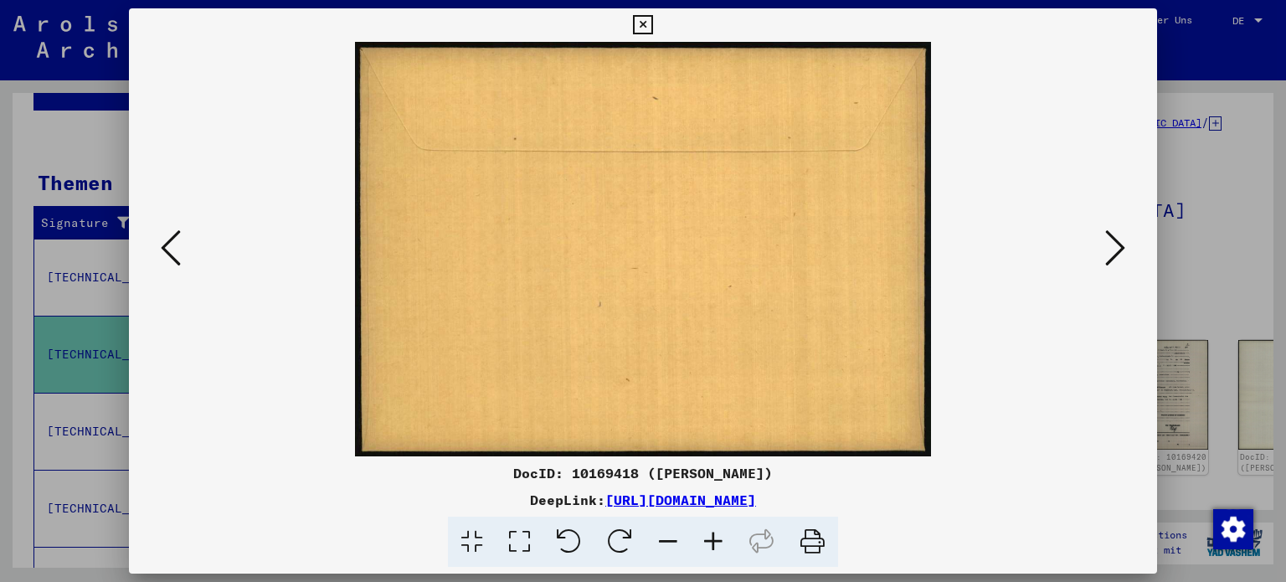
click at [162, 243] on icon at bounding box center [171, 248] width 20 height 40
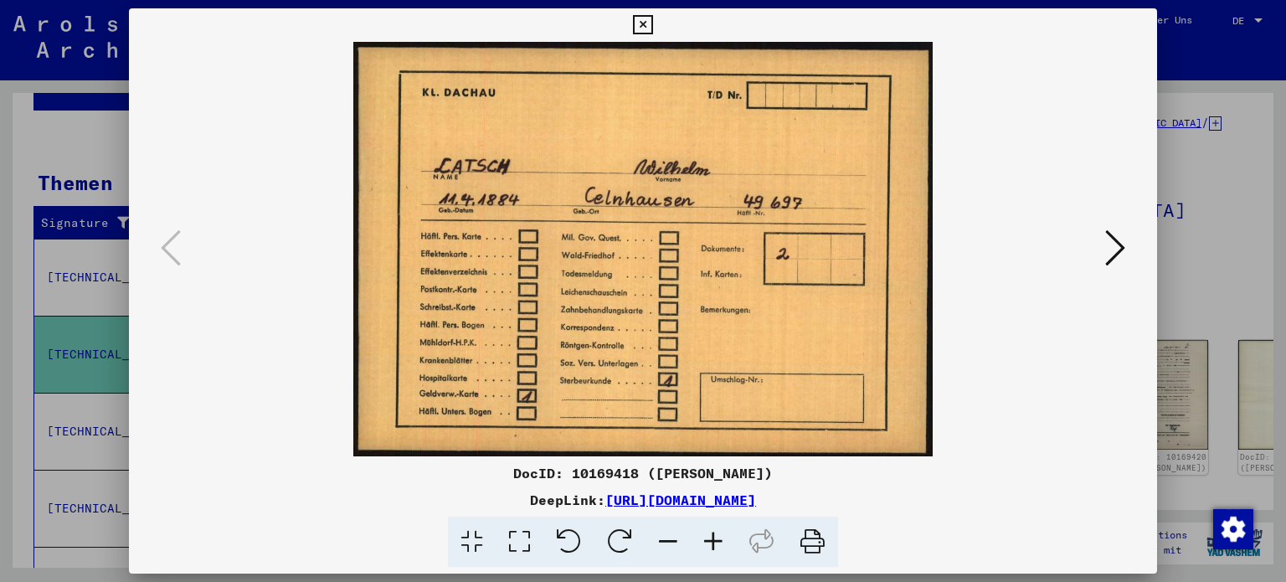
click at [642, 20] on icon at bounding box center [642, 25] width 19 height 20
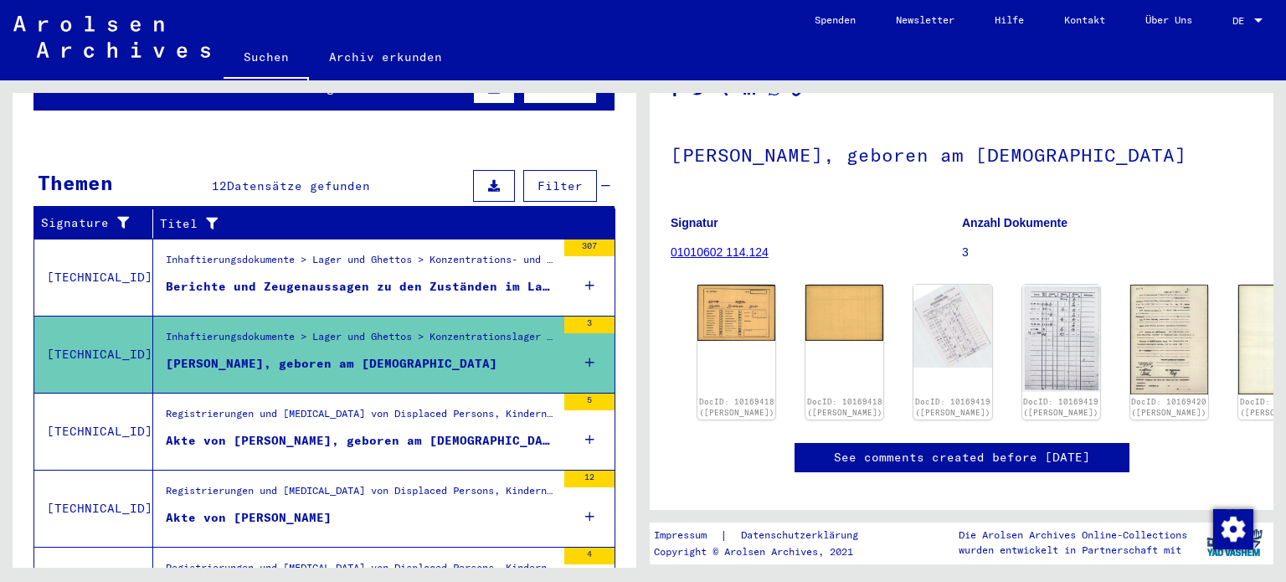
scroll to position [84, 0]
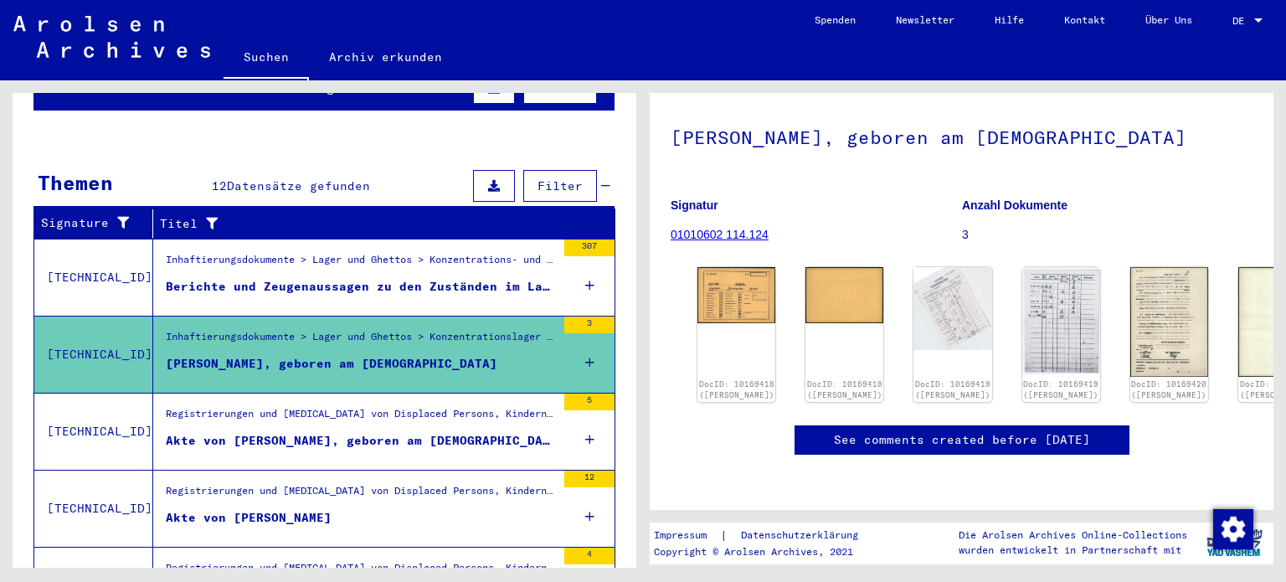
click at [314, 432] on div "Akte von [PERSON_NAME], geboren am [DEMOGRAPHIC_DATA], geboren in [GEOGRAPHIC_D…" at bounding box center [361, 441] width 390 height 18
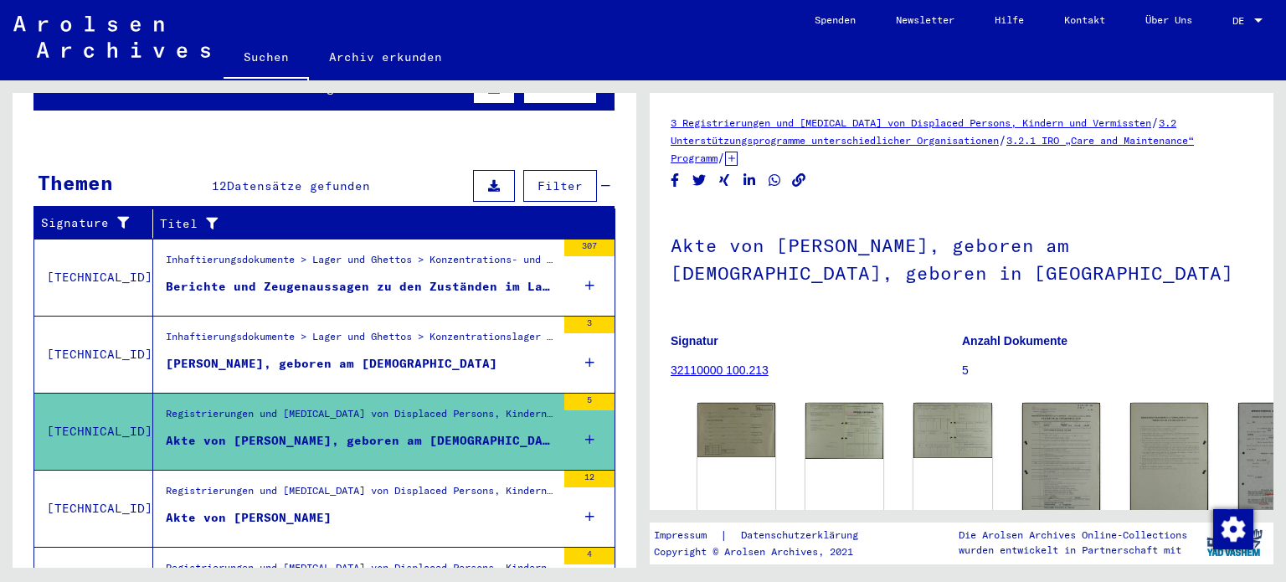
click at [294, 509] on div "Akte von [PERSON_NAME]" at bounding box center [249, 518] width 166 height 18
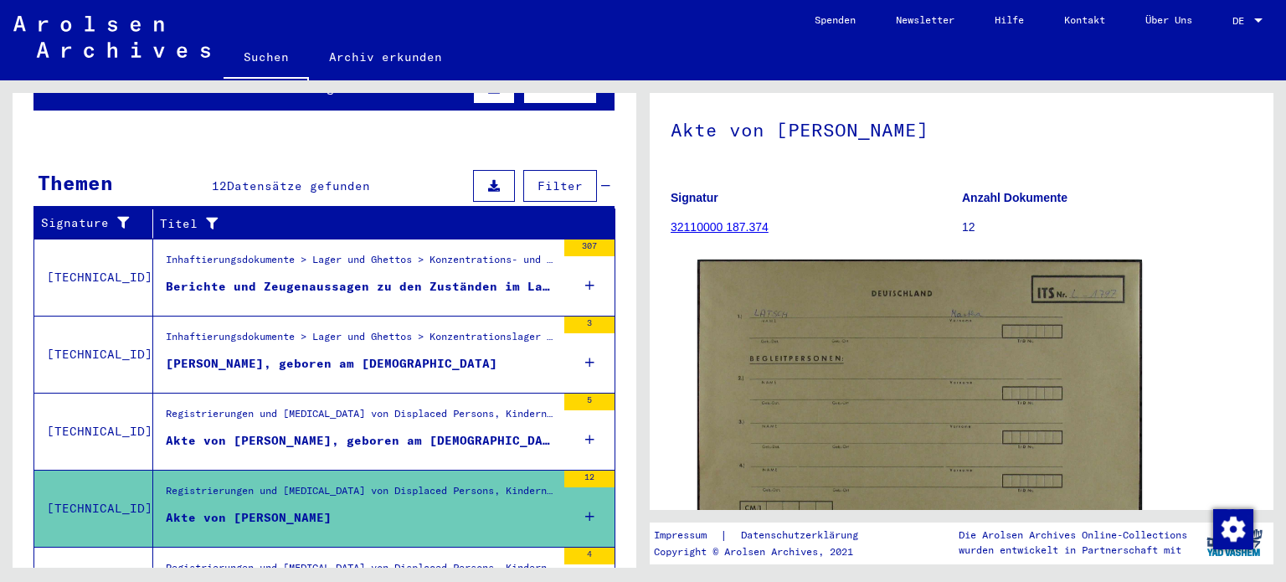
scroll to position [84, 0]
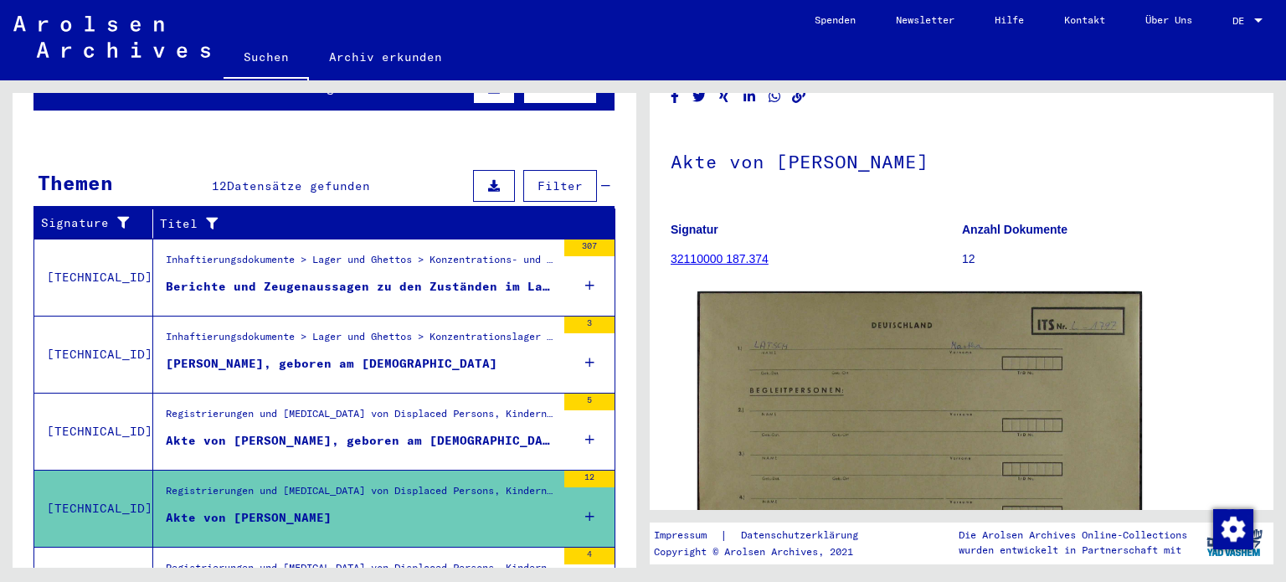
click at [727, 258] on link "32110000 187.374" at bounding box center [720, 258] width 98 height 13
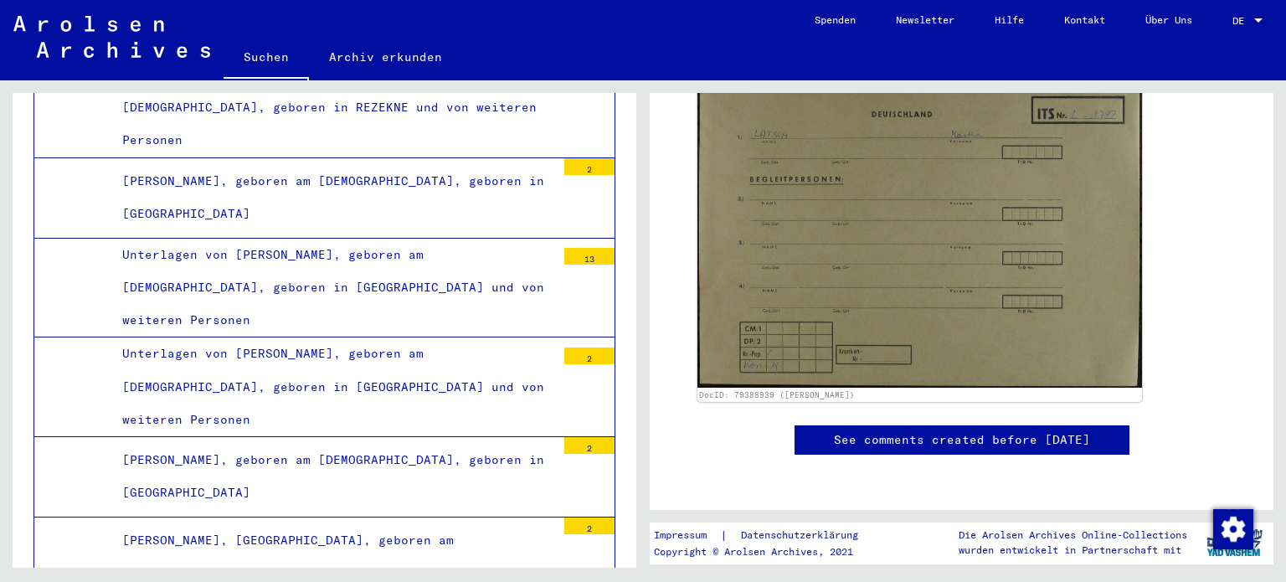
scroll to position [167, 0]
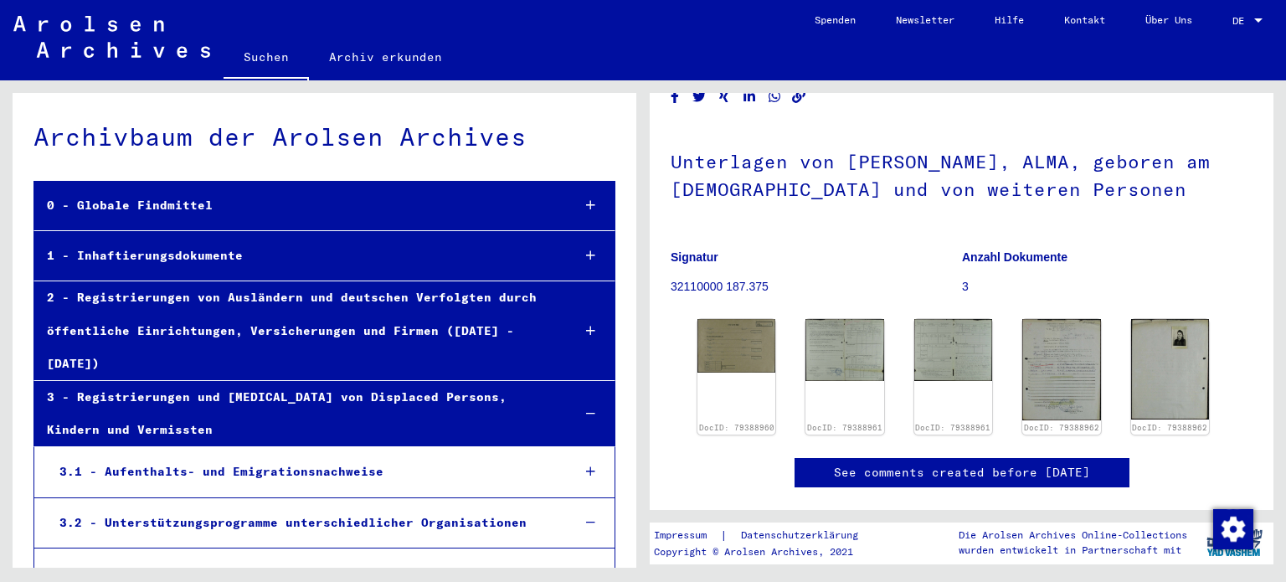
click at [267, 56] on link "Suchen" at bounding box center [266, 59] width 85 height 44
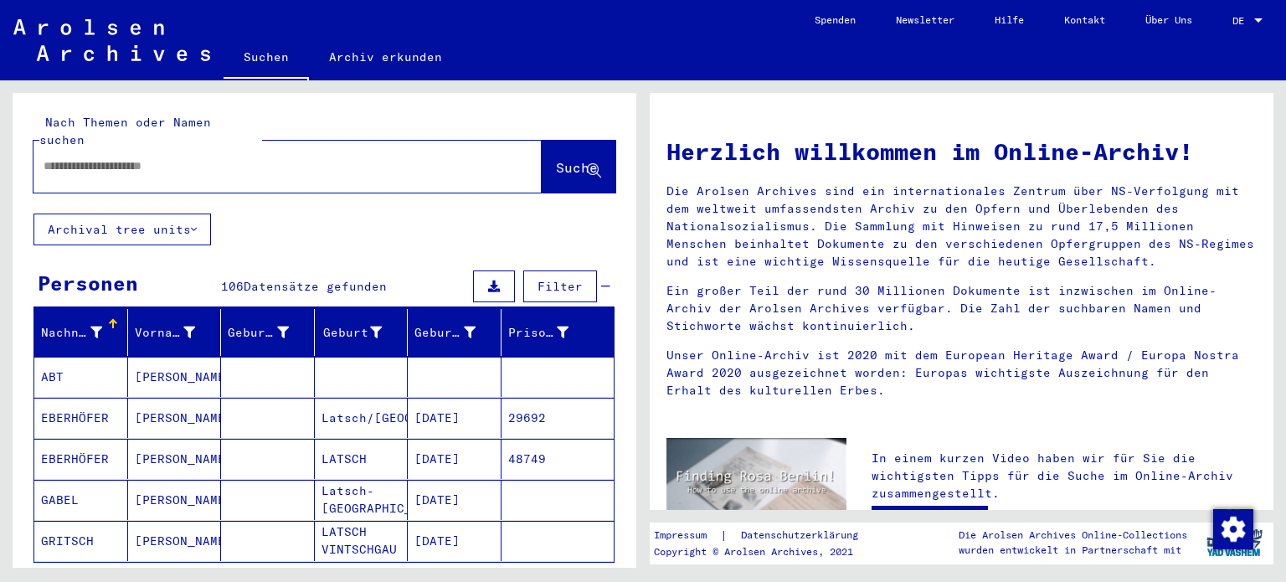
click at [118, 157] on input "text" at bounding box center [268, 166] width 448 height 18
type input "*******"
click at [556, 159] on span "Suche" at bounding box center [577, 167] width 42 height 17
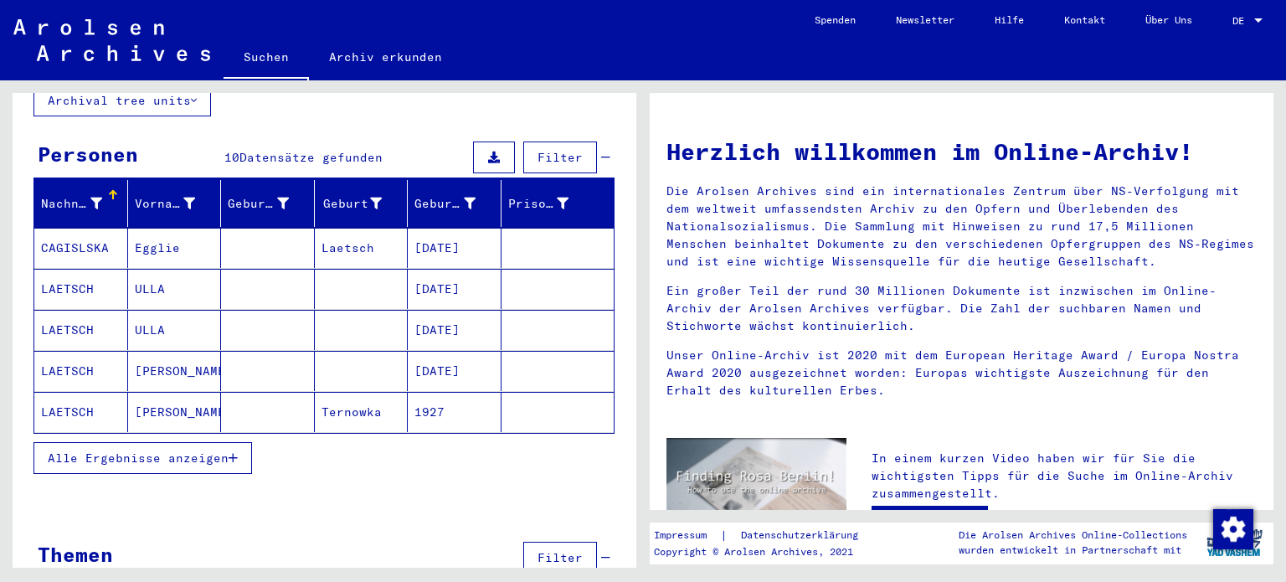
scroll to position [151, 0]
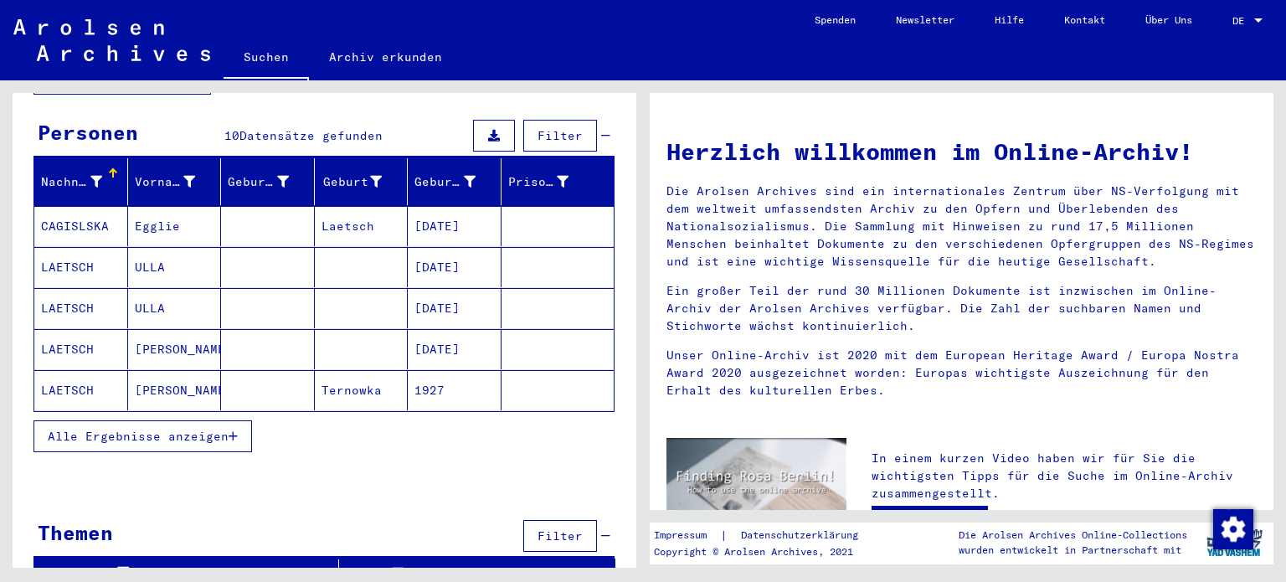
click at [176, 429] on span "Alle Ergebnisse anzeigen" at bounding box center [138, 436] width 181 height 15
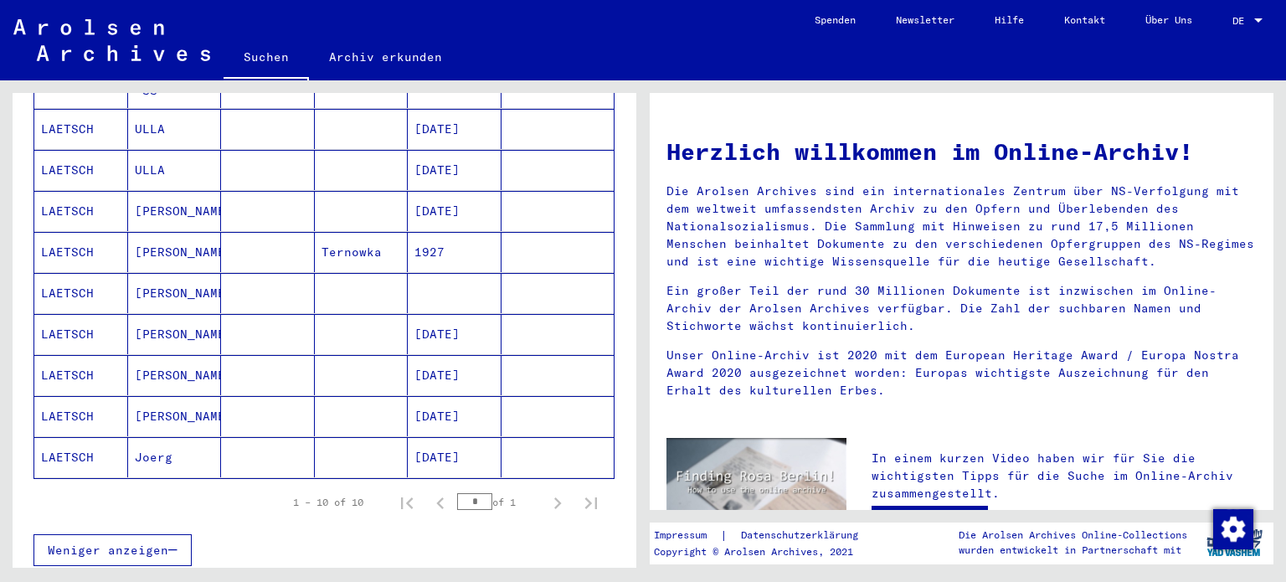
scroll to position [318, 0]
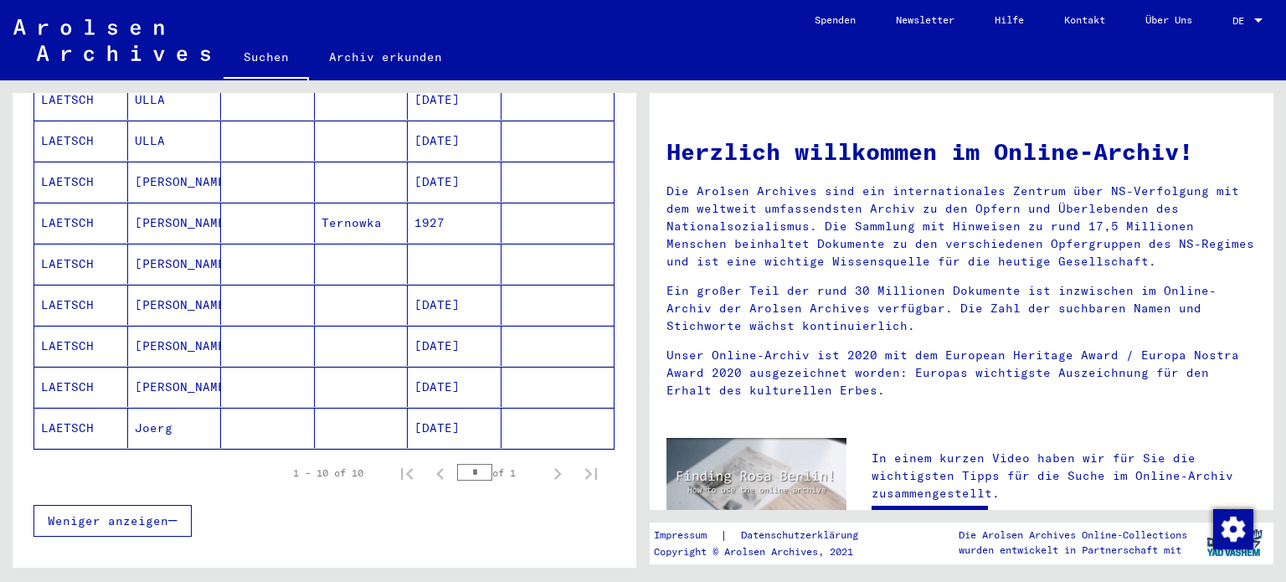
click at [64, 409] on mat-cell "LAETSCH" at bounding box center [81, 428] width 94 height 40
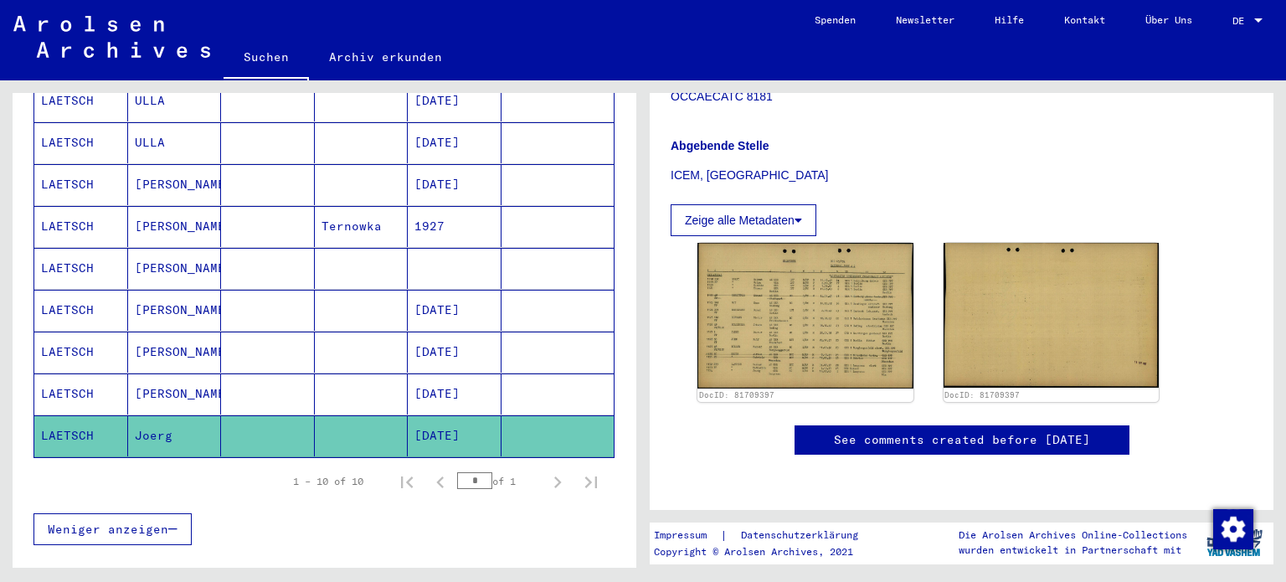
scroll to position [837, 0]
click at [171, 373] on mat-cell "[PERSON_NAME]" at bounding box center [175, 393] width 94 height 41
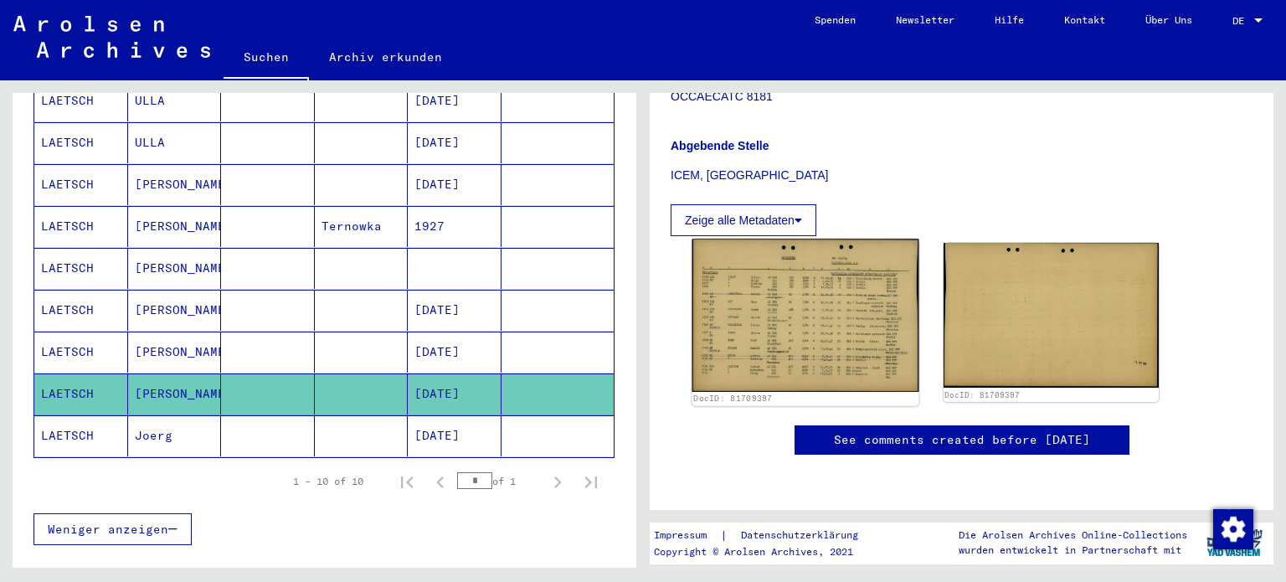
click at [806, 263] on img at bounding box center [806, 315] width 226 height 152
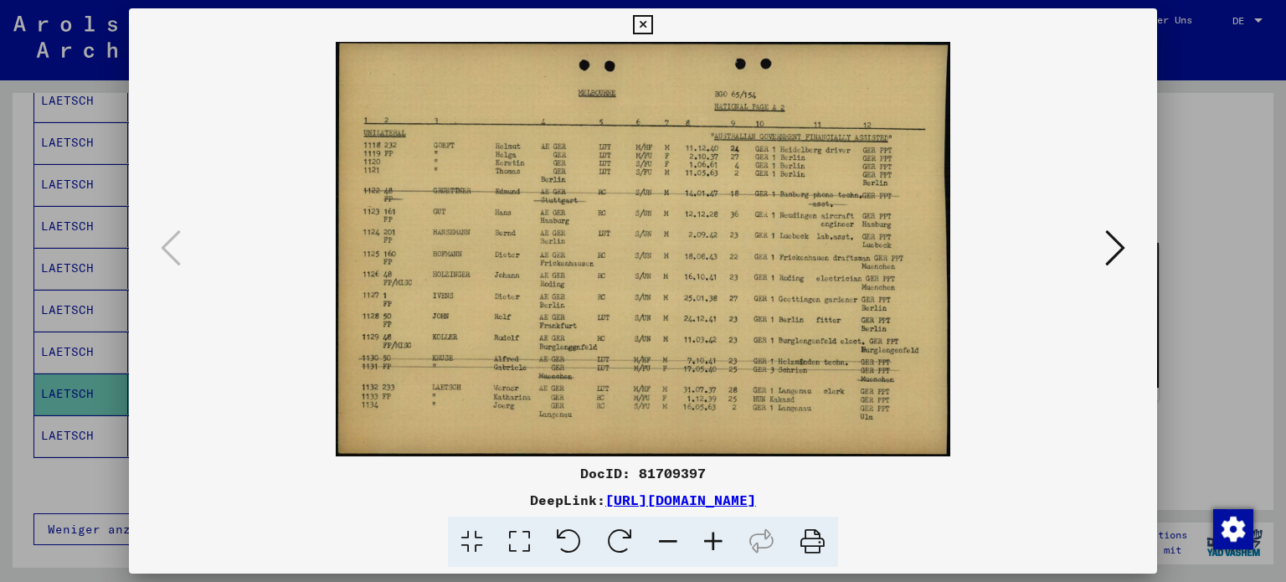
click at [710, 538] on icon at bounding box center [713, 542] width 45 height 51
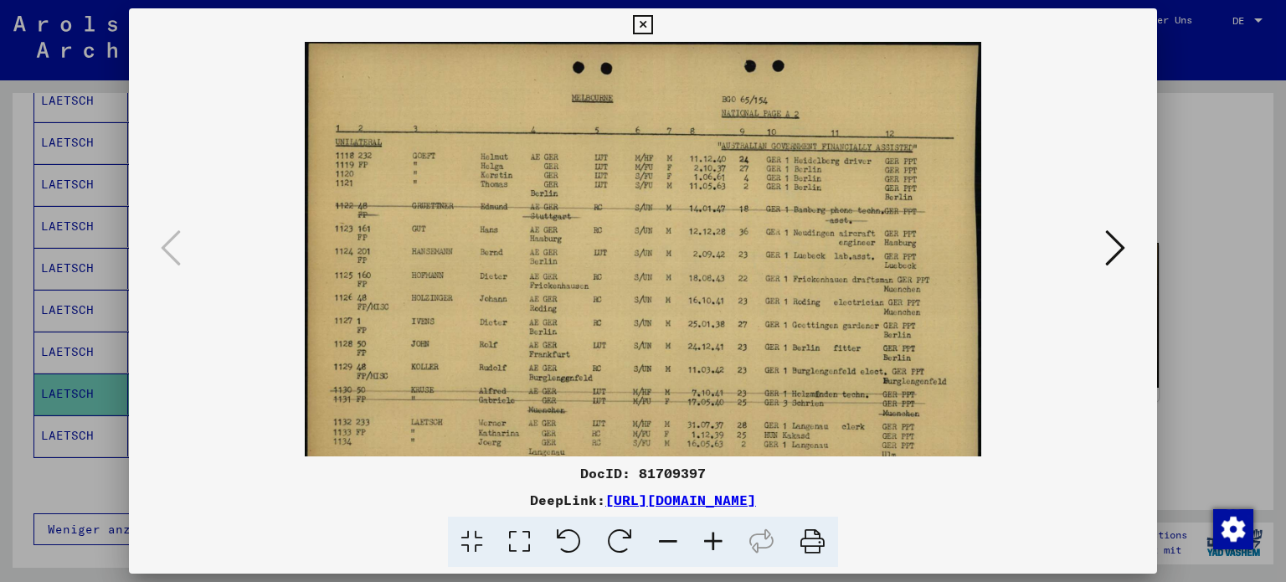
click at [713, 538] on icon at bounding box center [713, 542] width 45 height 51
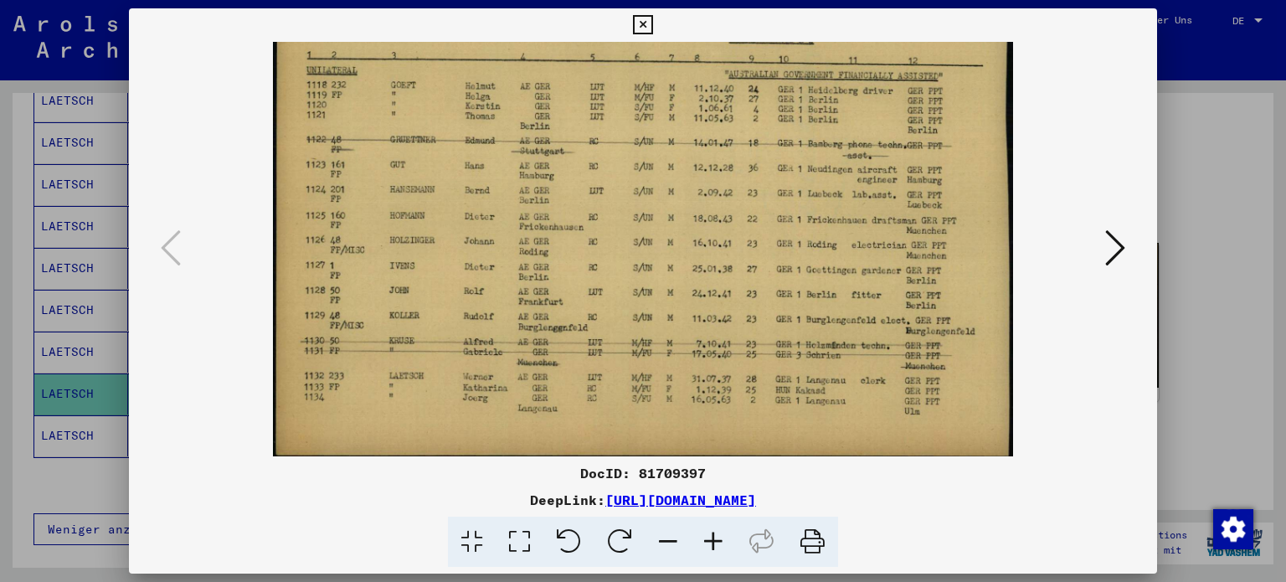
scroll to position [84, 0]
drag, startPoint x: 784, startPoint y: 383, endPoint x: 791, endPoint y: 211, distance: 171.8
click at [794, 208] on img at bounding box center [642, 207] width 739 height 498
click at [1120, 245] on icon at bounding box center [1115, 248] width 20 height 40
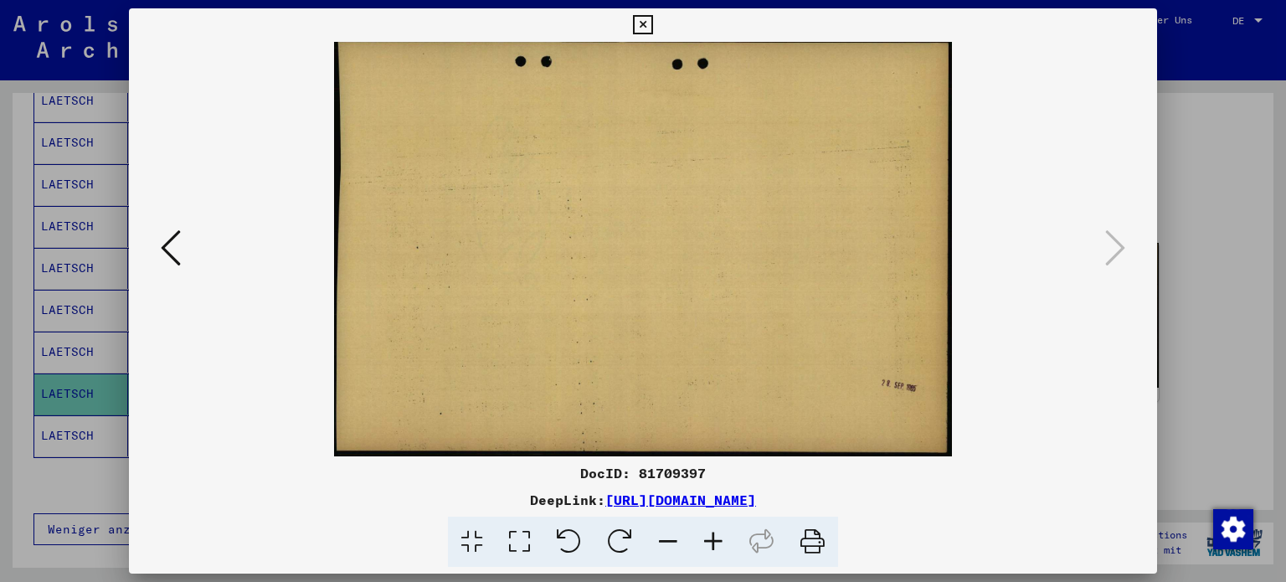
scroll to position [0, 0]
click at [646, 22] on icon at bounding box center [642, 25] width 19 height 20
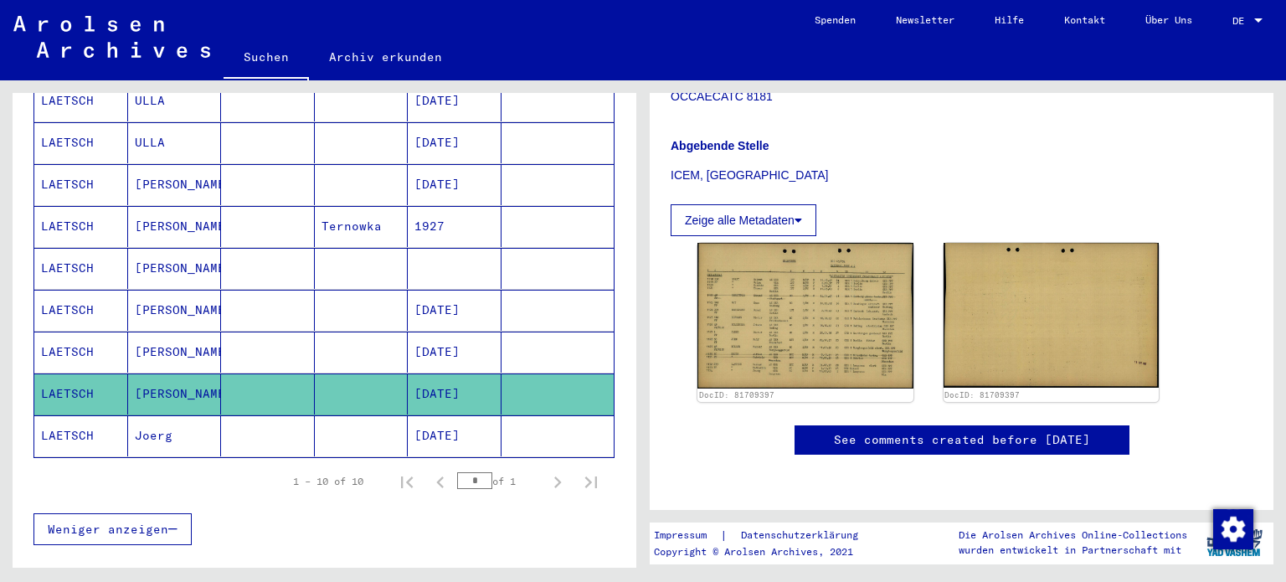
click at [87, 290] on mat-cell "LAETSCH" at bounding box center [81, 310] width 94 height 41
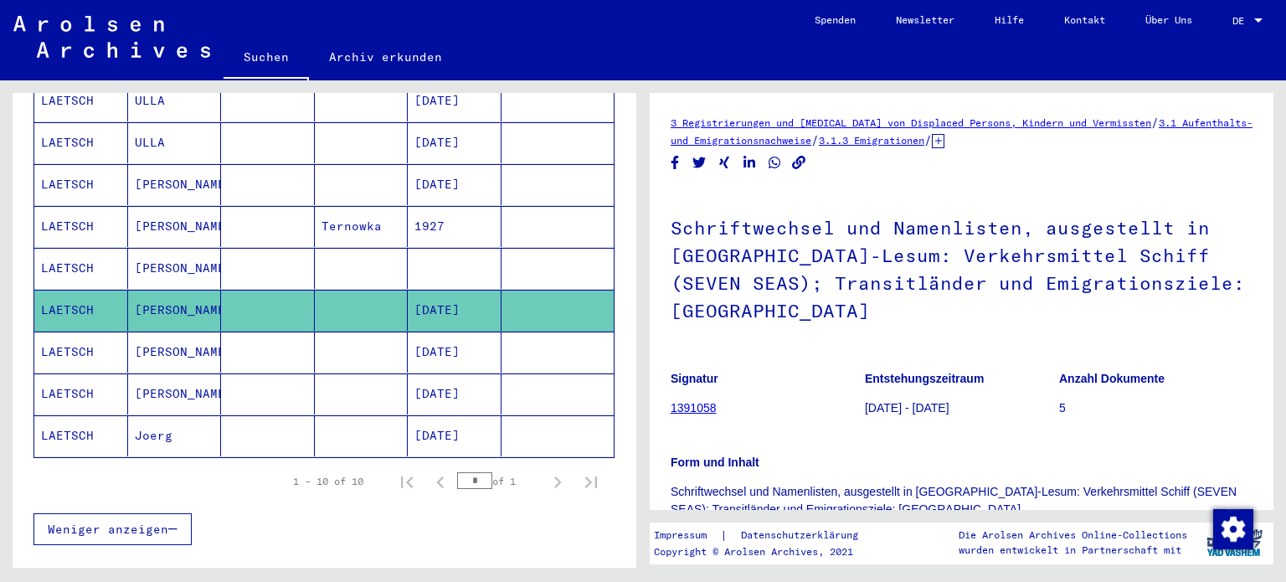
click at [692, 401] on link "1391058" at bounding box center [694, 407] width 46 height 13
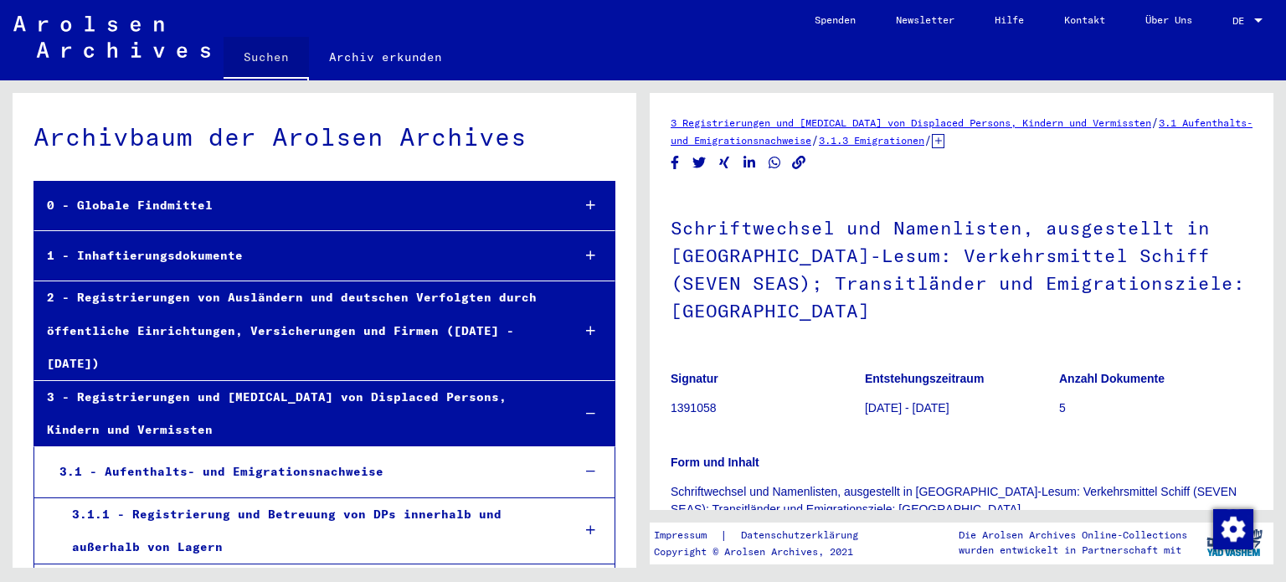
click at [261, 53] on link "Suchen" at bounding box center [266, 59] width 85 height 44
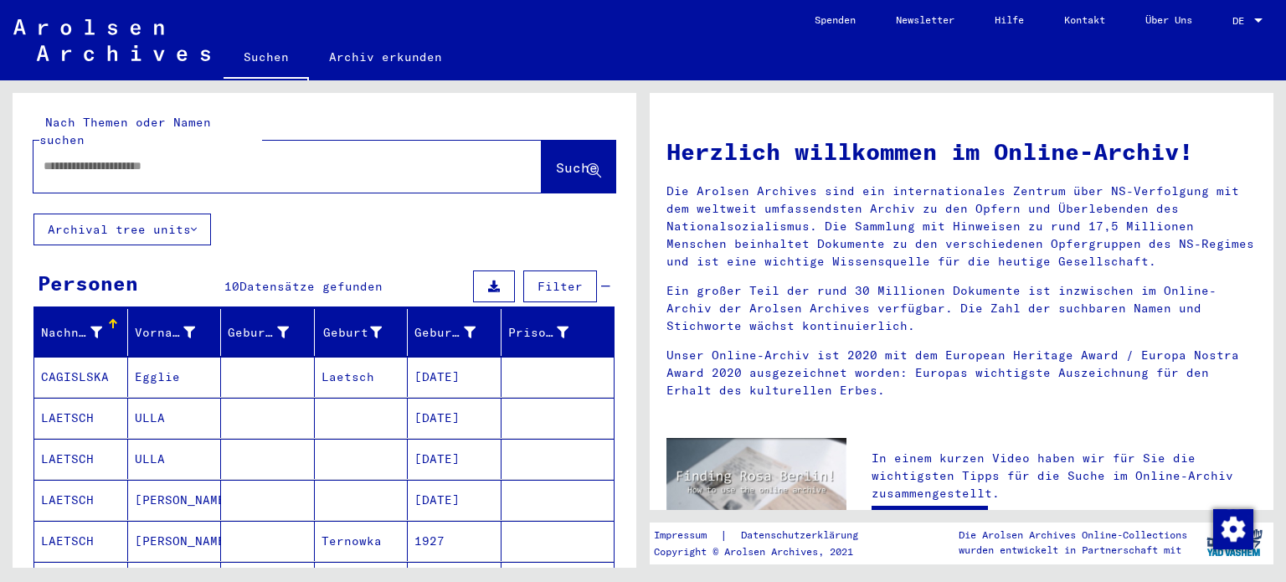
click at [90, 157] on input "text" at bounding box center [268, 166] width 448 height 18
click at [556, 159] on span "Suche" at bounding box center [577, 167] width 42 height 17
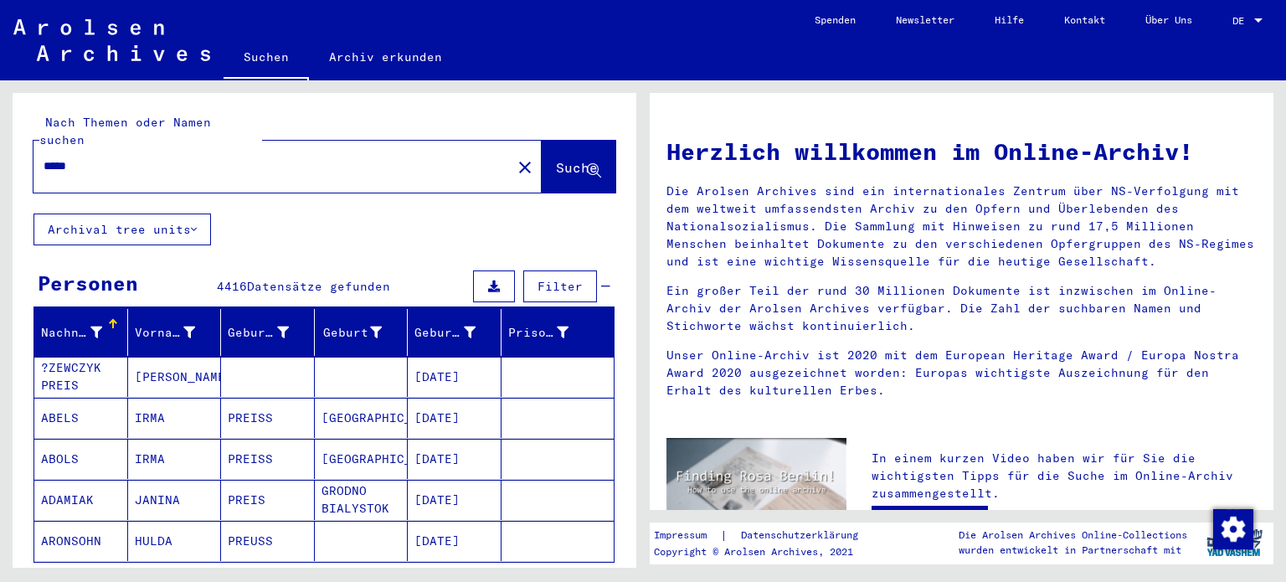
click at [100, 157] on input "*****" at bounding box center [268, 166] width 448 height 18
click at [556, 159] on span "Suche" at bounding box center [577, 167] width 42 height 17
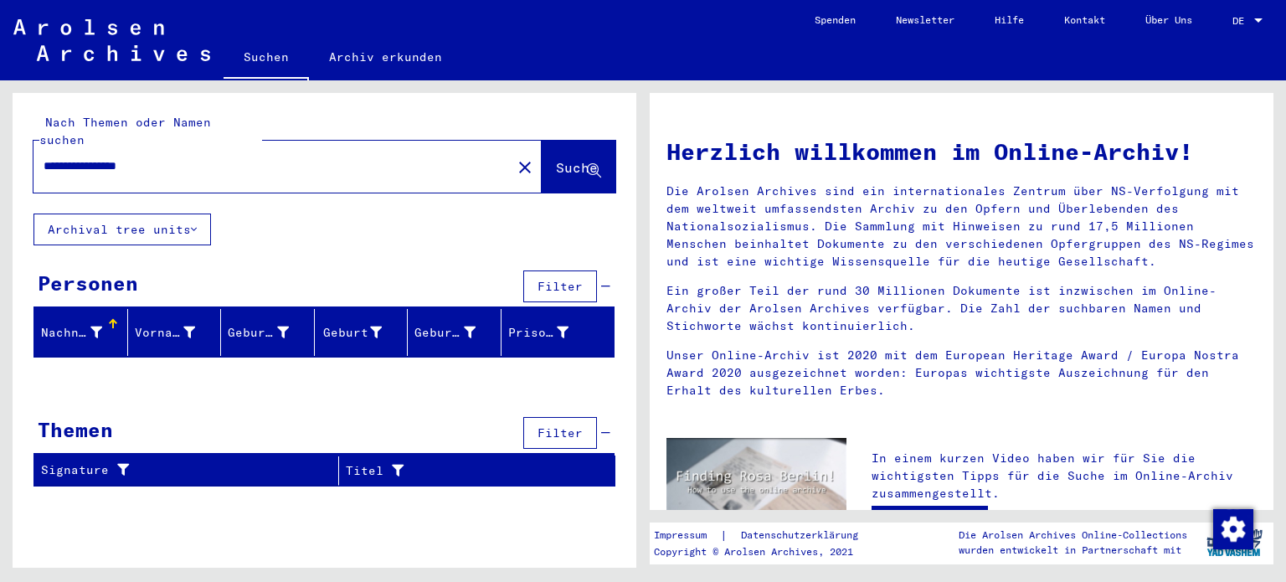
drag, startPoint x: 86, startPoint y: 143, endPoint x: 228, endPoint y: 143, distance: 141.5
click at [214, 157] on input "**********" at bounding box center [268, 166] width 448 height 18
type input "**********"
click at [556, 159] on span "Suche" at bounding box center [577, 167] width 42 height 17
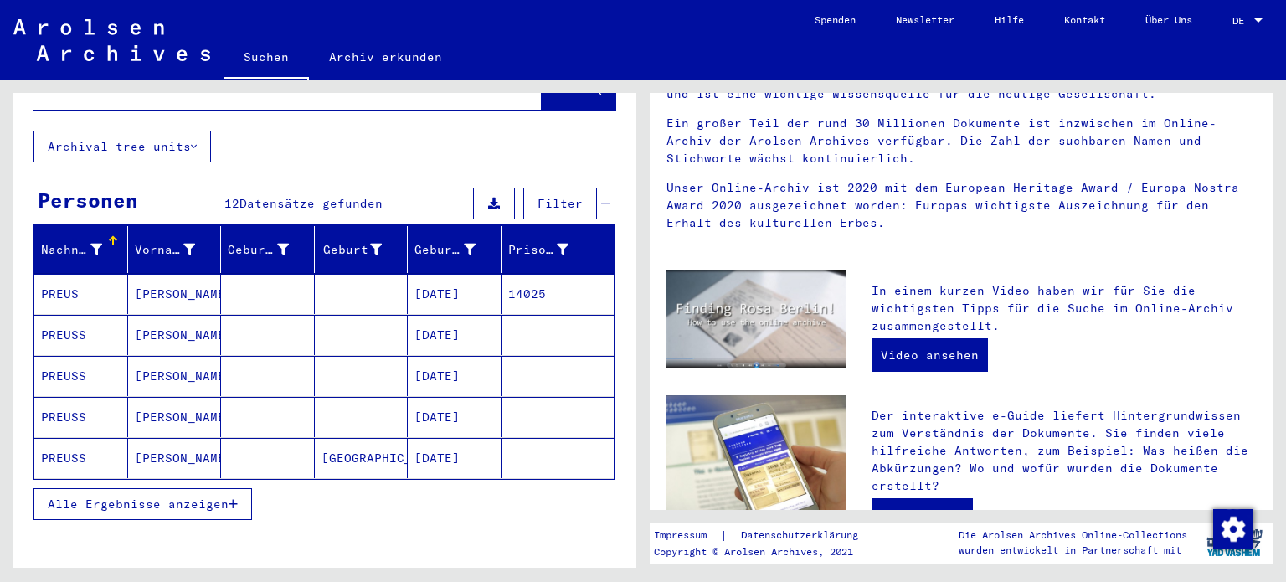
scroll to position [84, 0]
click at [117, 496] on span "Alle Ergebnisse anzeigen" at bounding box center [138, 503] width 181 height 15
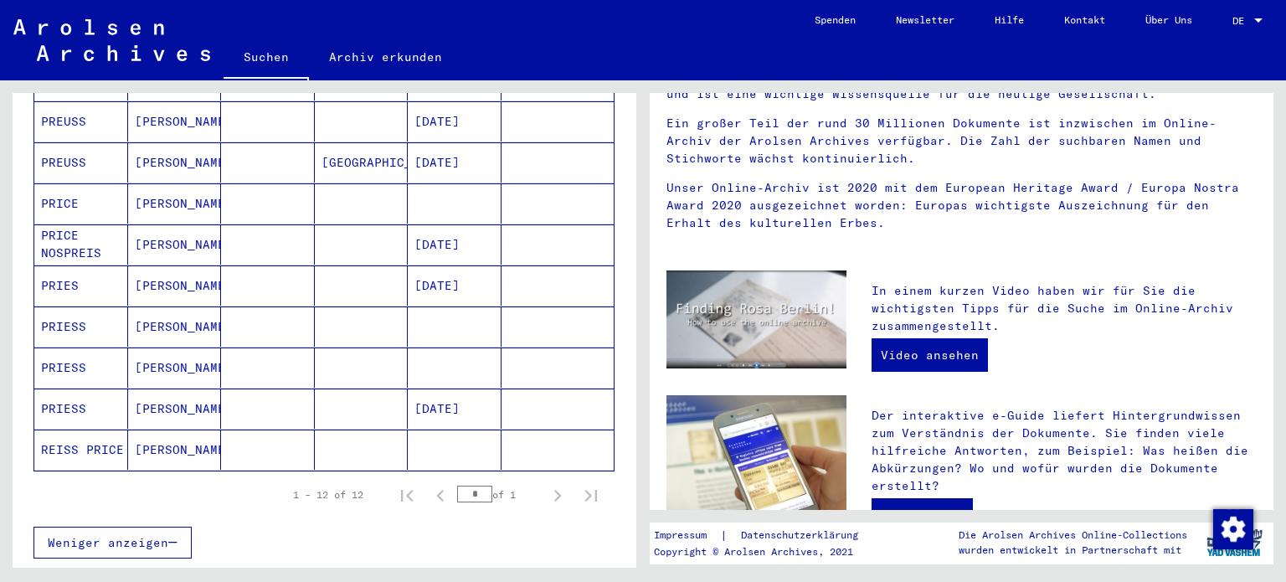
scroll to position [419, 0]
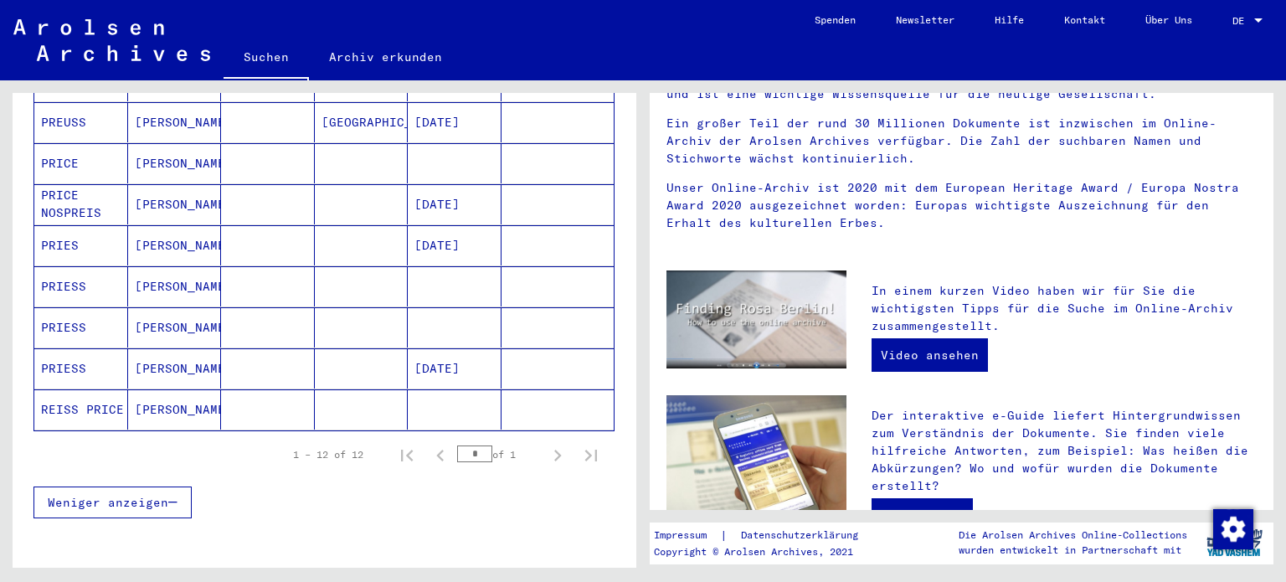
click at [85, 143] on mat-cell "PRICE" at bounding box center [81, 163] width 94 height 40
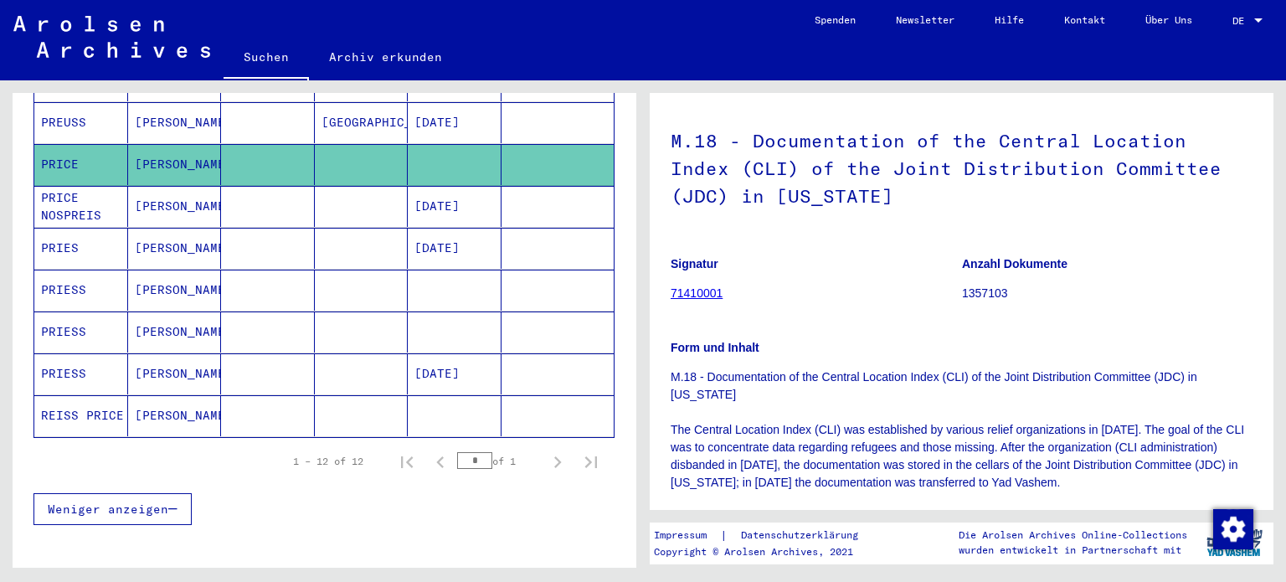
scroll to position [84, 0]
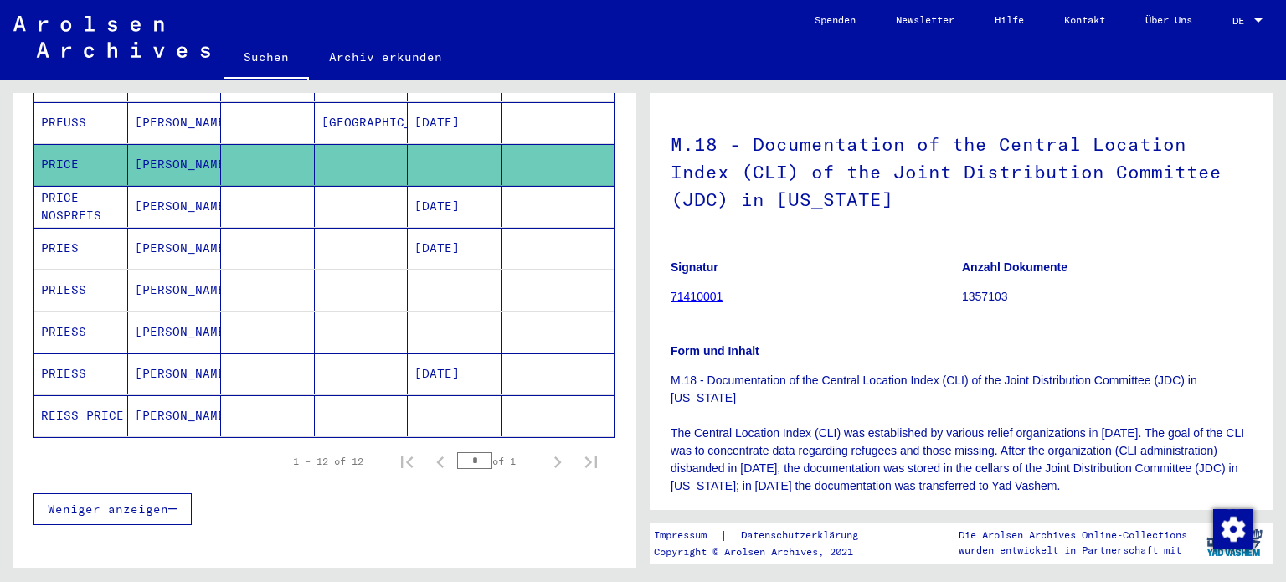
click at [695, 291] on link "71410001" at bounding box center [697, 296] width 52 height 13
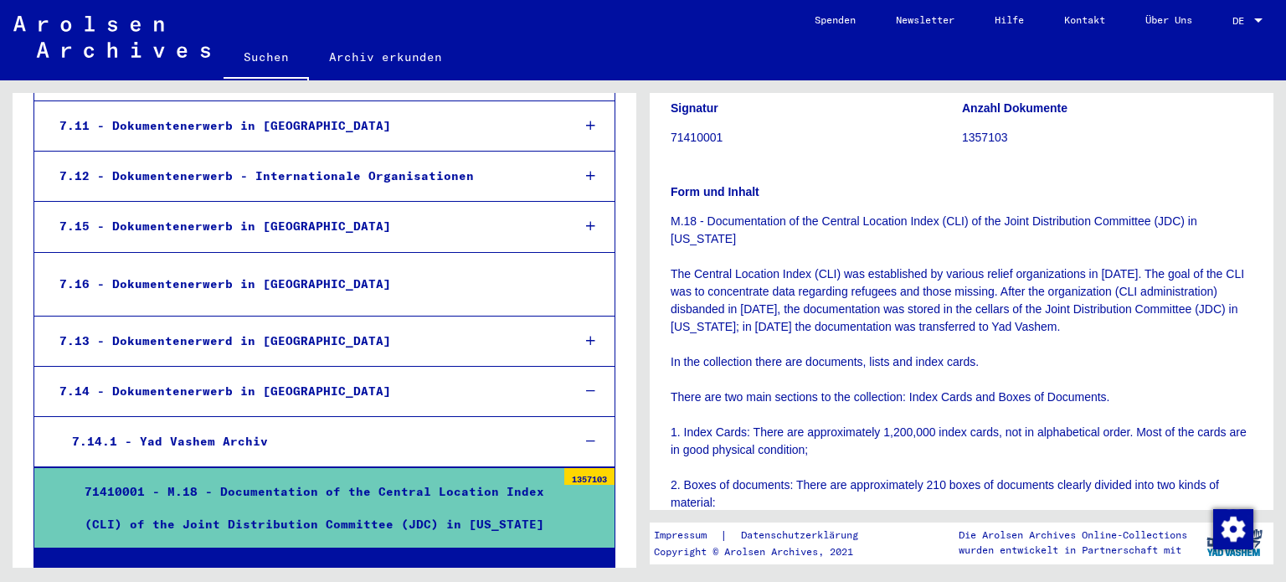
scroll to position [251, 0]
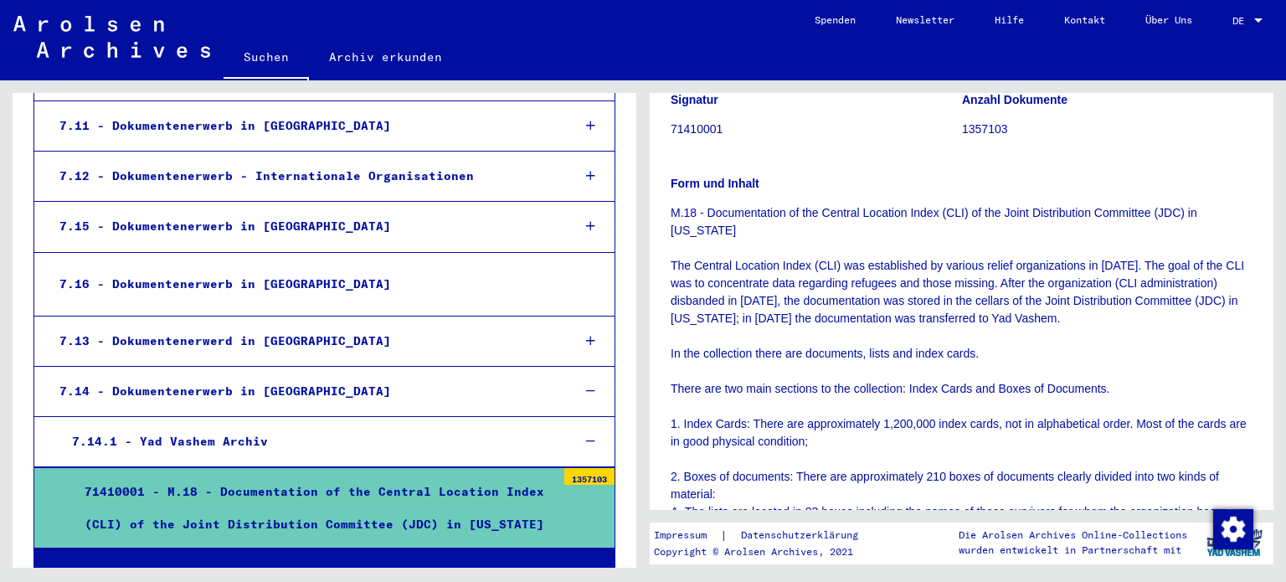
click at [359, 476] on div "71410001 - M.18 - Documentation of the Central Location Index (CLI) of the Join…" at bounding box center [314, 508] width 484 height 65
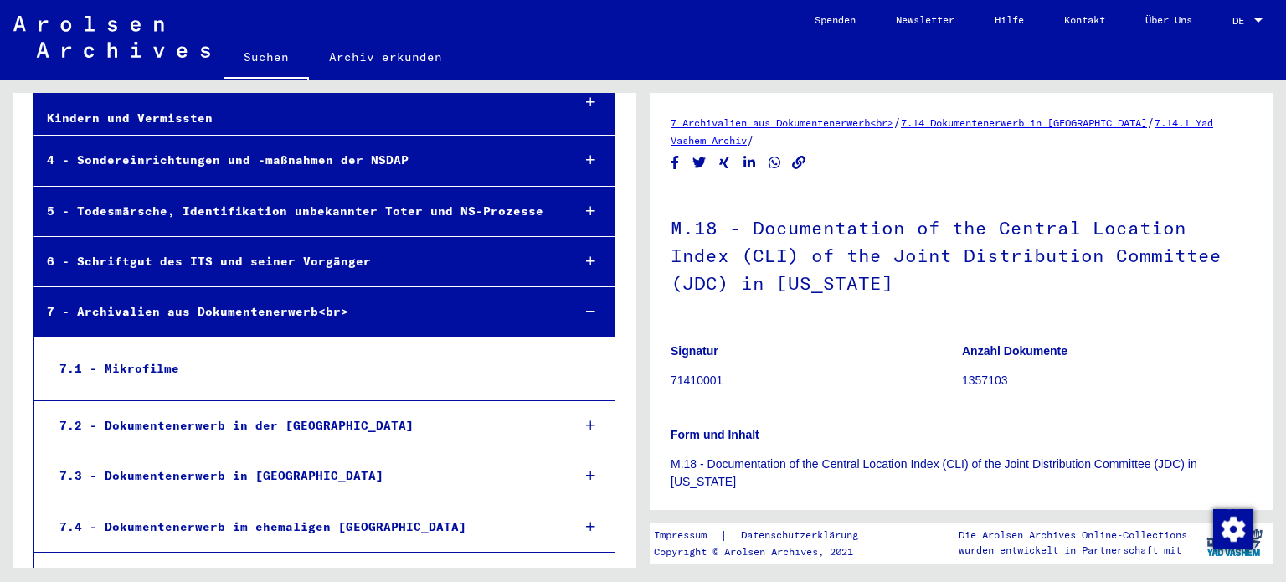
scroll to position [312, 0]
click at [586, 306] on icon at bounding box center [590, 312] width 9 height 12
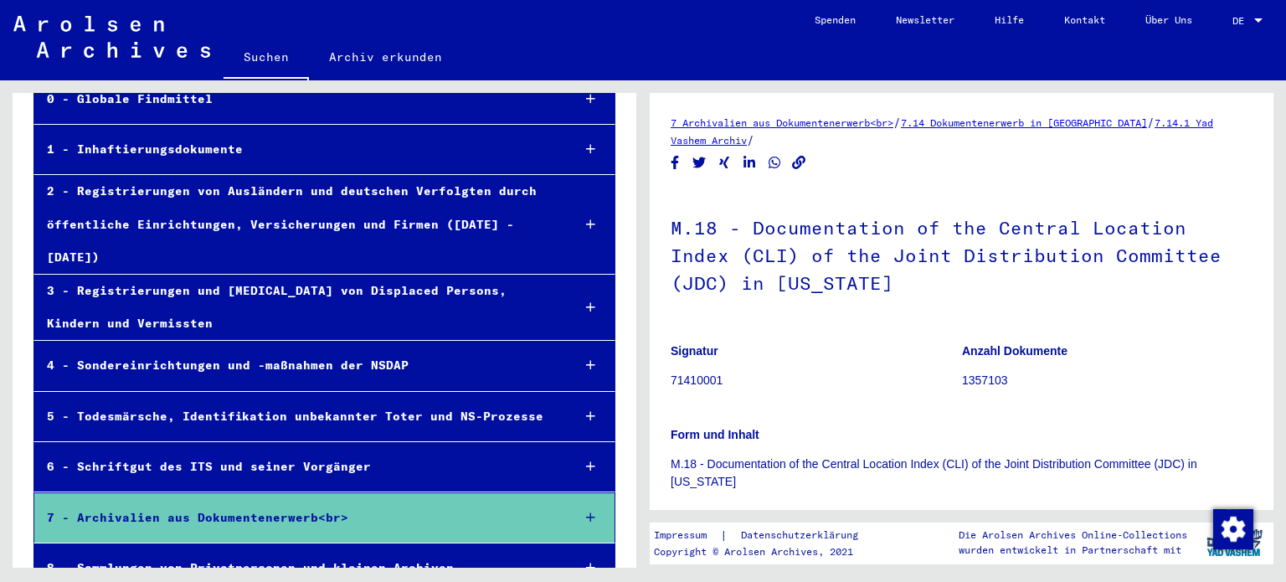
click at [304, 275] on div "3 - Registrierungen und [MEDICAL_DATA] von Displaced Persons, Kindern und Vermi…" at bounding box center [295, 307] width 523 height 65
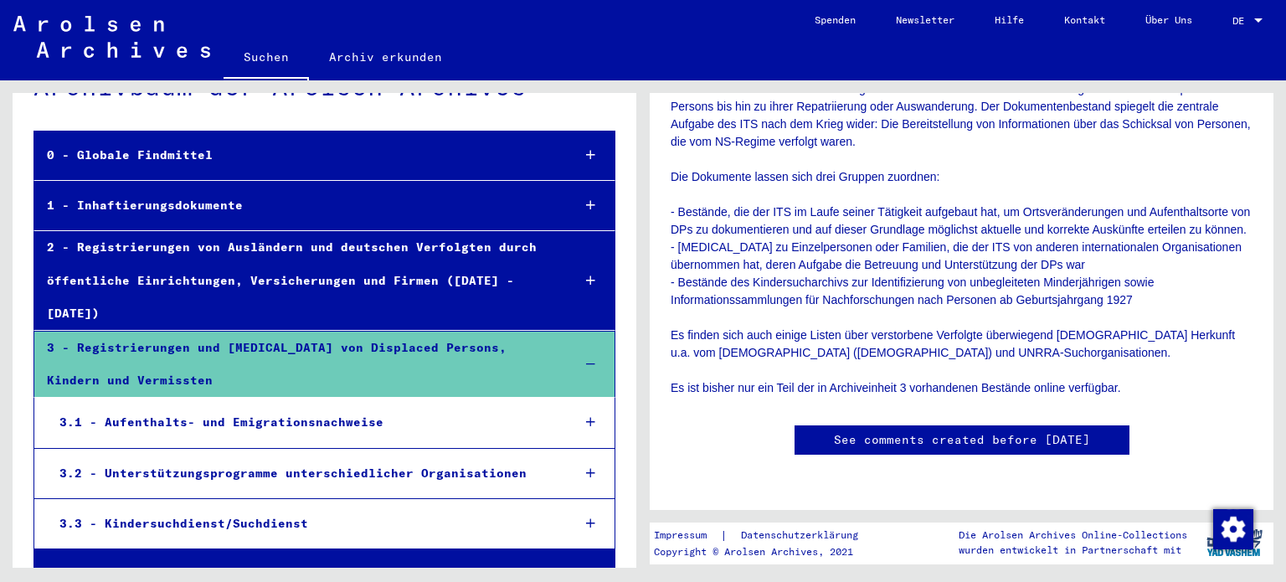
scroll to position [6, 0]
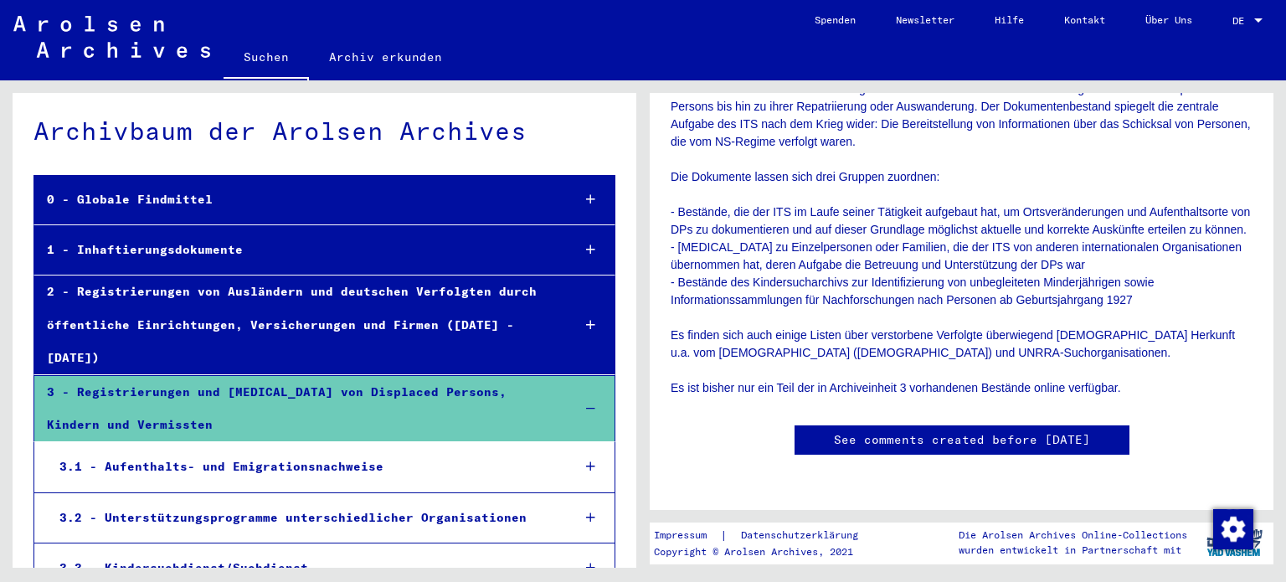
click at [586, 461] on icon at bounding box center [590, 467] width 9 height 12
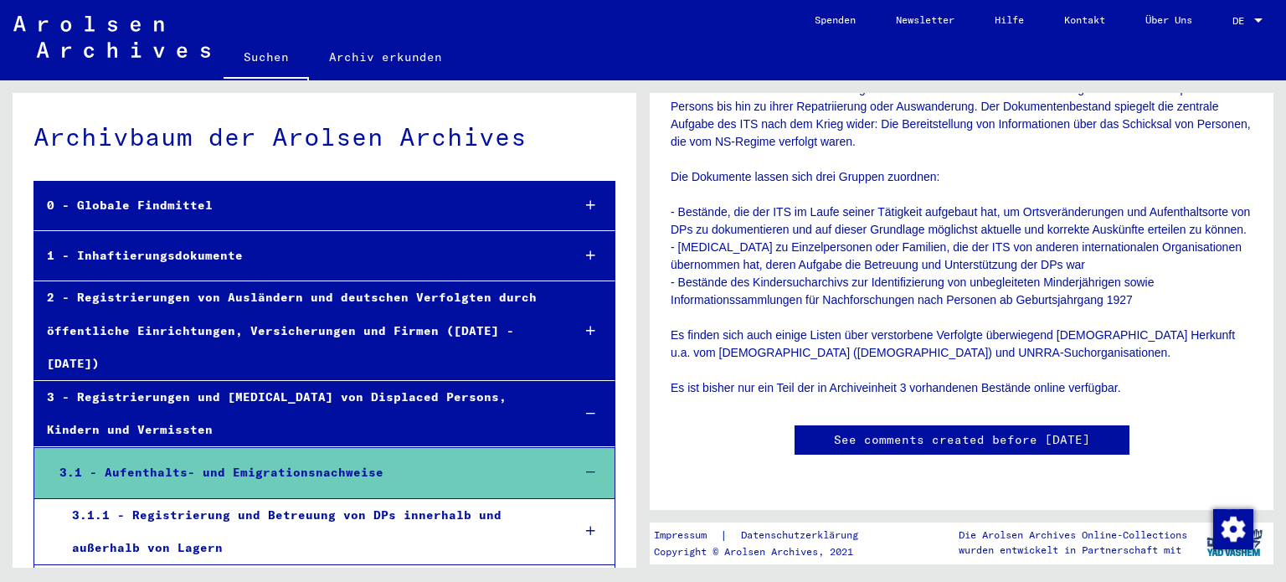
scroll to position [0, 0]
click at [260, 52] on link "Suchen" at bounding box center [266, 59] width 85 height 44
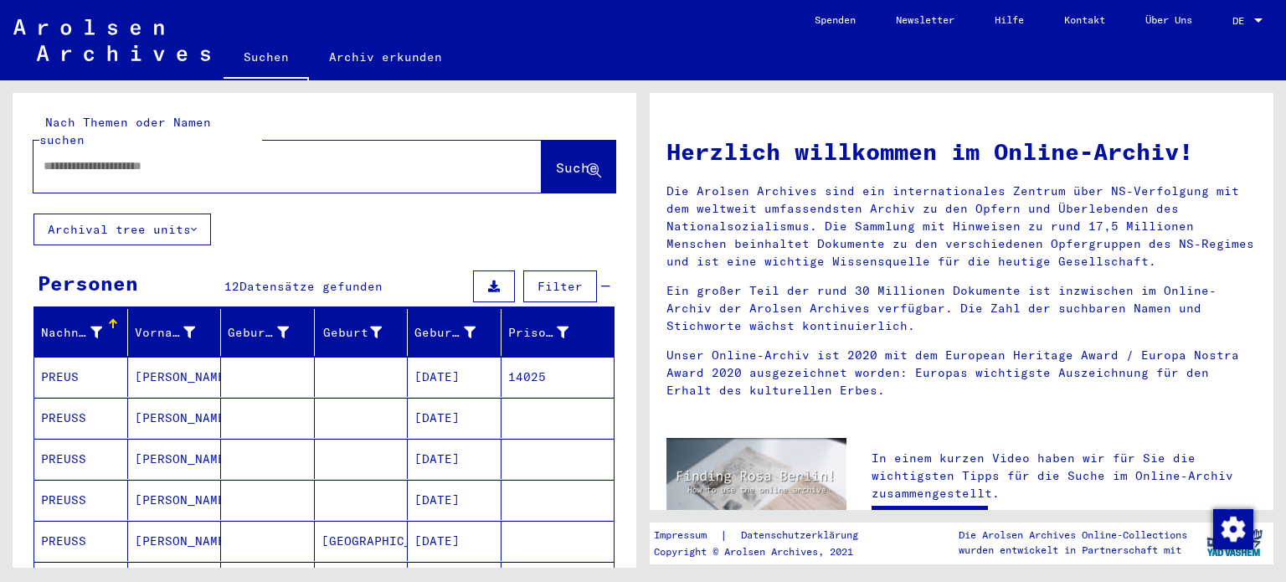
click at [70, 157] on input "text" at bounding box center [268, 166] width 448 height 18
type input "**********"
click at [556, 159] on span "Suche" at bounding box center [577, 167] width 42 height 17
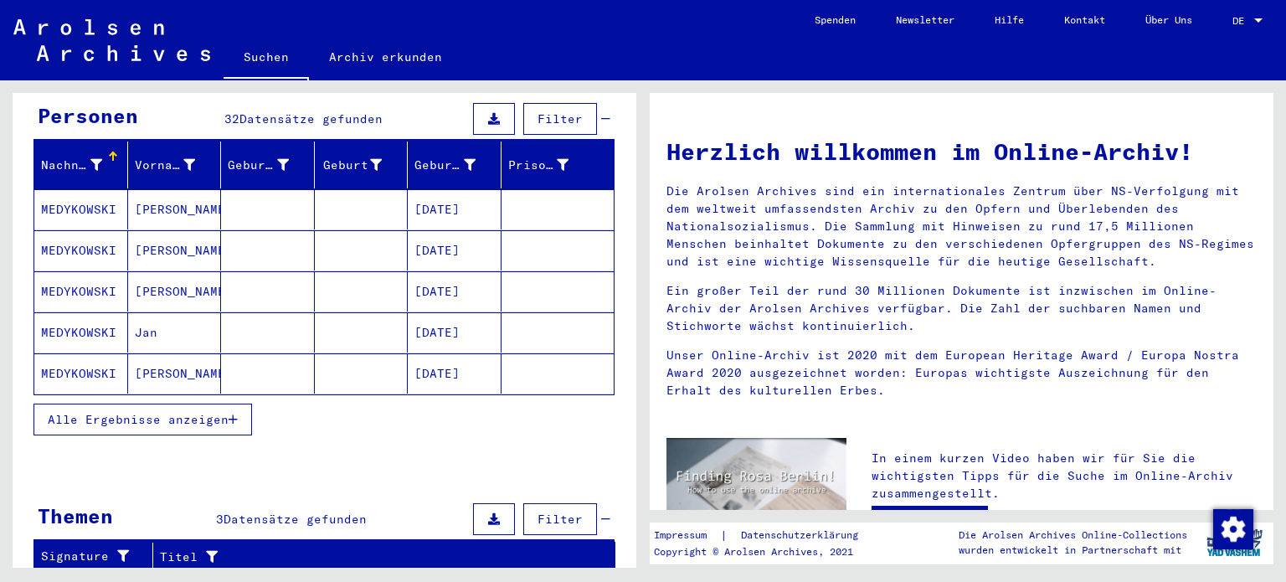
scroll to position [84, 0]
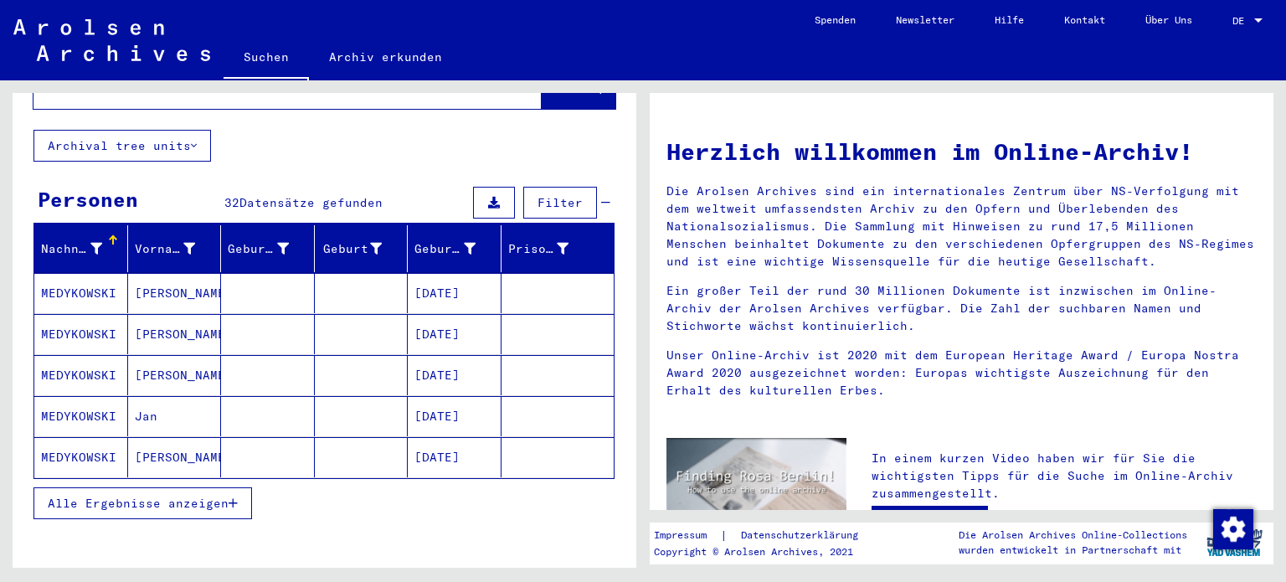
click at [154, 496] on span "Alle Ergebnisse anzeigen" at bounding box center [138, 503] width 181 height 15
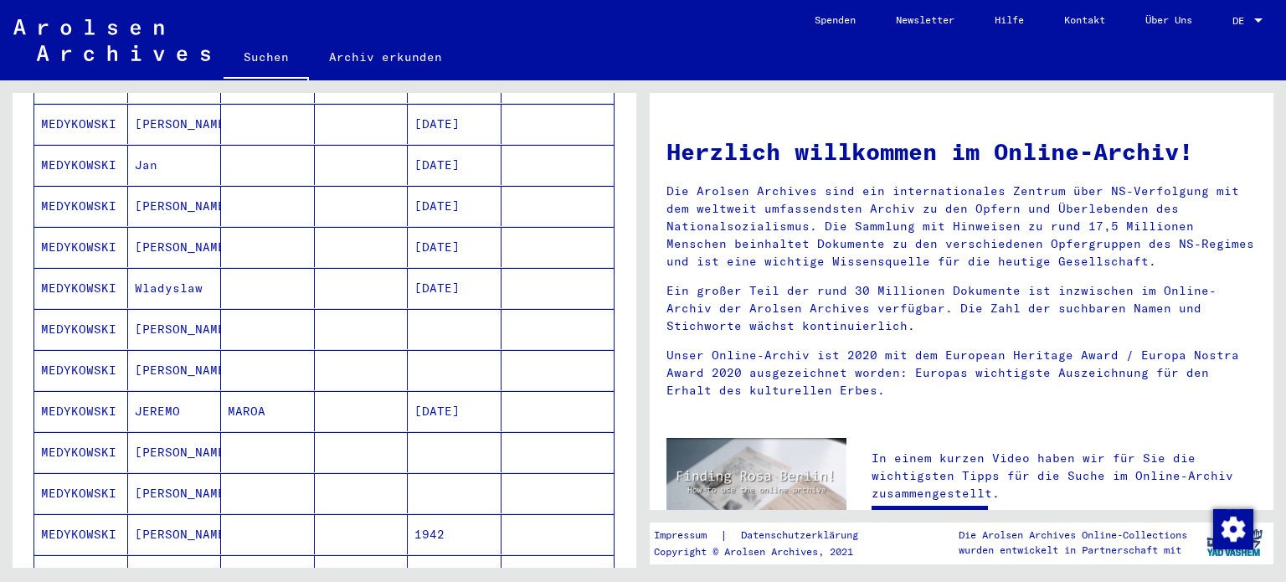
scroll to position [167, 0]
